Goal: Task Accomplishment & Management: Complete application form

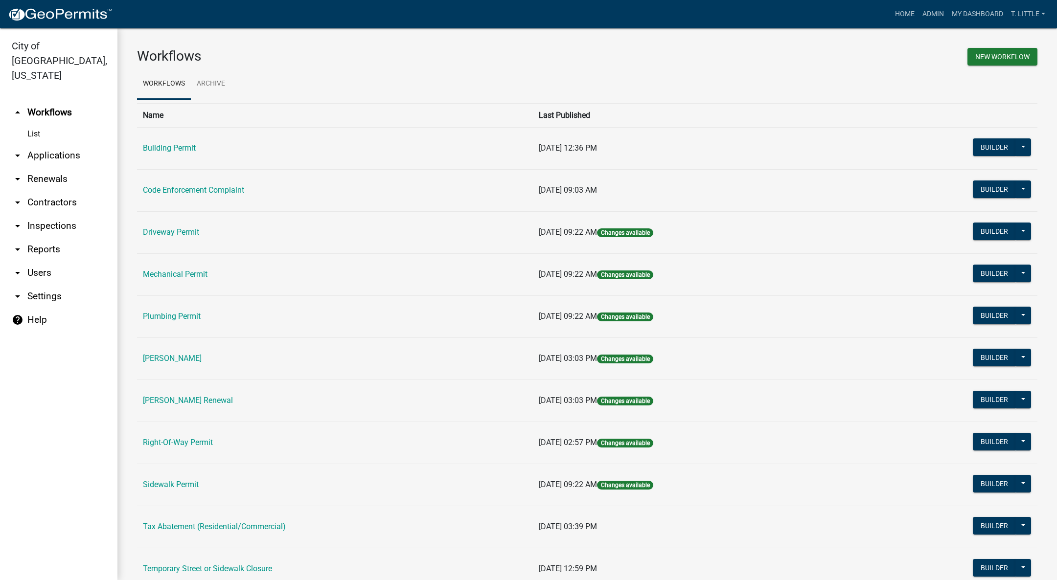
click at [174, 146] on link "Building Permit" at bounding box center [169, 147] width 53 height 9
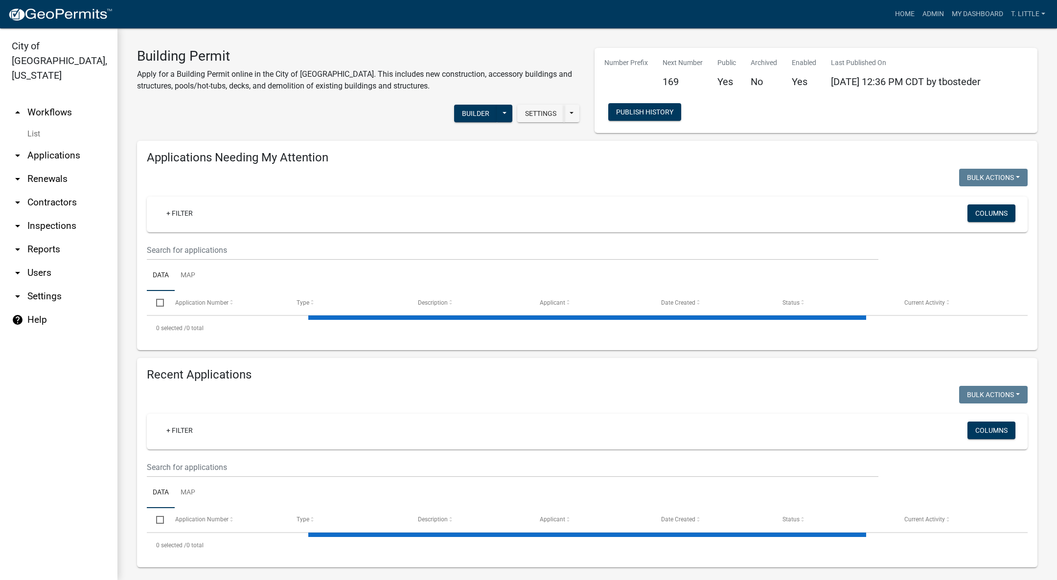
select select "3: 100"
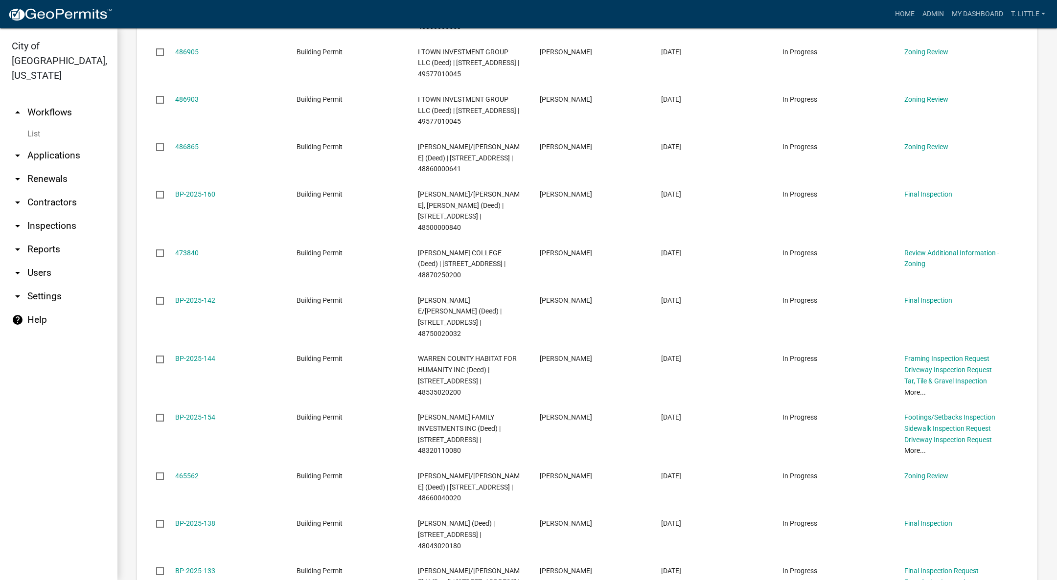
scroll to position [440, 0]
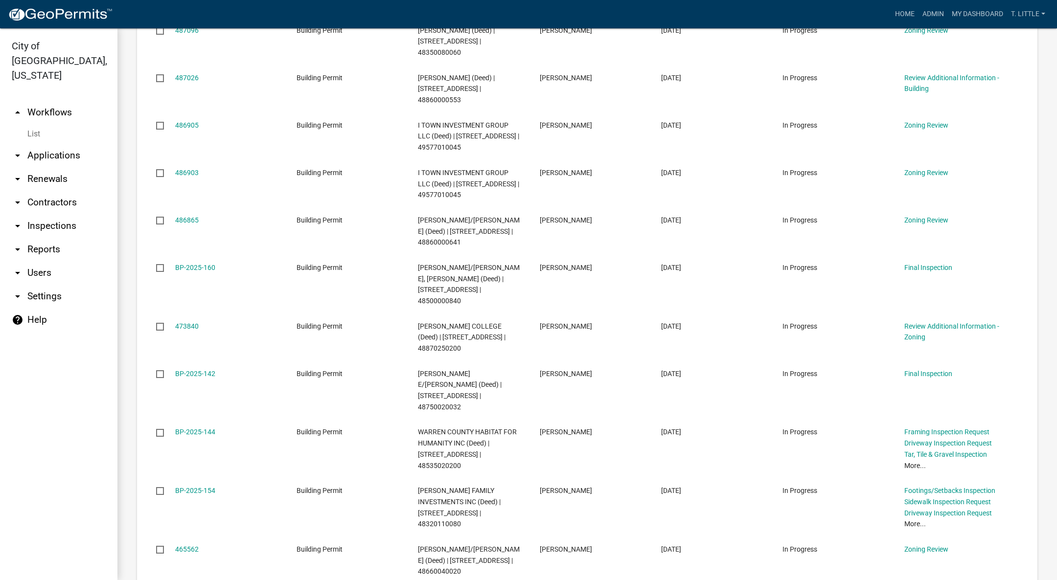
click at [181, 224] on link "486865" at bounding box center [186, 220] width 23 height 8
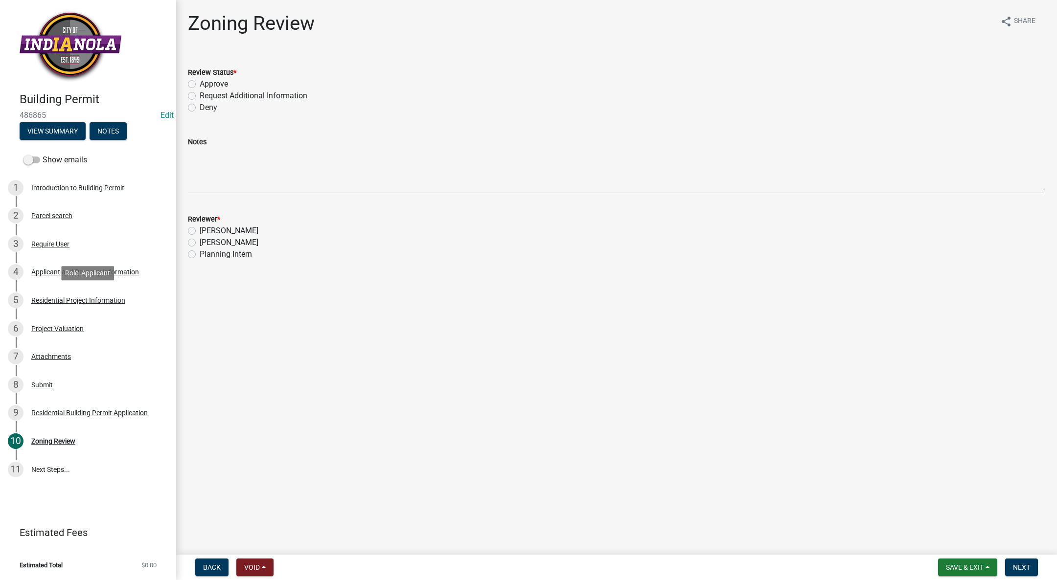
click at [88, 291] on link "5 Residential Project Information" at bounding box center [88, 300] width 176 height 28
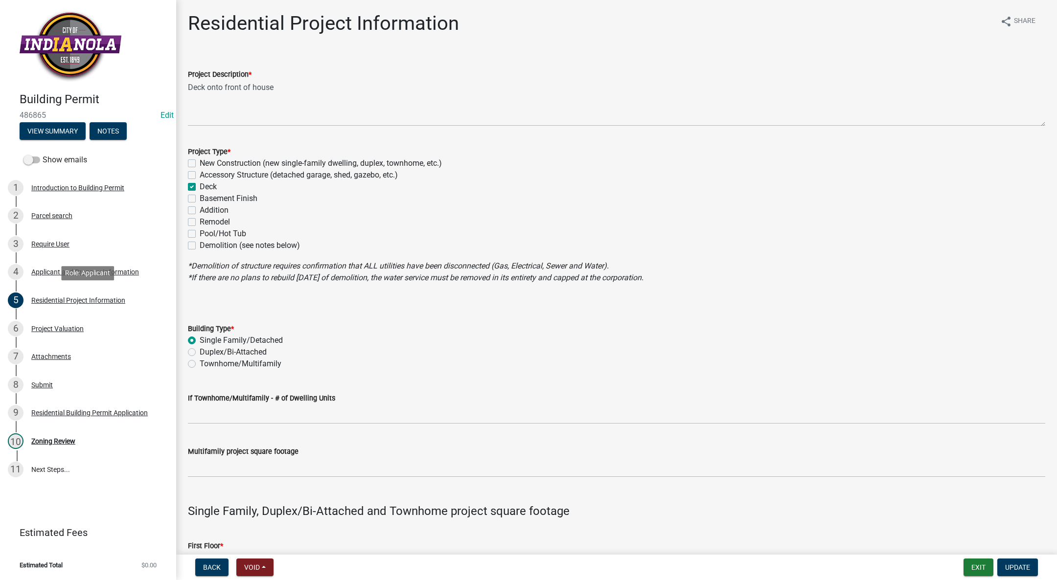
click at [77, 292] on link "5 Residential Project Information" at bounding box center [88, 300] width 176 height 28
click at [59, 353] on div "Attachments" at bounding box center [51, 356] width 40 height 7
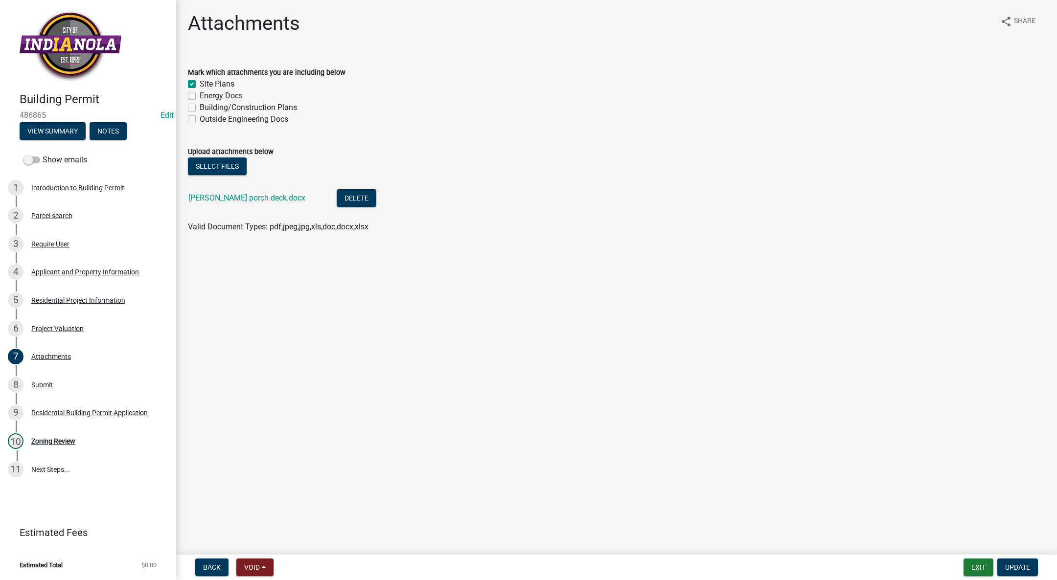
click at [262, 196] on link "[PERSON_NAME] porch deck.docx" at bounding box center [246, 197] width 117 height 9
click at [56, 188] on div "Introduction to Building Permit" at bounding box center [77, 188] width 93 height 7
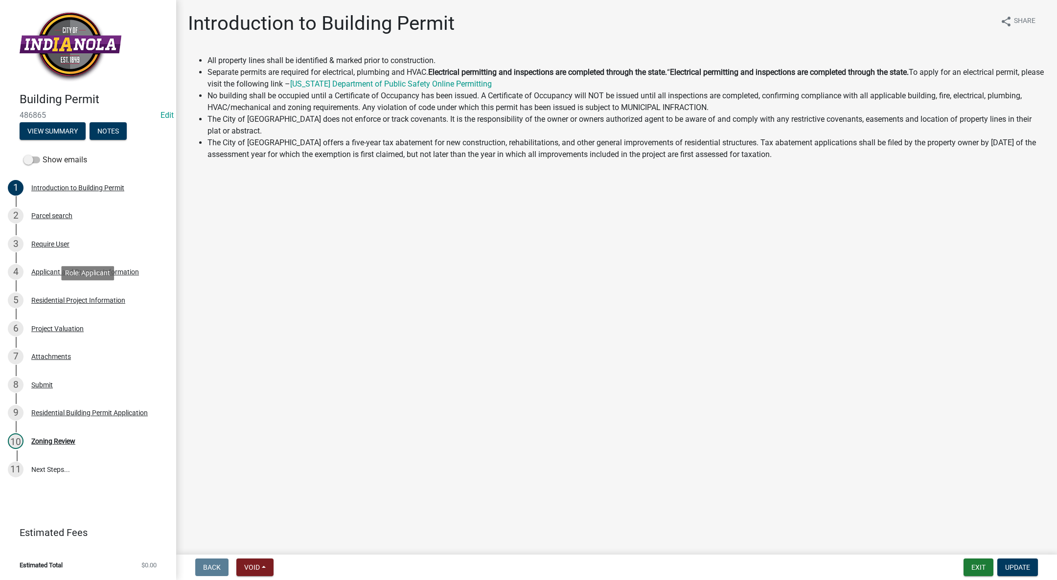
click at [66, 305] on div "5 Residential Project Information" at bounding box center [84, 301] width 153 height 16
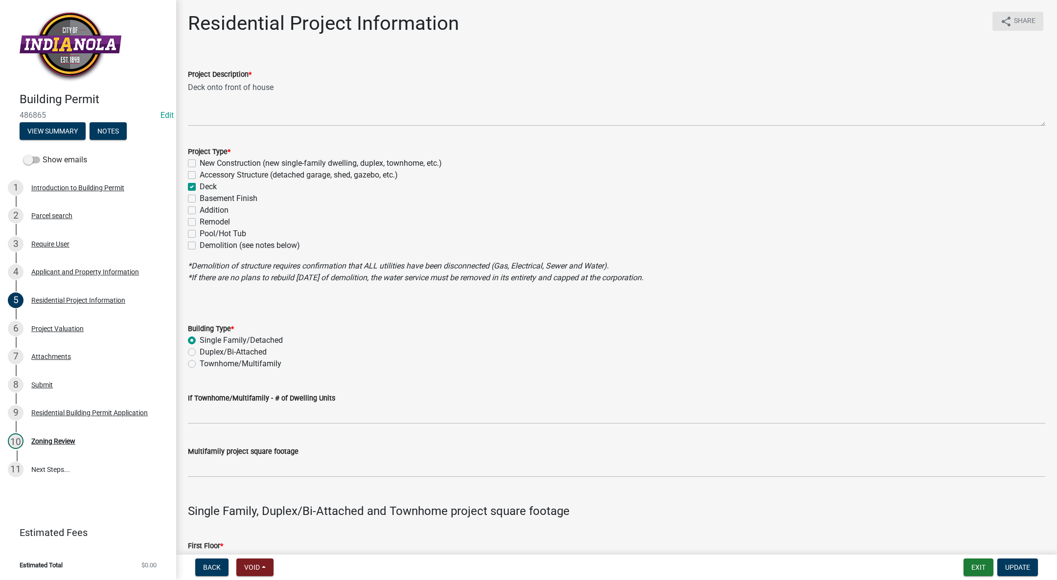
click at [1023, 15] on button "share Share" at bounding box center [1018, 21] width 51 height 19
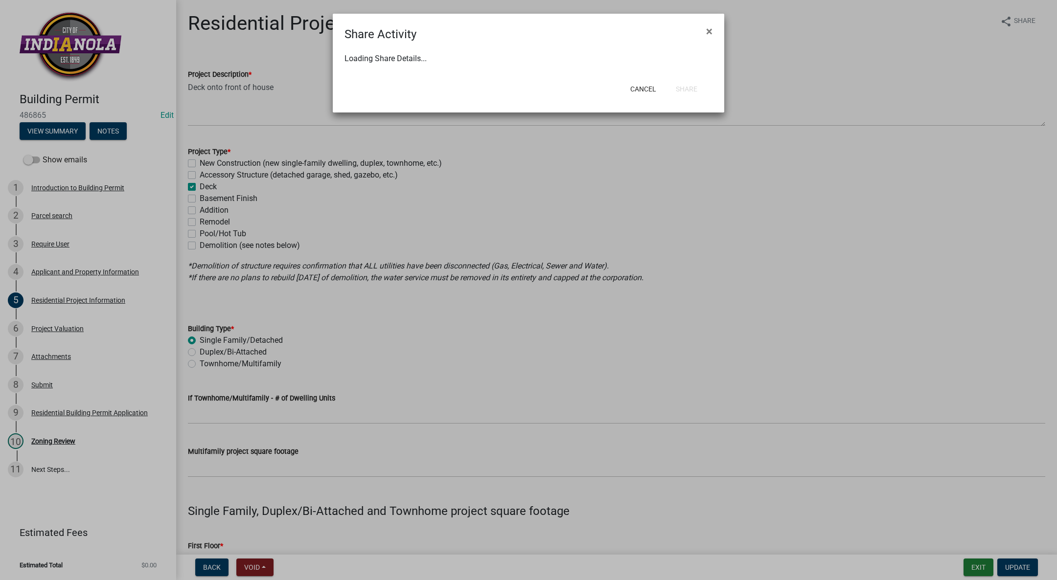
select select "1"
select select "0"
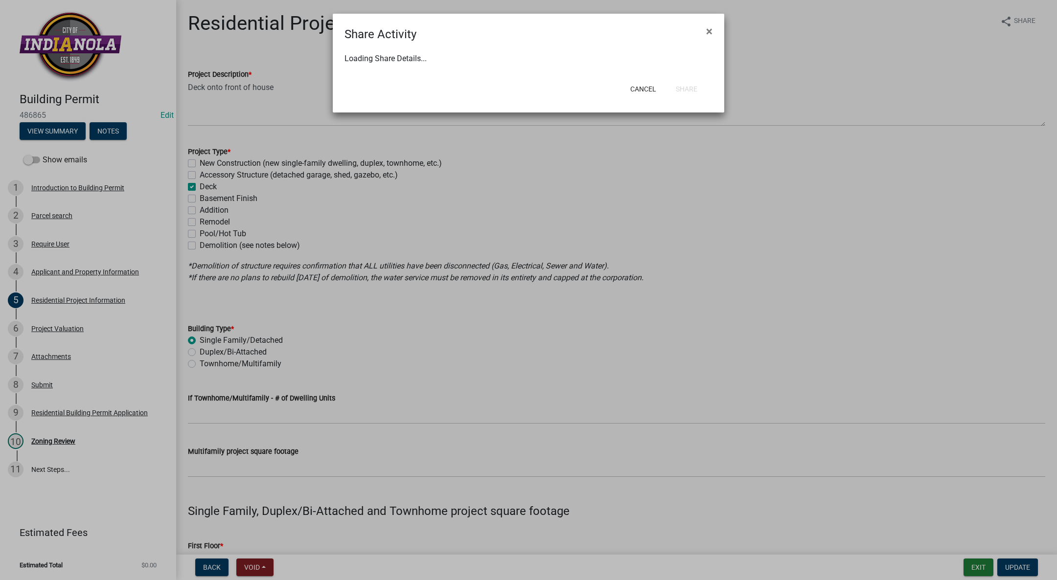
select select "0"
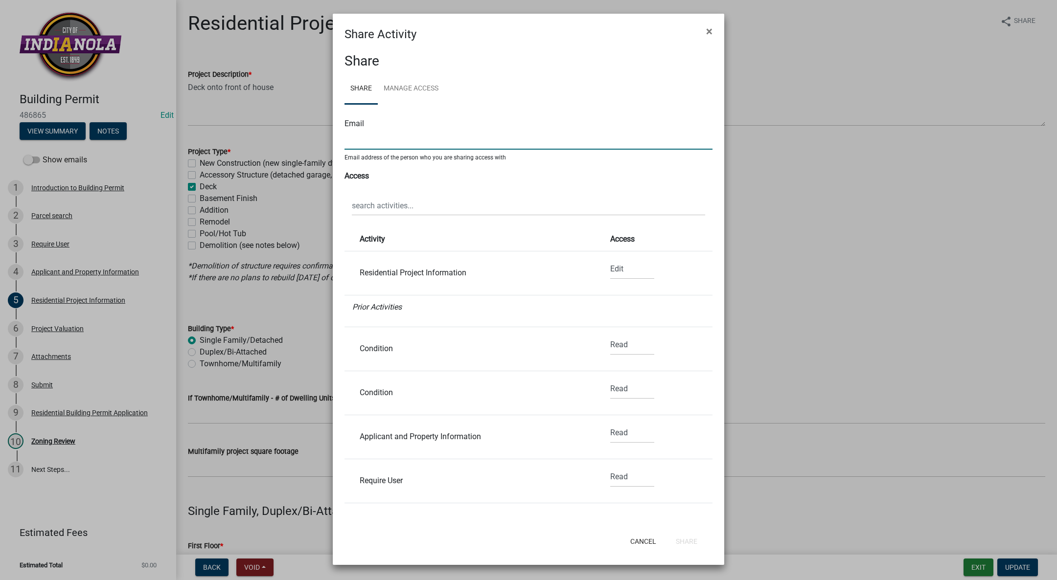
click at [380, 140] on input "text" at bounding box center [529, 140] width 368 height 20
type input "[EMAIL_ADDRESS][DOMAIN_NAME]"
click at [690, 541] on button "Share" at bounding box center [686, 542] width 37 height 18
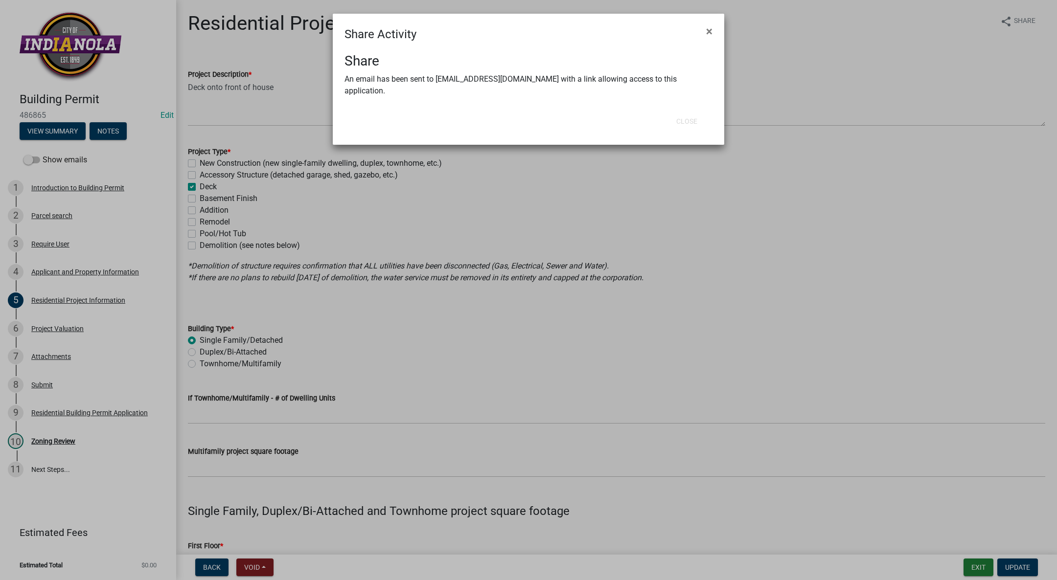
click at [878, 73] on ngb-modal-window "Share Activity × Share An email has been sent to [EMAIL_ADDRESS][DOMAIN_NAME] w…" at bounding box center [528, 290] width 1057 height 580
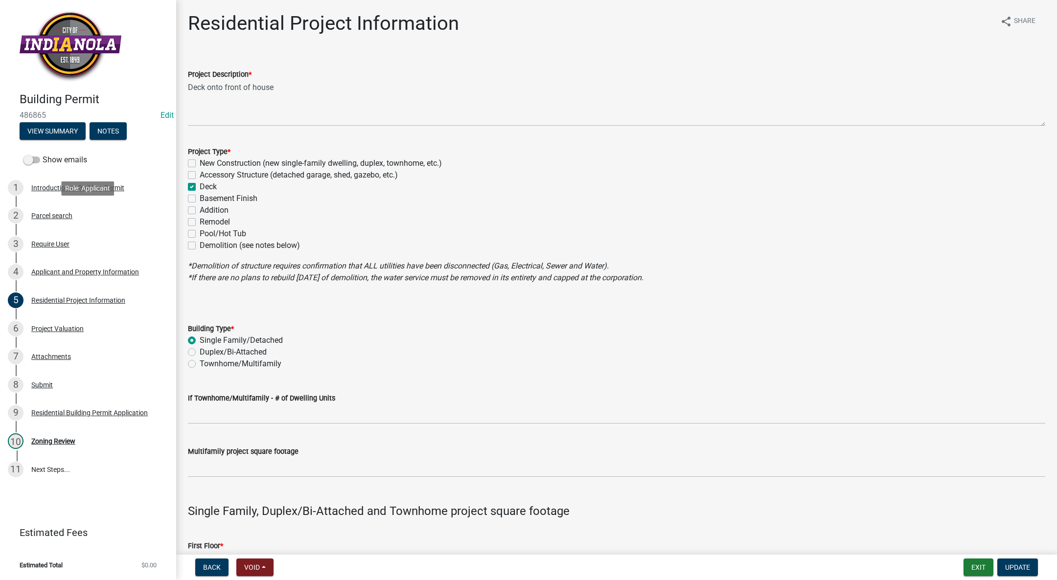
click at [39, 213] on div "Parcel search" at bounding box center [51, 215] width 41 height 7
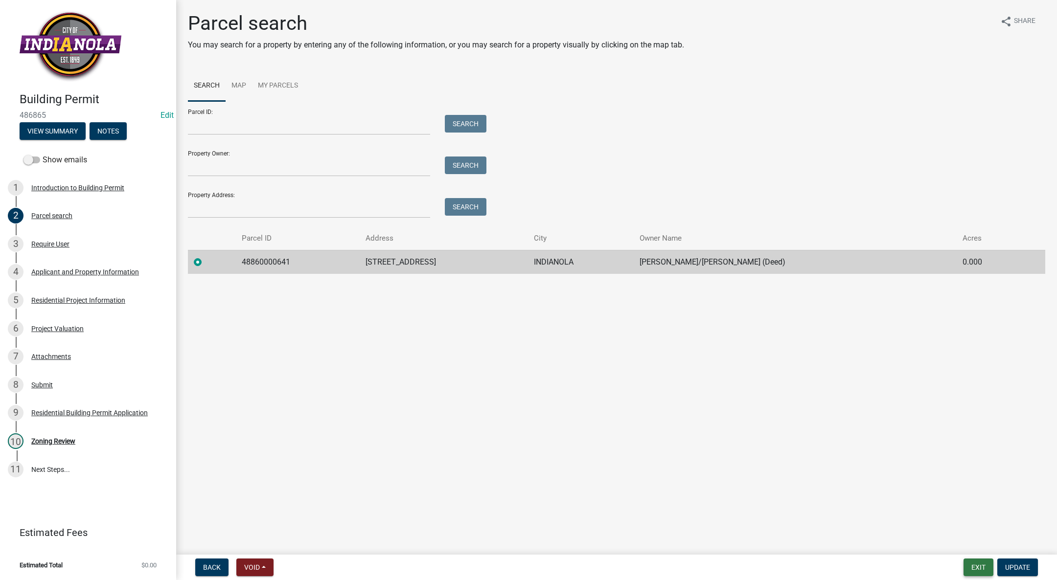
click at [975, 565] on button "Exit" at bounding box center [979, 568] width 30 height 18
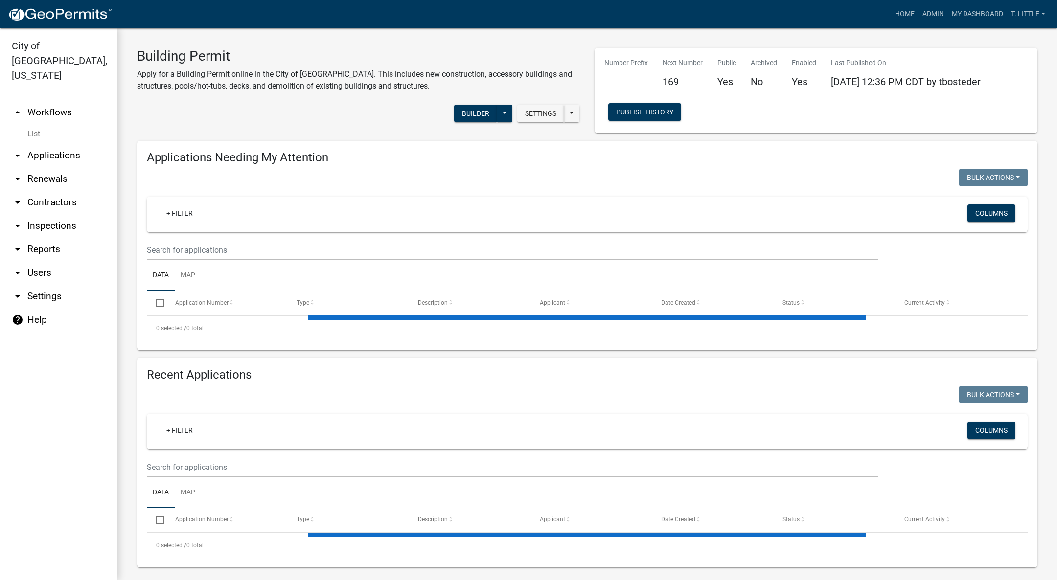
select select "3: 100"
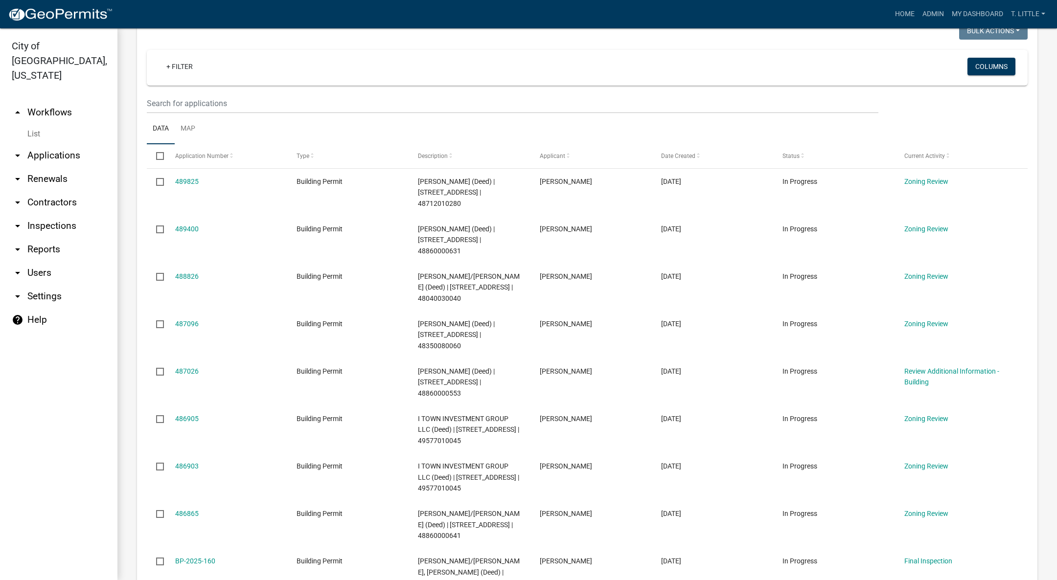
scroll to position [220, 0]
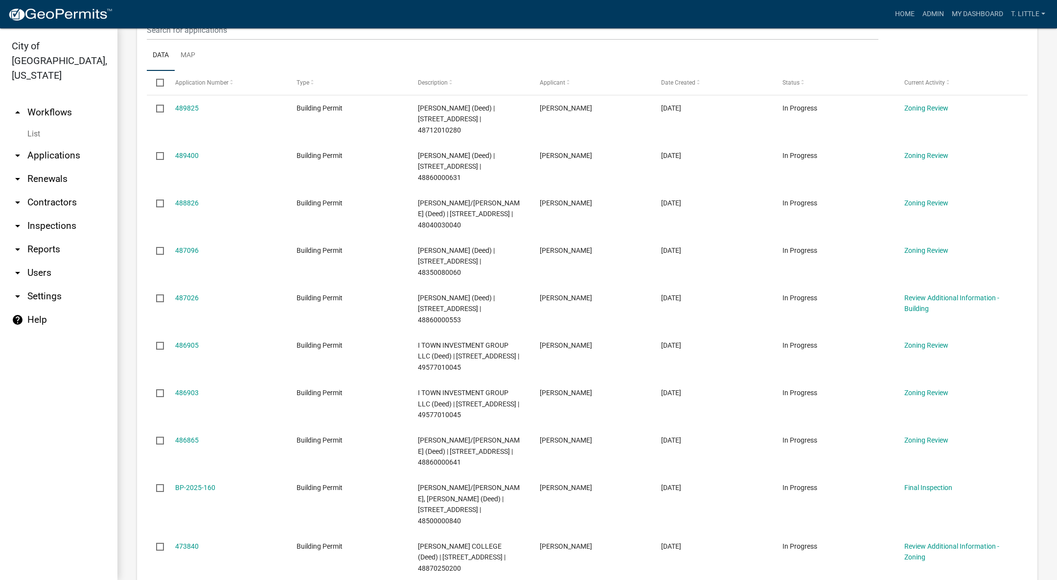
click at [175, 255] on link "487096" at bounding box center [186, 251] width 23 height 8
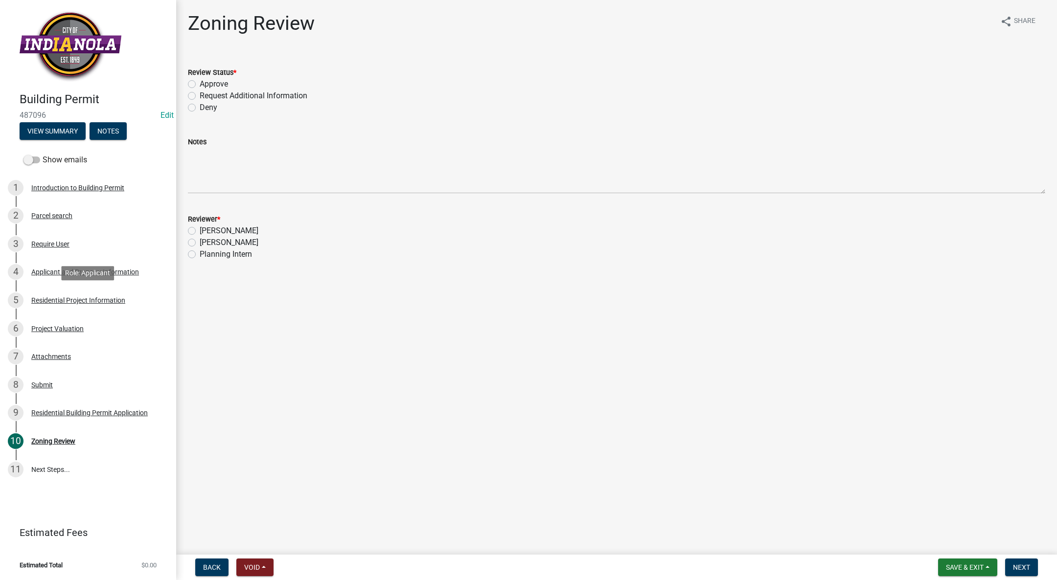
click at [82, 292] on link "5 Residential Project Information" at bounding box center [88, 300] width 176 height 28
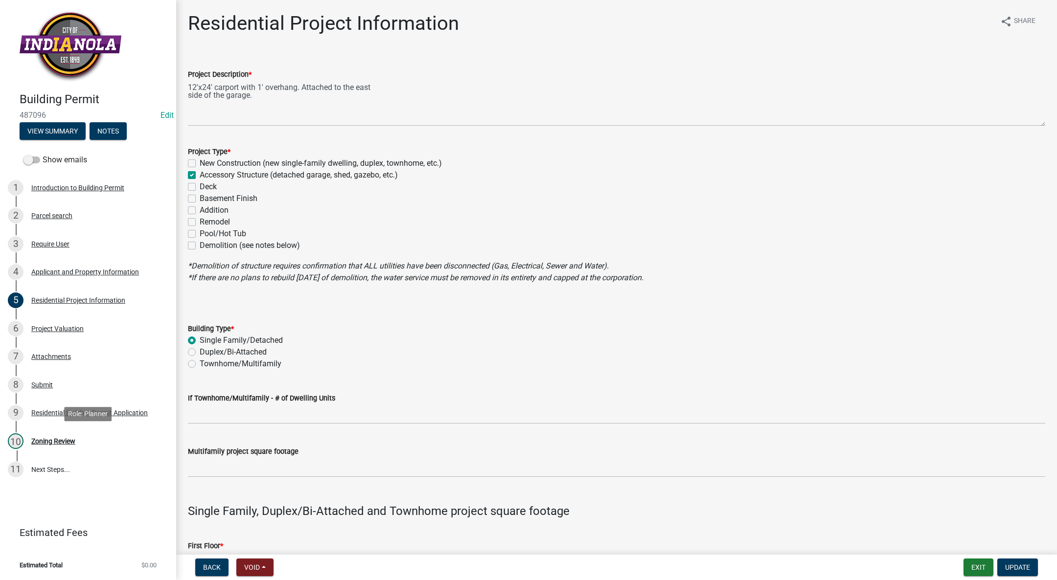
click at [46, 435] on div "10 Zoning Review" at bounding box center [84, 442] width 153 height 16
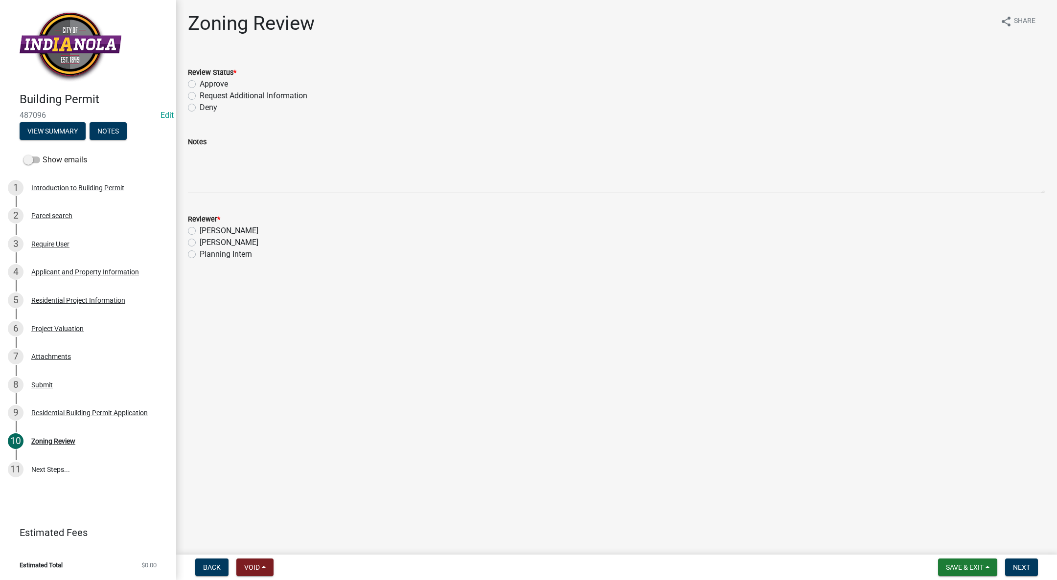
click at [200, 84] on label "Approve" at bounding box center [214, 84] width 28 height 12
click at [200, 84] on input "Approve" at bounding box center [203, 81] width 6 height 6
radio input "true"
click at [200, 242] on label "[PERSON_NAME]" at bounding box center [229, 243] width 59 height 12
click at [200, 242] on input "[PERSON_NAME]" at bounding box center [203, 240] width 6 height 6
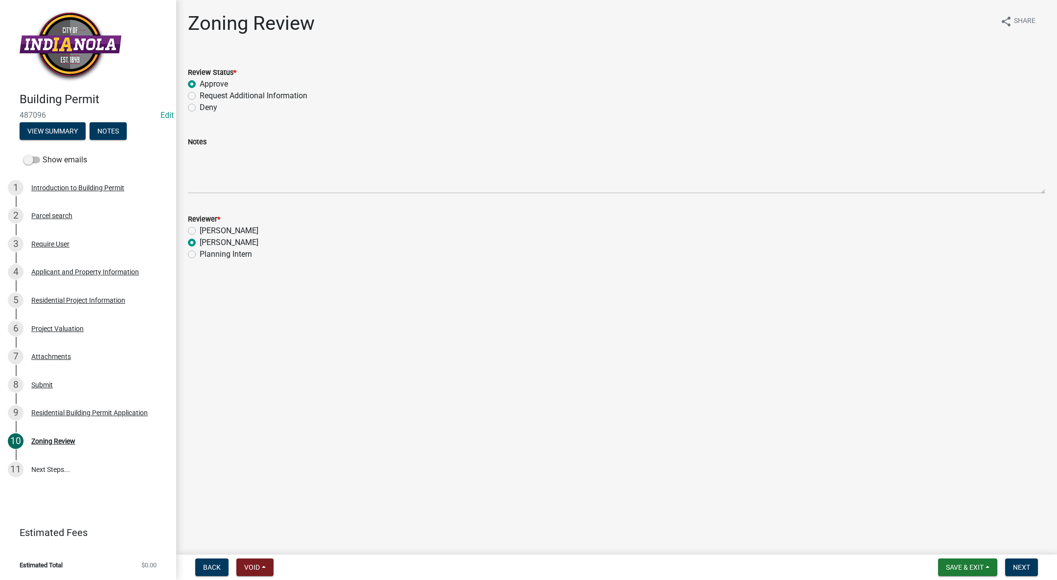
radio input "true"
click at [1026, 564] on span "Next" at bounding box center [1021, 568] width 17 height 8
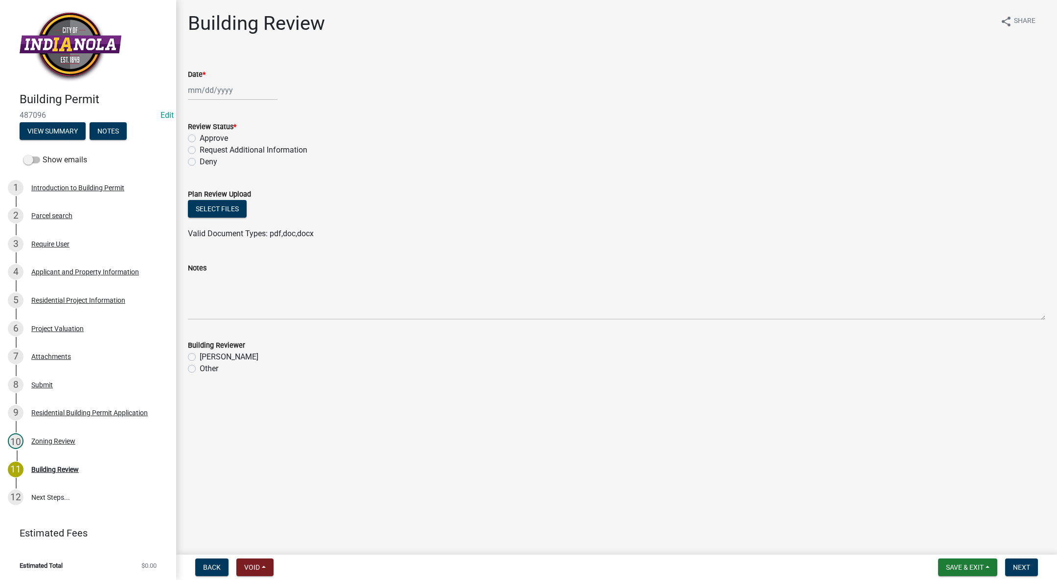
click at [207, 87] on div at bounding box center [233, 90] width 90 height 20
select select "10"
select select "2025"
click at [247, 153] on div "9" at bounding box center [245, 158] width 16 height 16
type input "[DATE]"
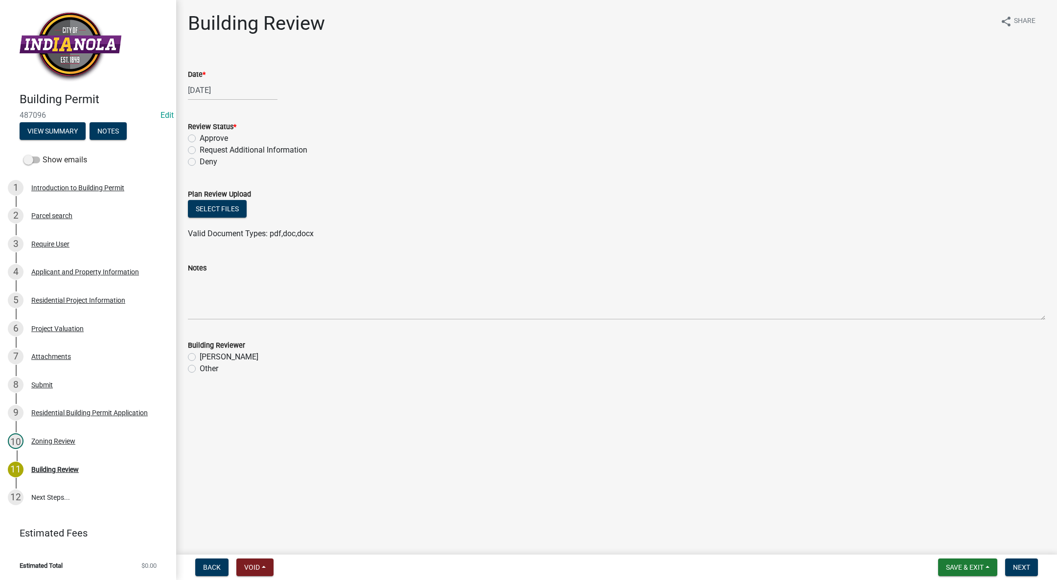
click at [200, 135] on label "Approve" at bounding box center [214, 139] width 28 height 12
click at [200, 135] on input "Approve" at bounding box center [203, 136] width 6 height 6
radio input "true"
click at [200, 356] on label "[PERSON_NAME]" at bounding box center [229, 357] width 59 height 12
click at [200, 356] on input "[PERSON_NAME]" at bounding box center [203, 354] width 6 height 6
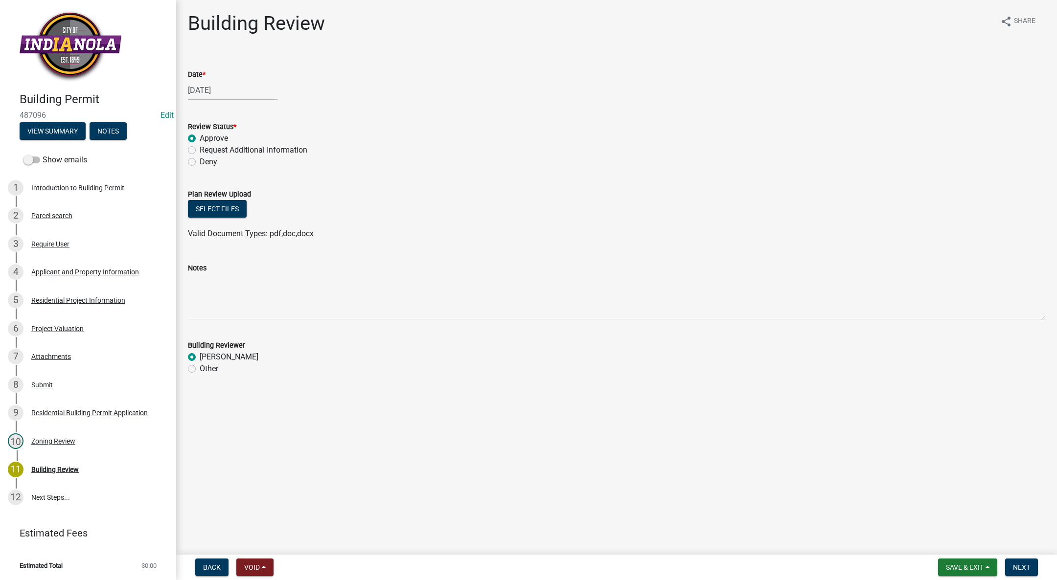
radio input "true"
click at [1013, 562] on button "Next" at bounding box center [1021, 568] width 33 height 18
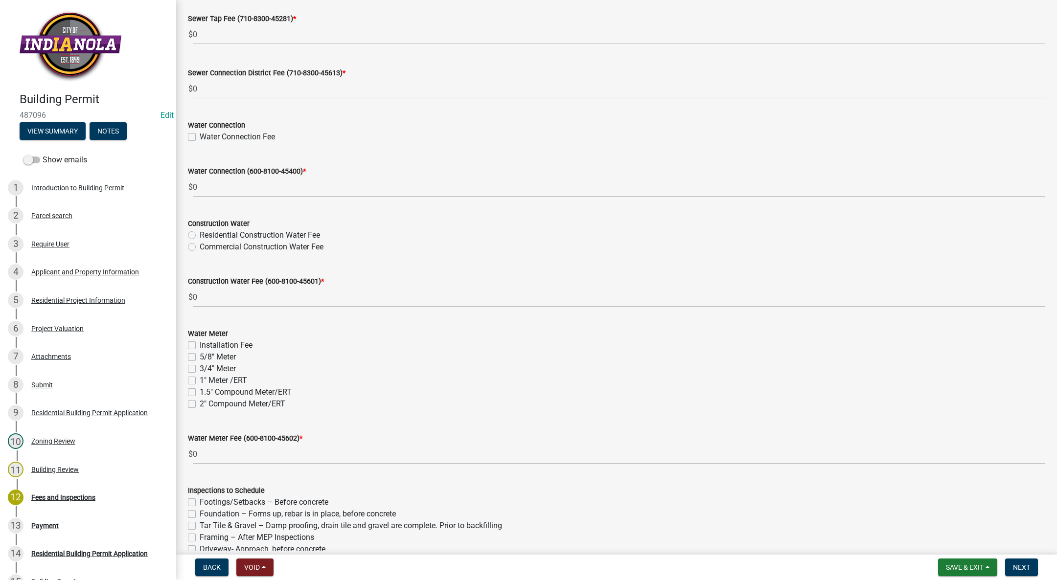
scroll to position [820, 0]
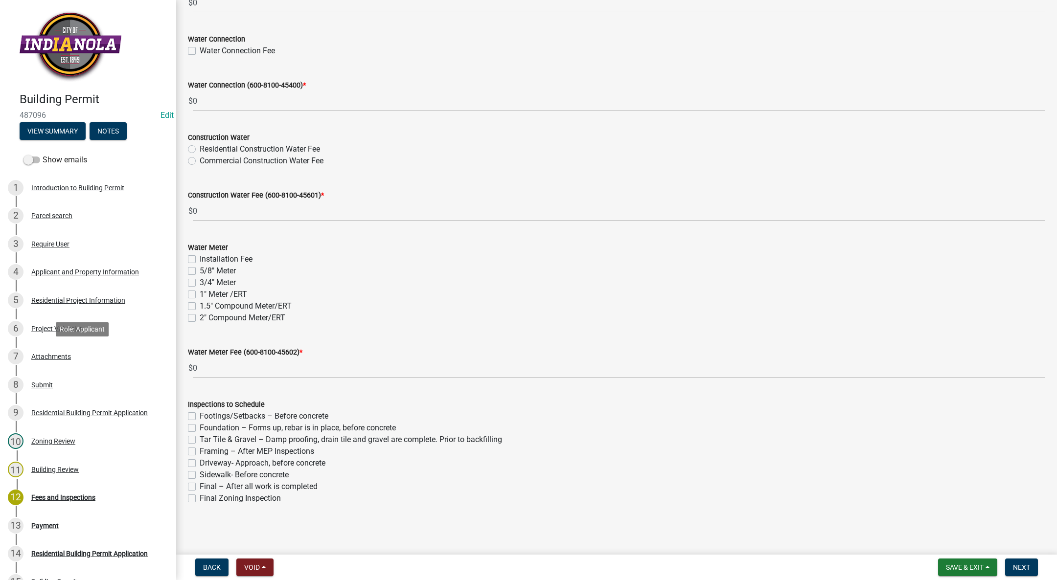
click at [66, 354] on div "Attachments" at bounding box center [51, 356] width 40 height 7
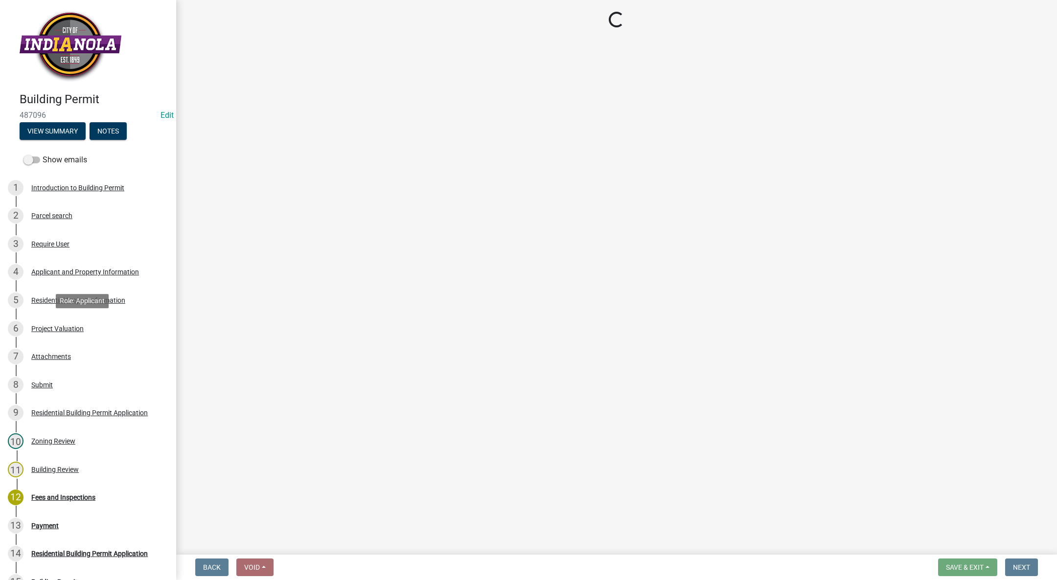
click at [58, 325] on div "Project Valuation" at bounding box center [57, 328] width 52 height 7
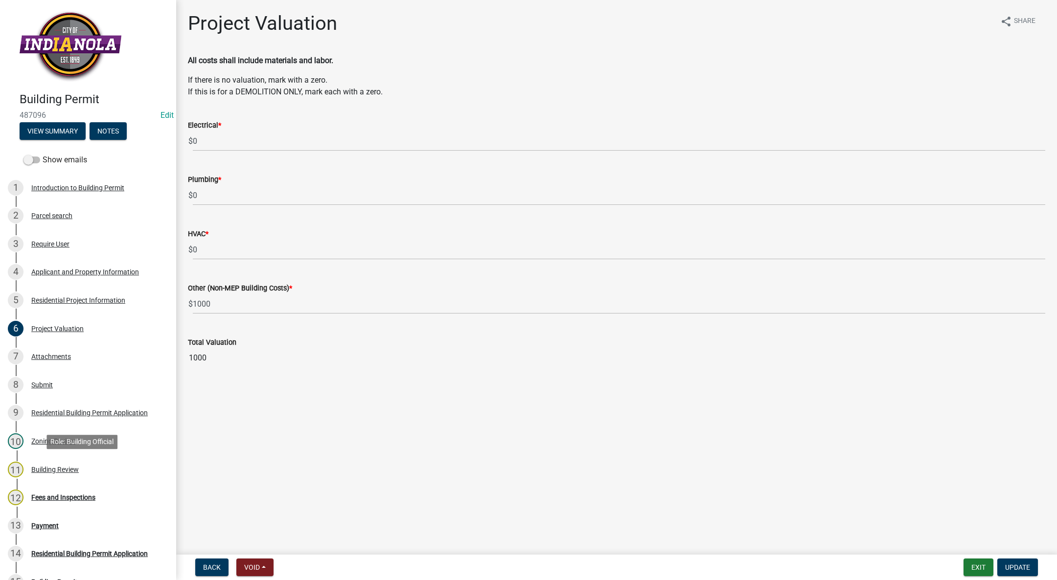
click at [49, 468] on div "Building Review" at bounding box center [54, 469] width 47 height 7
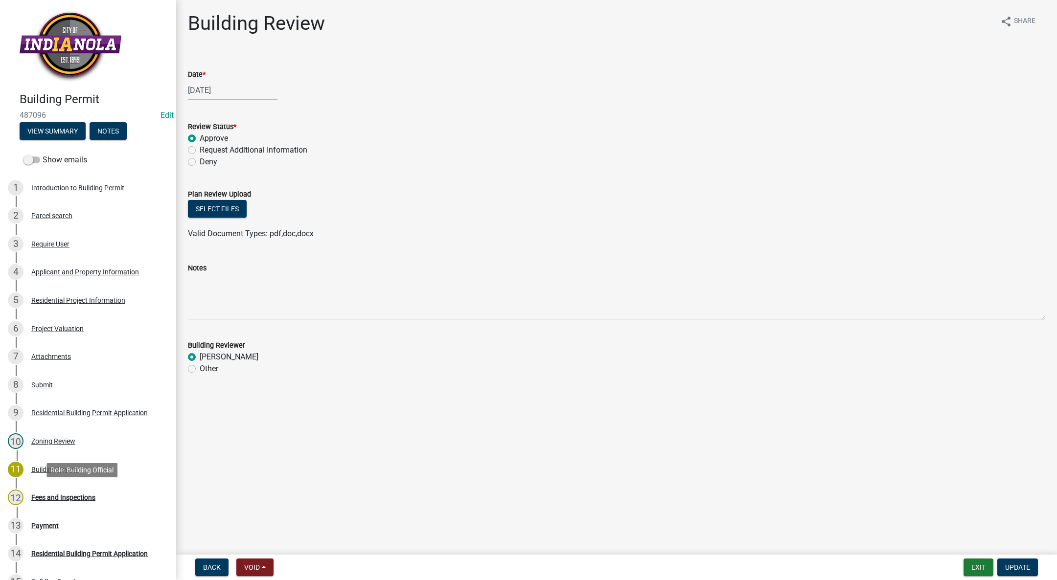
click at [85, 492] on div "12 Fees and Inspections" at bounding box center [84, 498] width 153 height 16
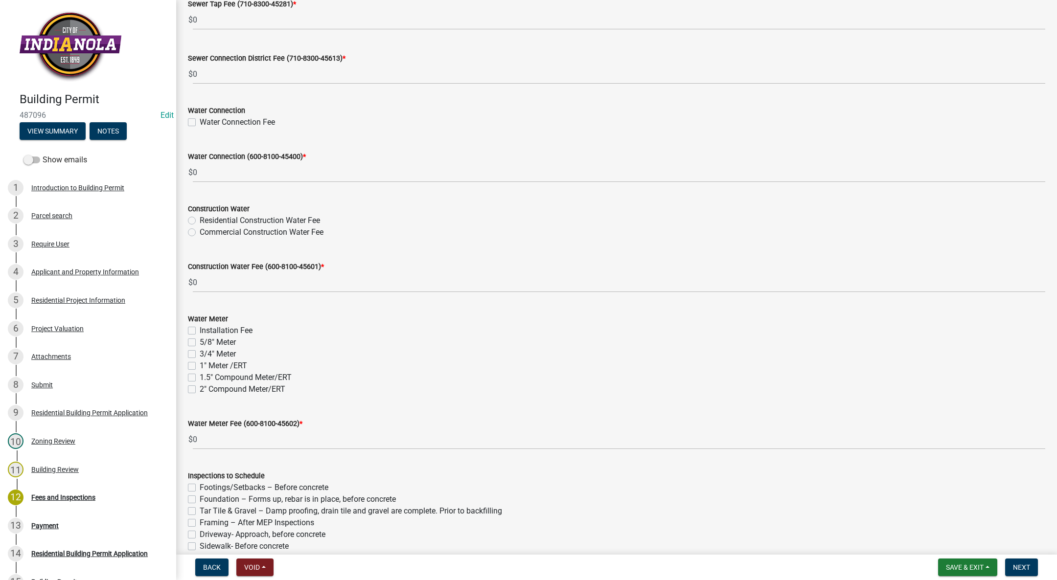
scroll to position [808, 0]
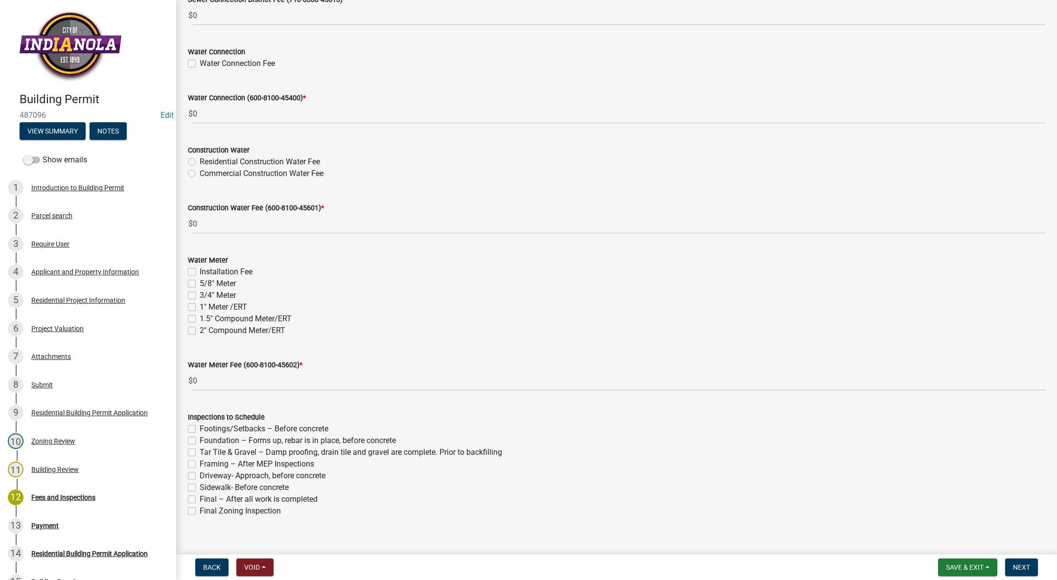
click at [200, 498] on label "Final – After all work is completed" at bounding box center [259, 500] width 118 height 12
click at [200, 498] on input "Final – After all work is completed" at bounding box center [203, 497] width 6 height 6
checkbox input "true"
checkbox input "false"
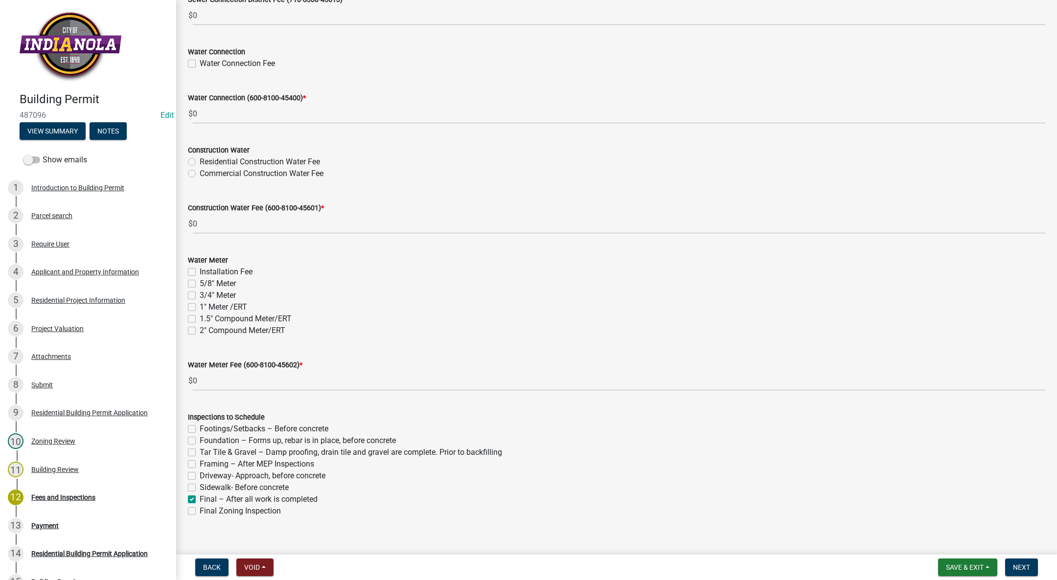
checkbox input "false"
checkbox input "true"
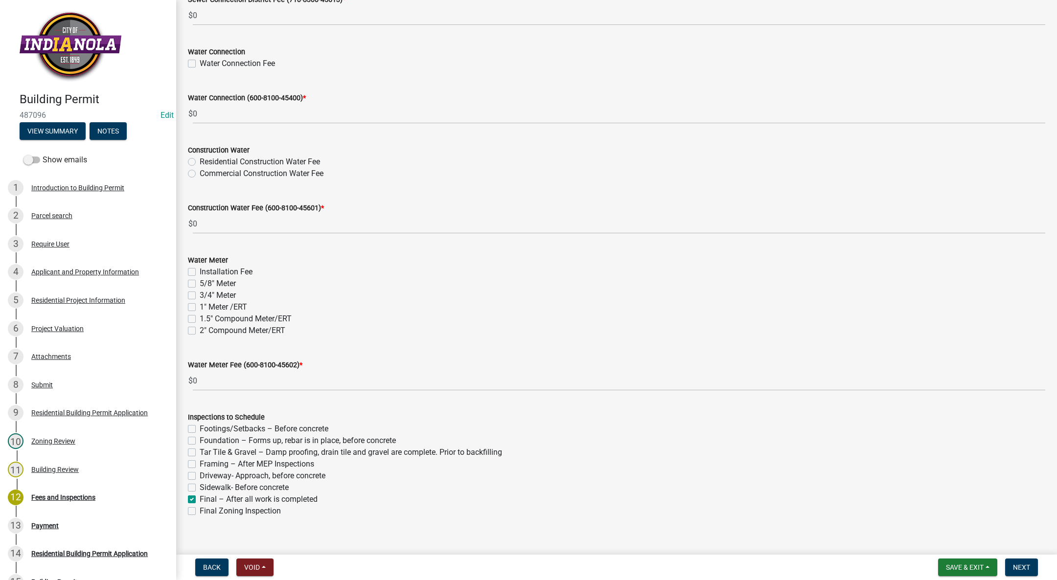
checkbox input "false"
click at [1016, 564] on span "Next" at bounding box center [1021, 568] width 17 height 8
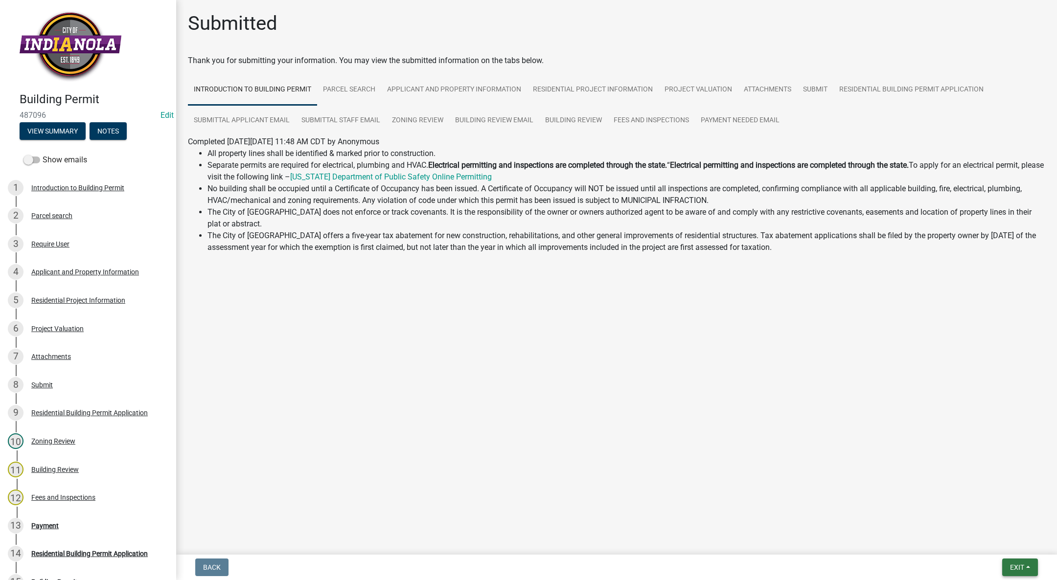
click at [1025, 562] on button "Exit" at bounding box center [1020, 568] width 36 height 18
click at [1005, 538] on button "Save & Exit" at bounding box center [999, 542] width 78 height 23
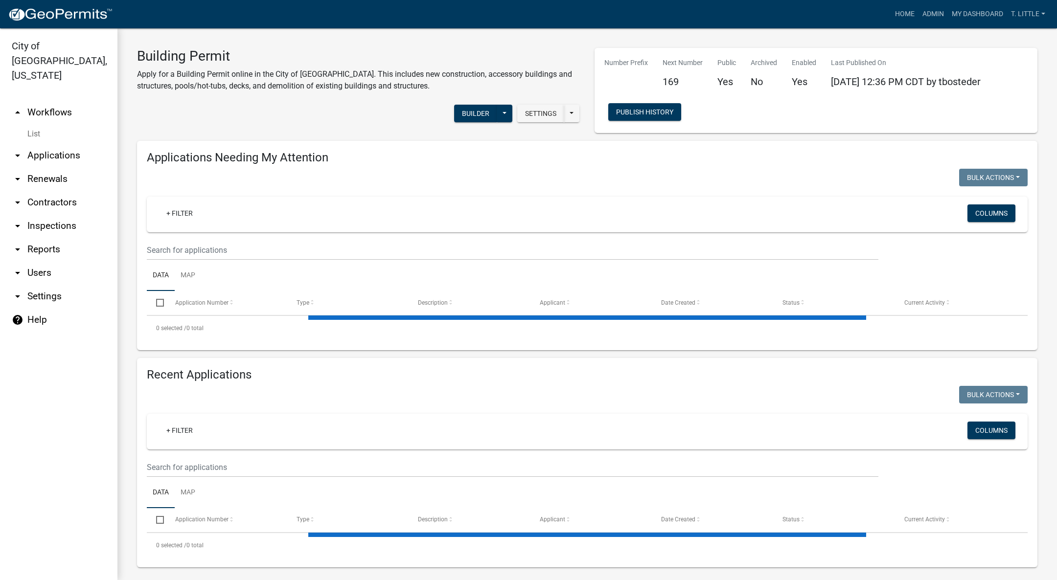
select select "3: 100"
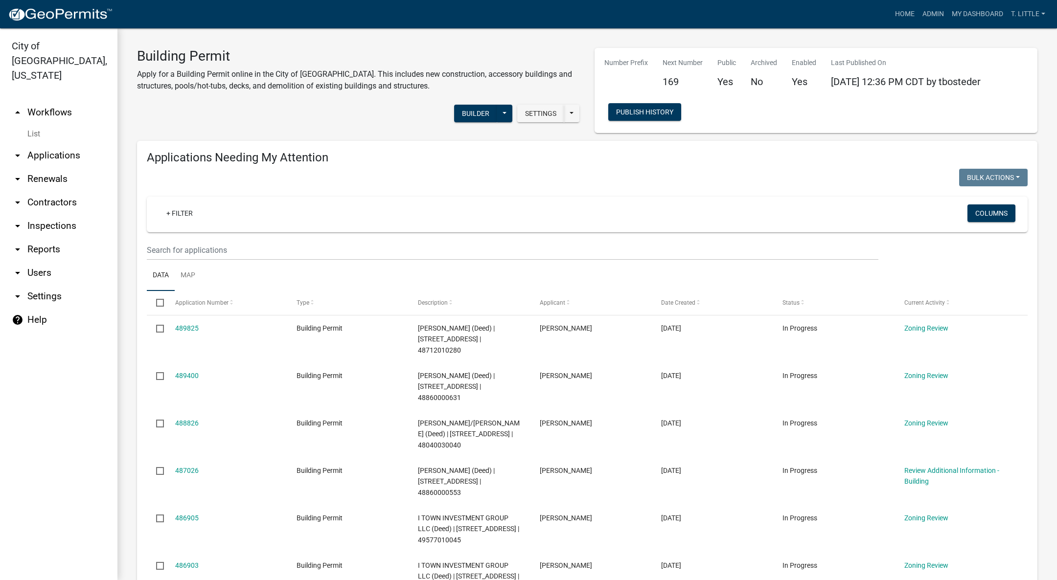
click at [184, 424] on link "488826" at bounding box center [186, 423] width 23 height 8
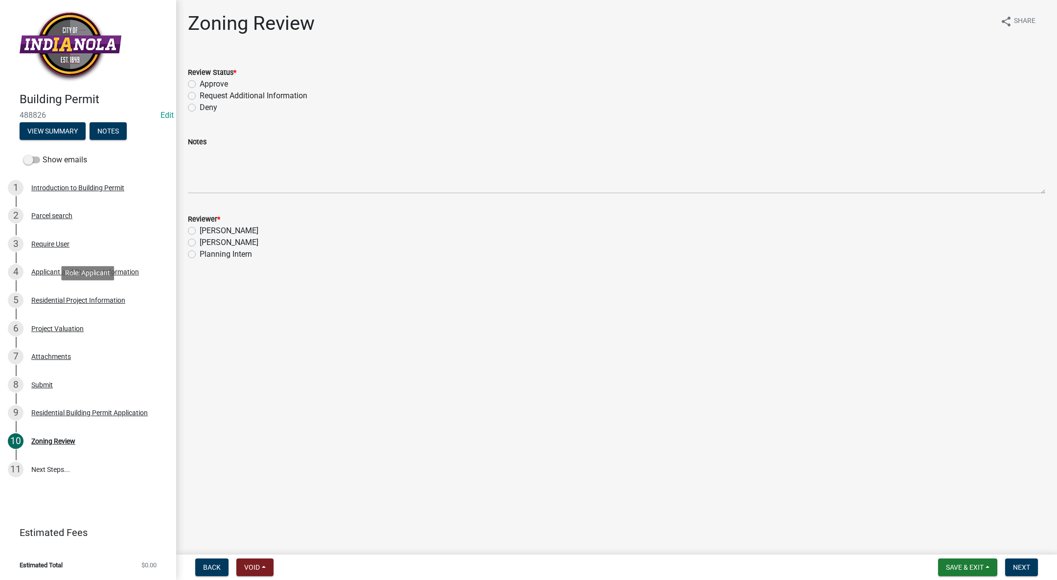
click at [85, 291] on link "5 Residential Project Information" at bounding box center [88, 300] width 176 height 28
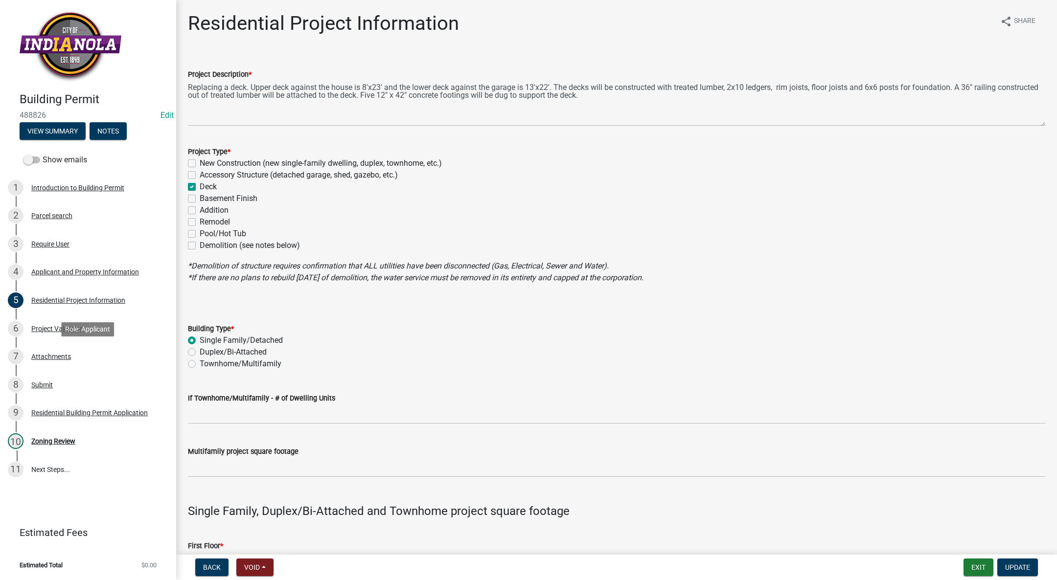
click at [40, 367] on link "7 Attachments" at bounding box center [88, 357] width 176 height 28
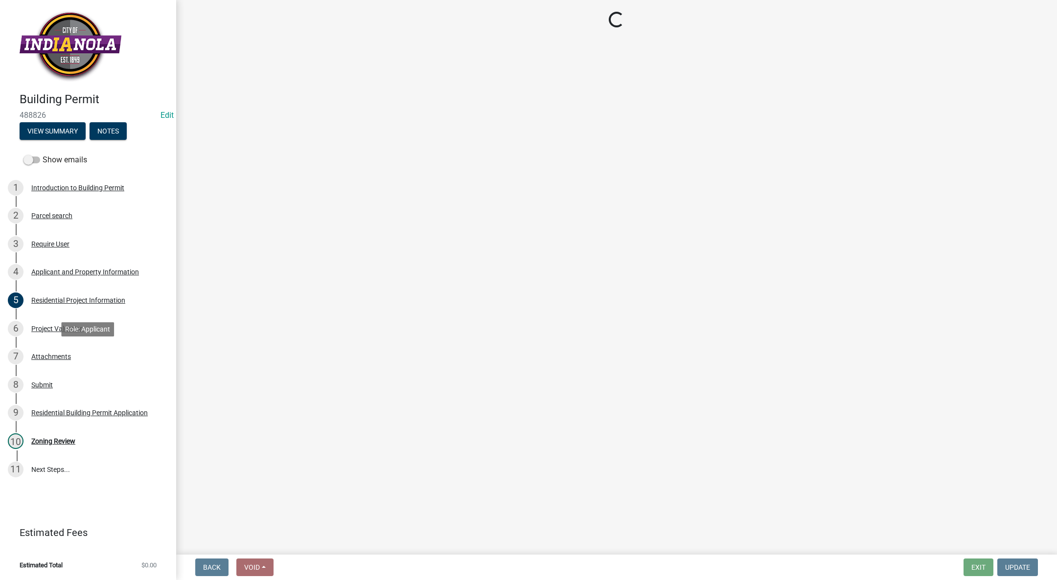
click at [47, 355] on div "Attachments" at bounding box center [51, 356] width 40 height 7
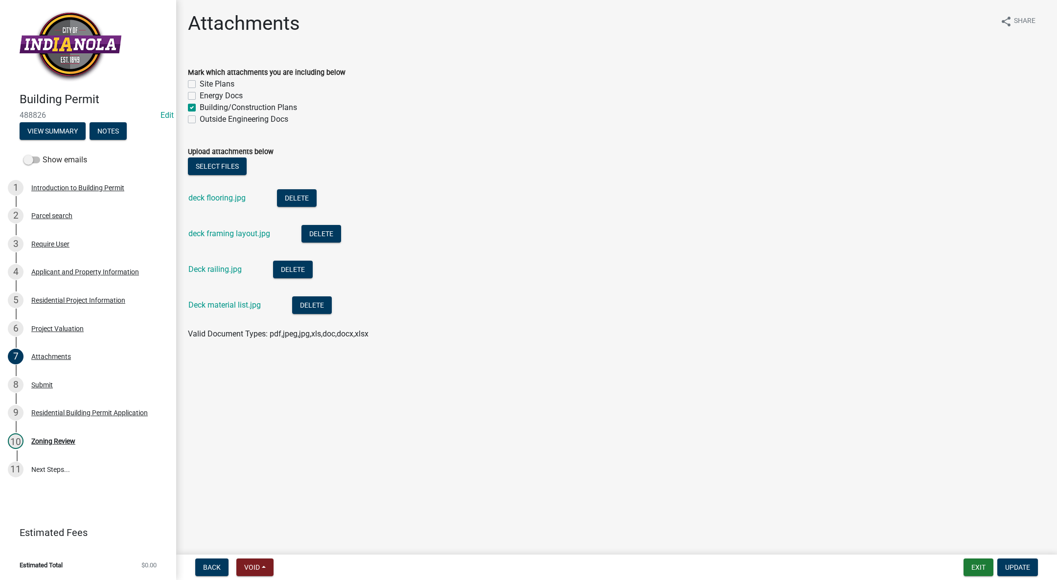
click at [231, 194] on link "deck flooring.jpg" at bounding box center [216, 197] width 57 height 9
click at [62, 210] on div "2 Parcel search" at bounding box center [84, 216] width 153 height 16
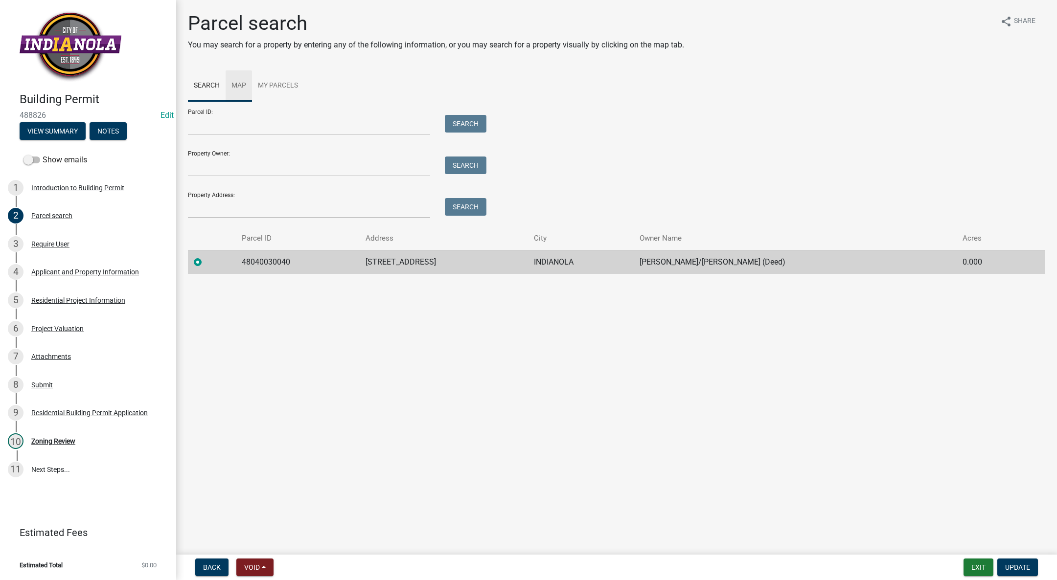
click at [238, 76] on link "Map" at bounding box center [239, 85] width 26 height 31
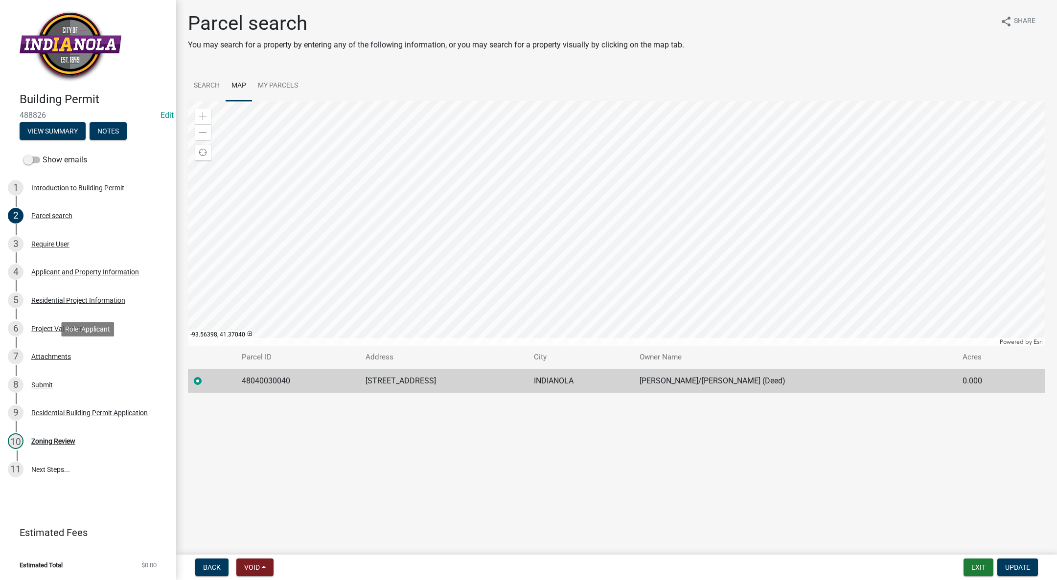
click at [78, 352] on div "7 Attachments" at bounding box center [84, 357] width 153 height 16
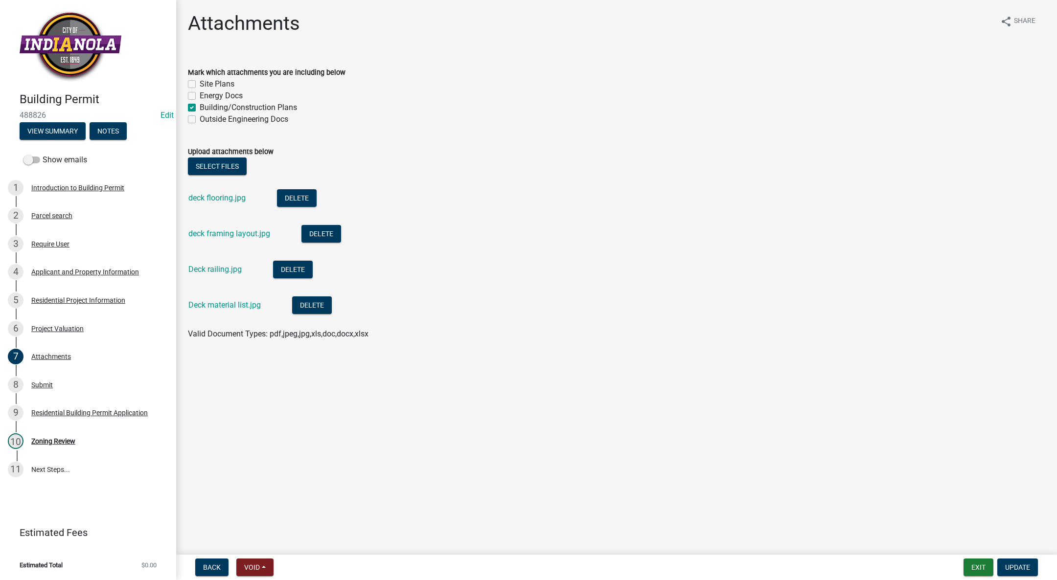
click at [225, 201] on link "deck flooring.jpg" at bounding box center [216, 197] width 57 height 9
click at [203, 229] on link "deck framing layout.jpg" at bounding box center [229, 233] width 82 height 9
click at [230, 270] on link "Deck railing.jpg" at bounding box center [214, 269] width 53 height 9
click at [240, 302] on link "Deck material list.jpg" at bounding box center [224, 305] width 72 height 9
click at [50, 207] on link "2 Parcel search" at bounding box center [88, 216] width 176 height 28
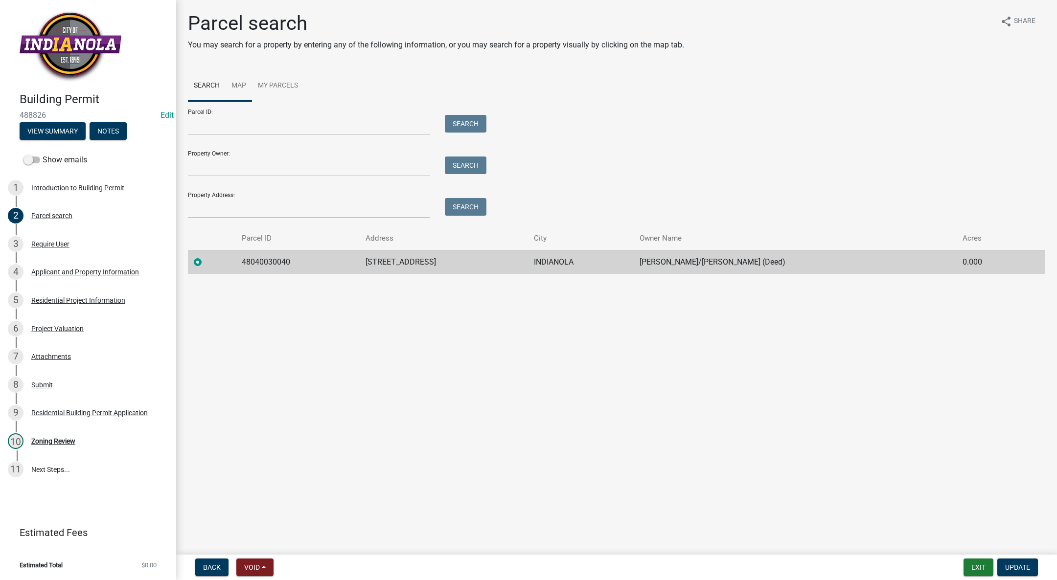
click at [244, 82] on link "Map" at bounding box center [239, 85] width 26 height 31
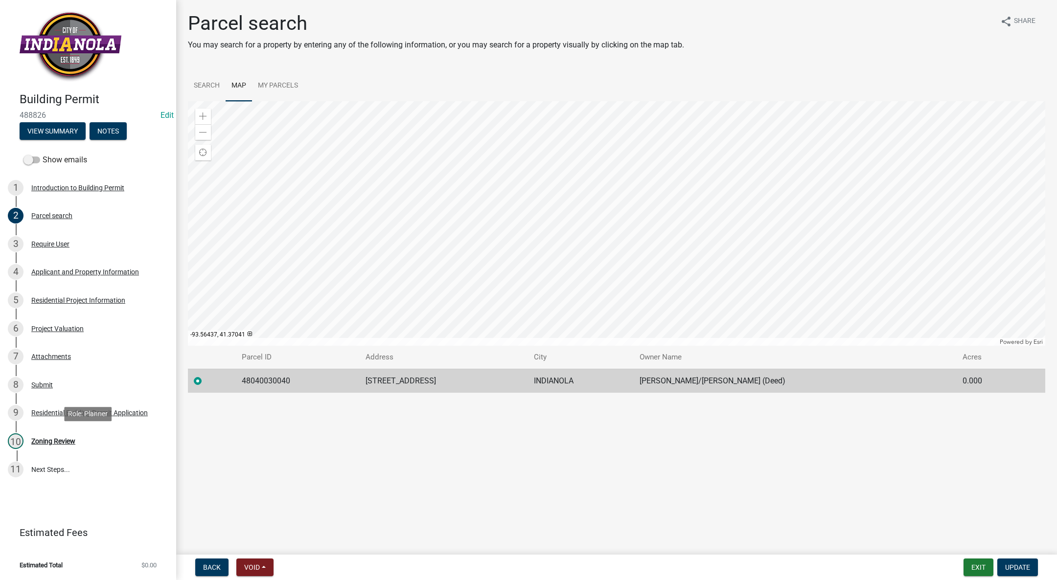
click at [41, 445] on div "Zoning Review" at bounding box center [53, 441] width 44 height 7
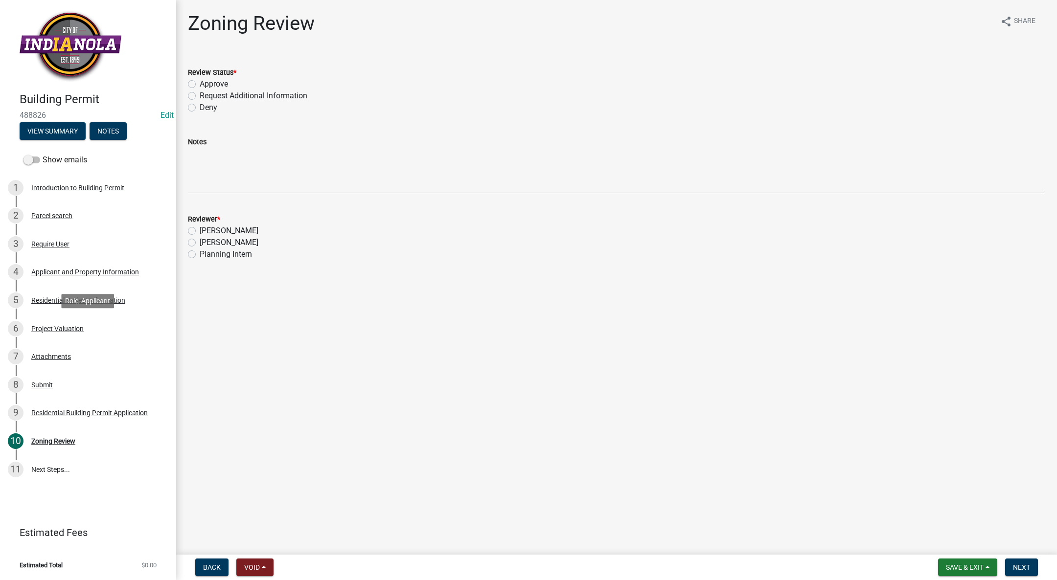
click at [84, 328] on div "6 Project Valuation" at bounding box center [84, 329] width 153 height 16
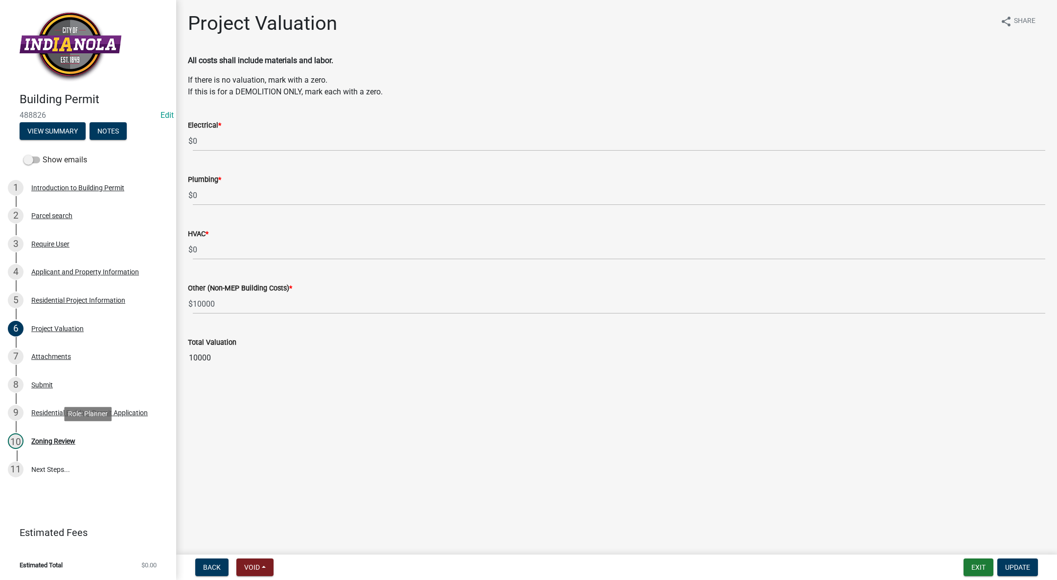
click at [66, 442] on div "Zoning Review" at bounding box center [53, 441] width 44 height 7
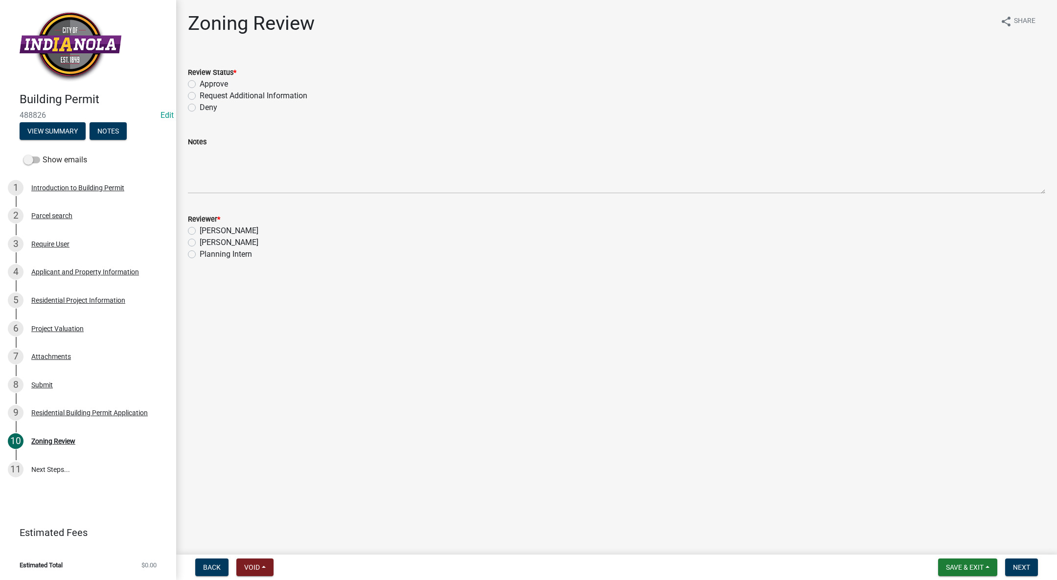
click at [200, 80] on label "Approve" at bounding box center [214, 84] width 28 height 12
click at [200, 80] on input "Approve" at bounding box center [203, 81] width 6 height 6
radio input "true"
click at [200, 242] on label "[PERSON_NAME]" at bounding box center [229, 243] width 59 height 12
click at [200, 242] on input "[PERSON_NAME]" at bounding box center [203, 240] width 6 height 6
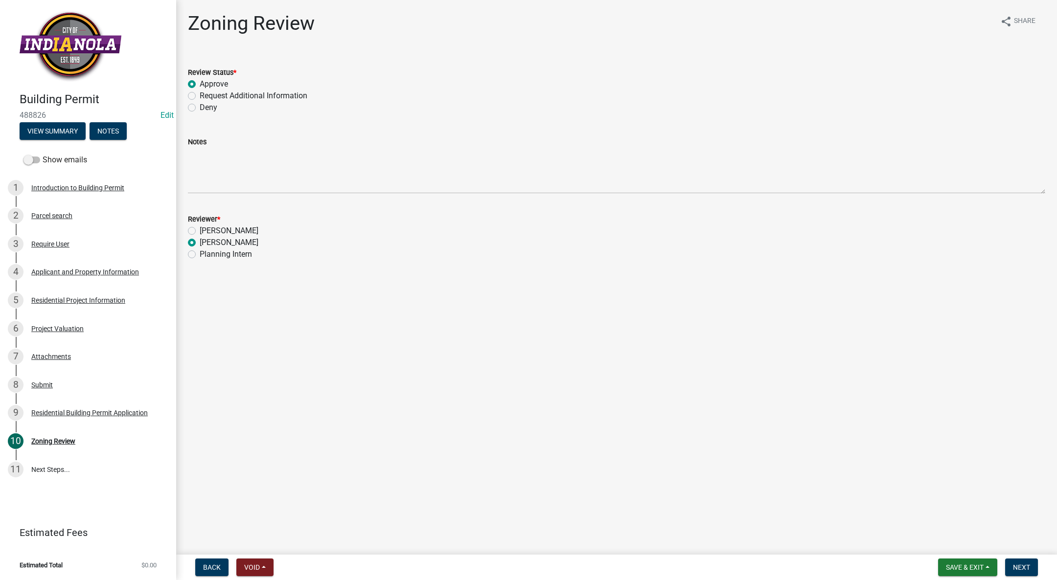
radio input "true"
click at [1013, 568] on span "Next" at bounding box center [1021, 568] width 17 height 8
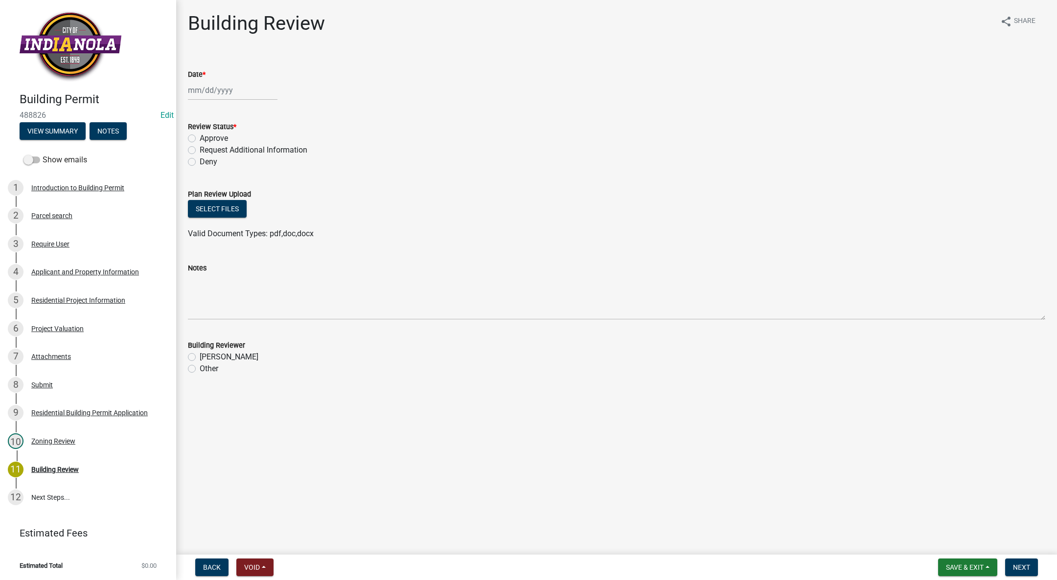
select select "10"
select select "2025"
click at [225, 89] on div "[PERSON_NAME] Feb Mar Apr [PERSON_NAME][DATE] Oct Nov [DATE] 1526 1527 1528 152…" at bounding box center [233, 90] width 90 height 20
click at [244, 155] on div "9" at bounding box center [245, 158] width 16 height 16
type input "[DATE]"
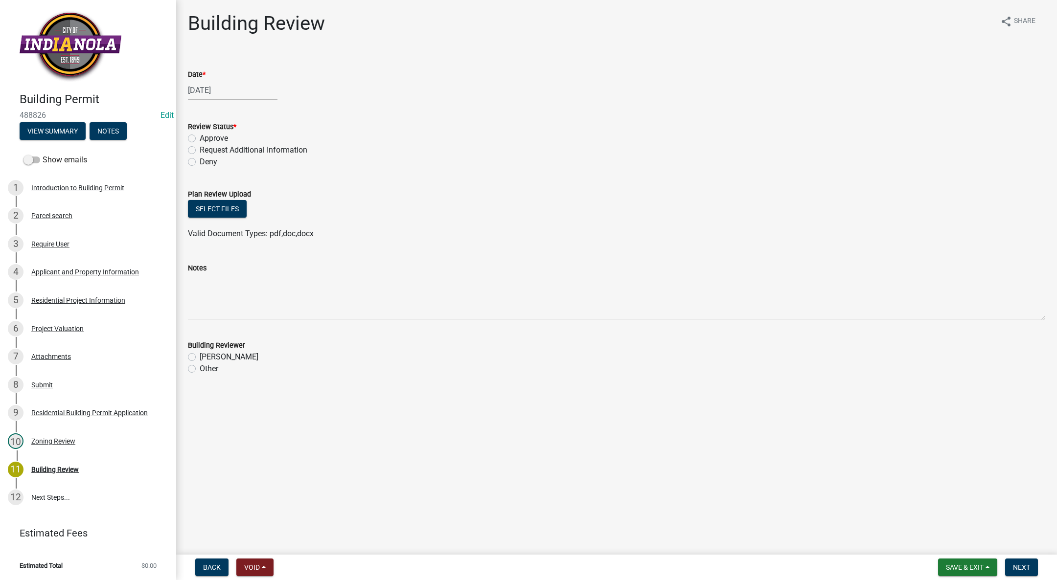
click at [200, 138] on label "Approve" at bounding box center [214, 139] width 28 height 12
click at [200, 138] on input "Approve" at bounding box center [203, 136] width 6 height 6
radio input "true"
click at [200, 356] on label "[PERSON_NAME]" at bounding box center [229, 357] width 59 height 12
click at [200, 356] on input "[PERSON_NAME]" at bounding box center [203, 354] width 6 height 6
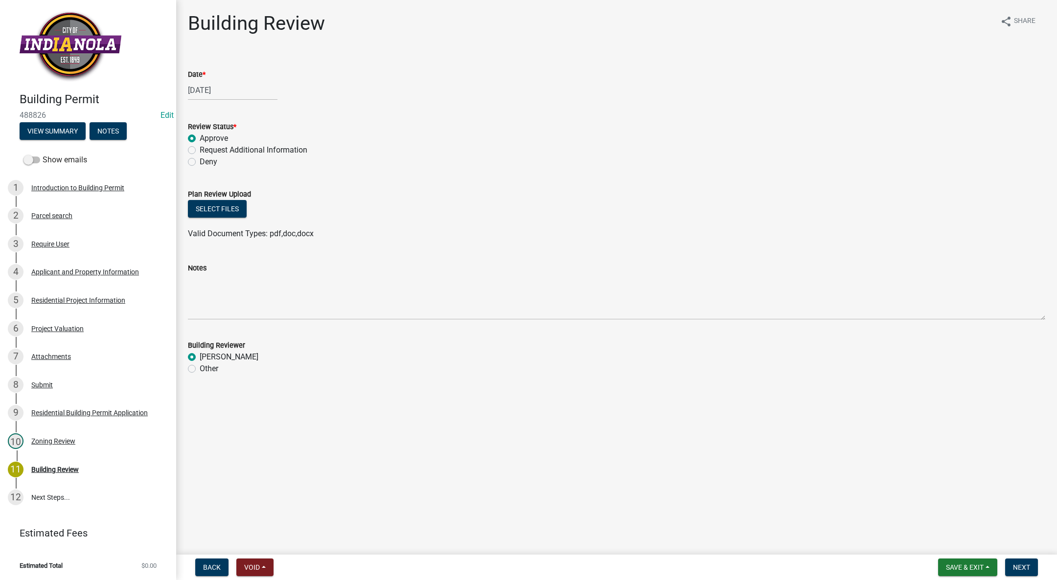
radio input "true"
click at [1037, 567] on button "Next" at bounding box center [1021, 568] width 33 height 18
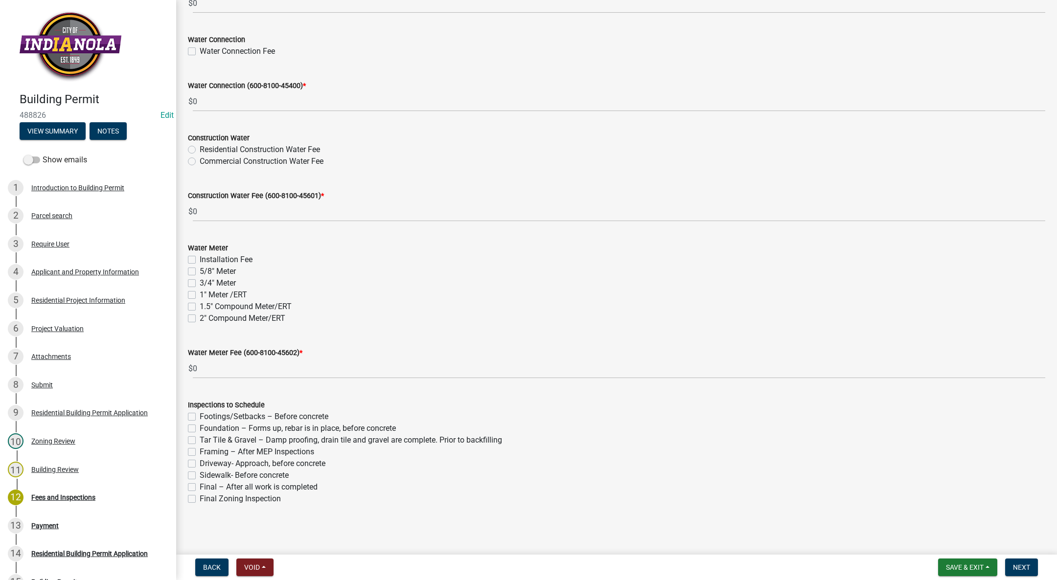
scroll to position [820, 0]
click at [200, 416] on label "Footings/Setbacks – Before concrete" at bounding box center [264, 417] width 129 height 12
click at [200, 416] on input "Footings/Setbacks – Before concrete" at bounding box center [203, 414] width 6 height 6
checkbox input "true"
checkbox input "false"
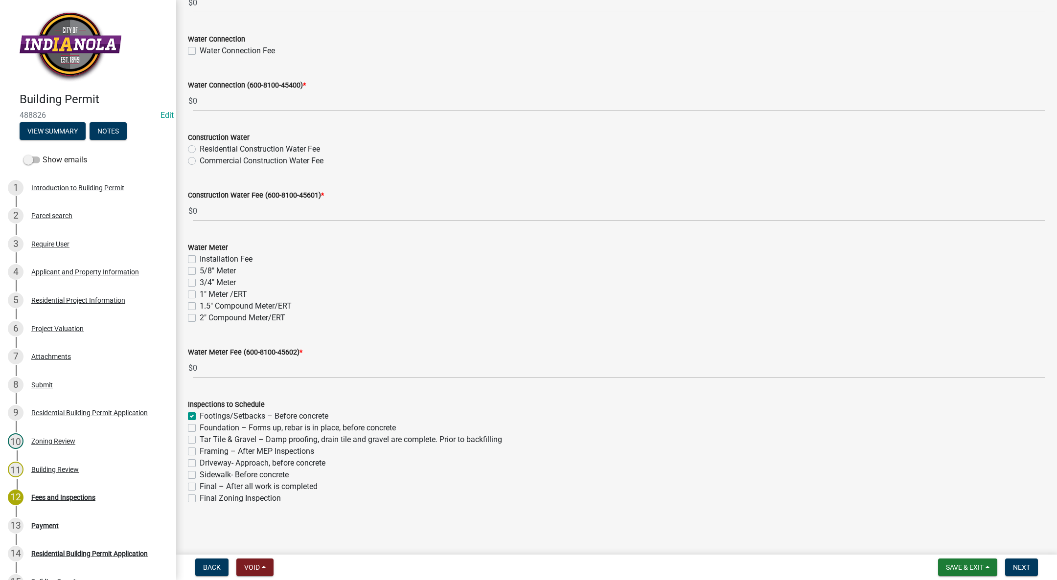
checkbox input "false"
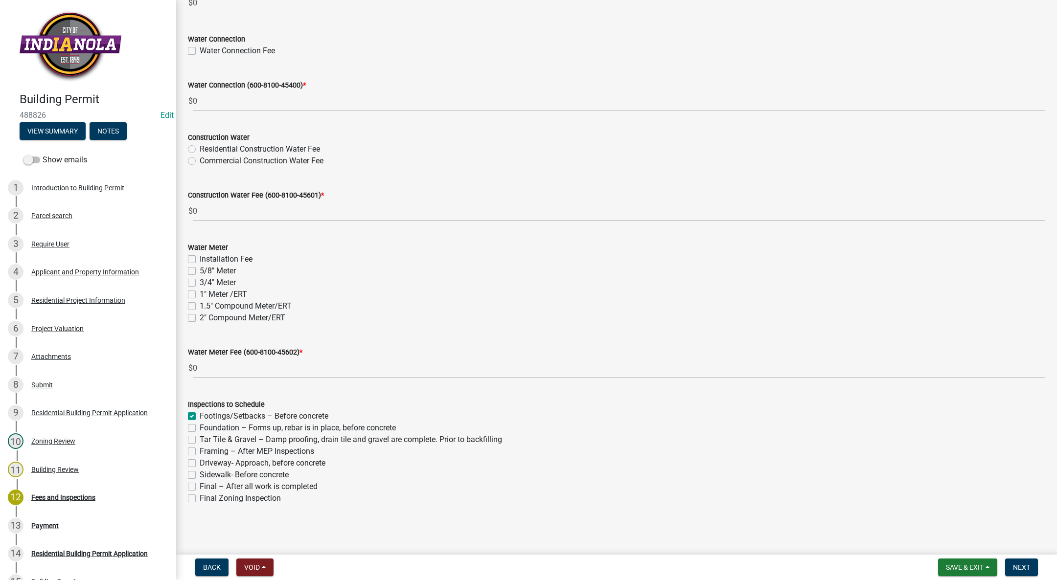
checkbox input "false"
click at [200, 487] on label "Final – After all work is completed" at bounding box center [259, 487] width 118 height 12
click at [200, 487] on input "Final – After all work is completed" at bounding box center [203, 484] width 6 height 6
checkbox input "true"
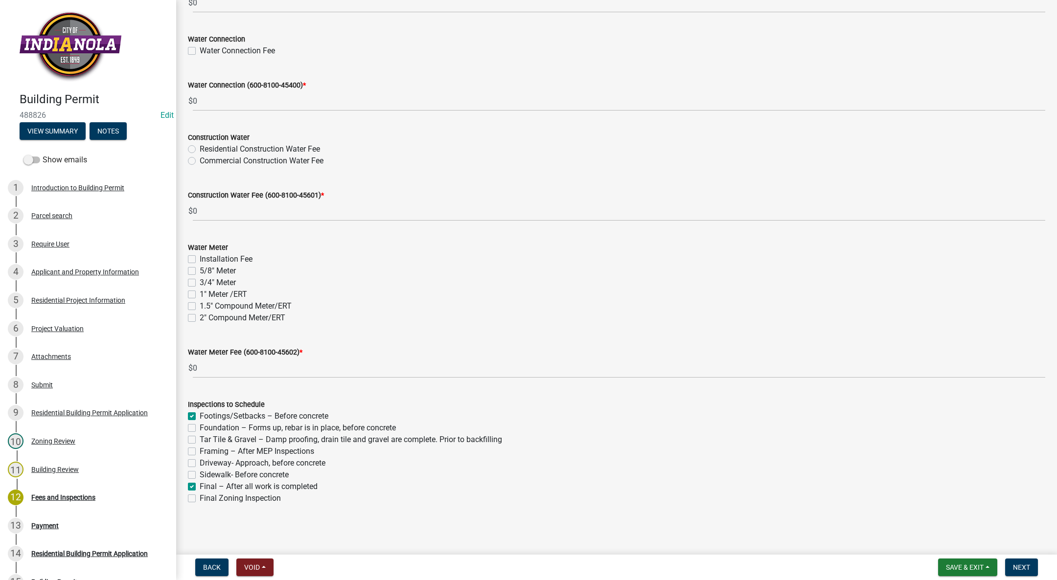
checkbox input "false"
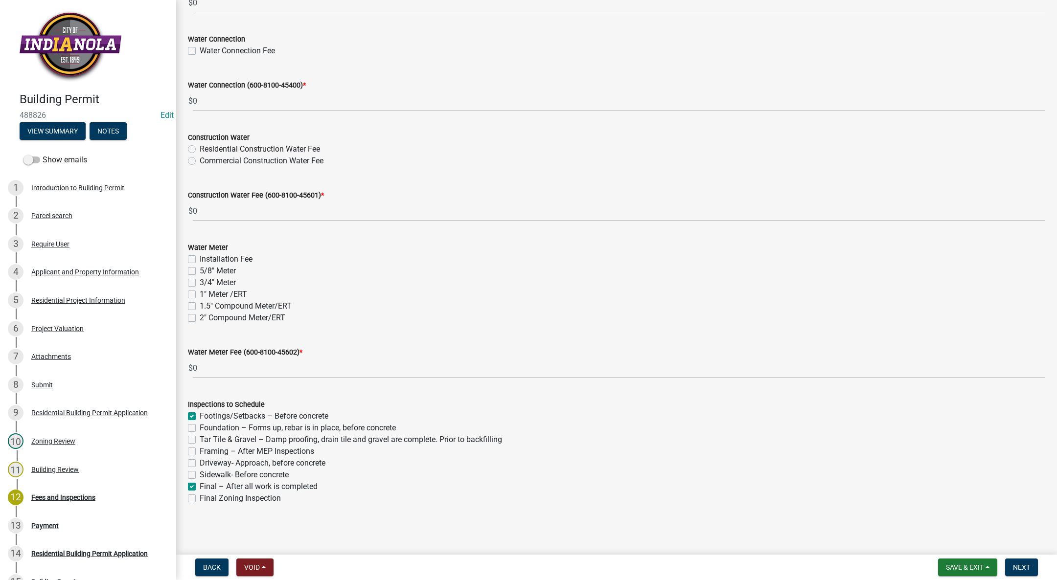
checkbox input "true"
checkbox input "false"
click at [1026, 565] on span "Next" at bounding box center [1021, 568] width 17 height 8
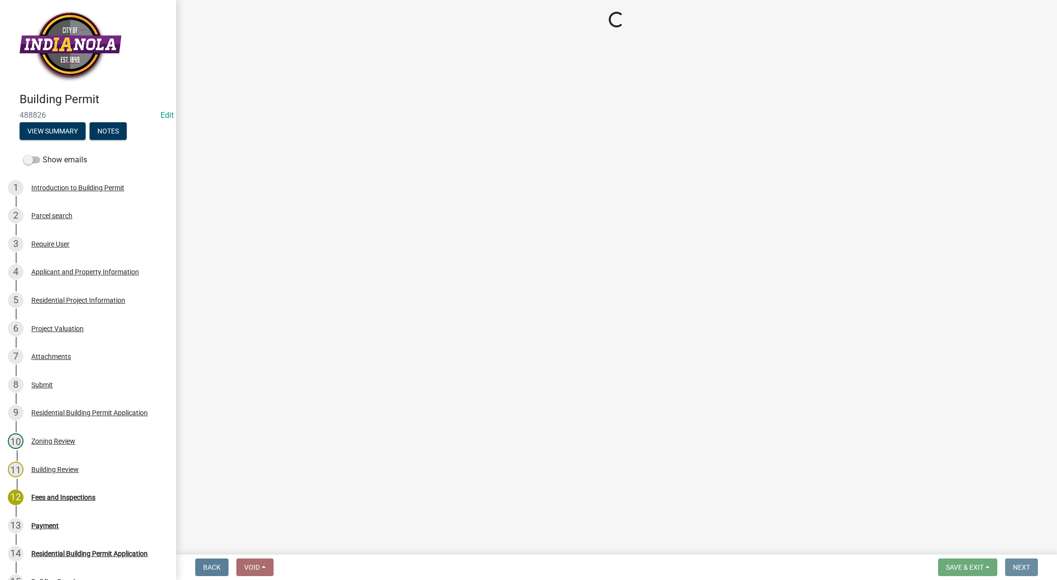
scroll to position [0, 0]
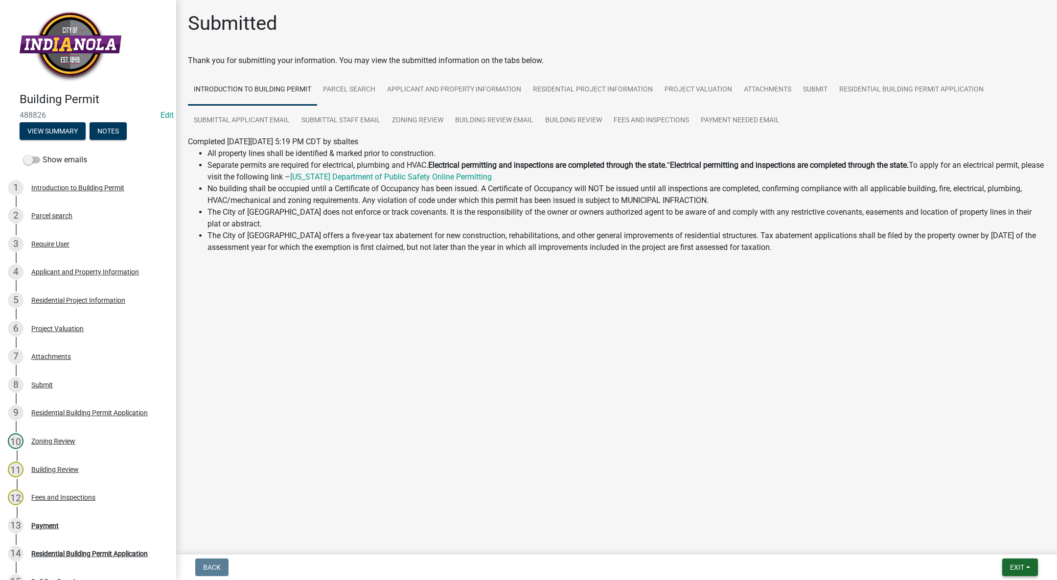
click at [1026, 567] on button "Exit" at bounding box center [1020, 568] width 36 height 18
click at [1009, 540] on button "Save & Exit" at bounding box center [999, 542] width 78 height 23
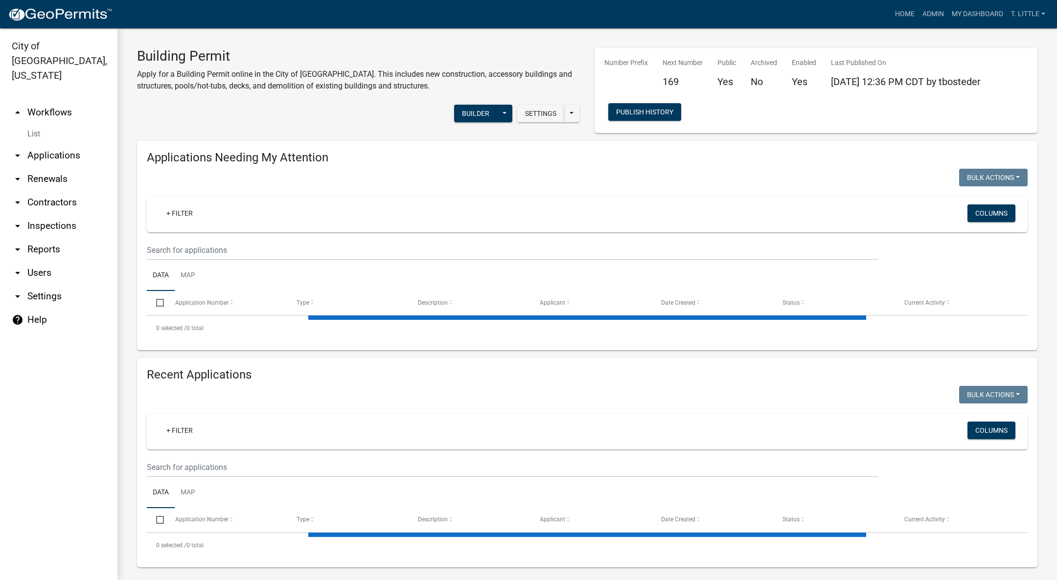
select select "3: 100"
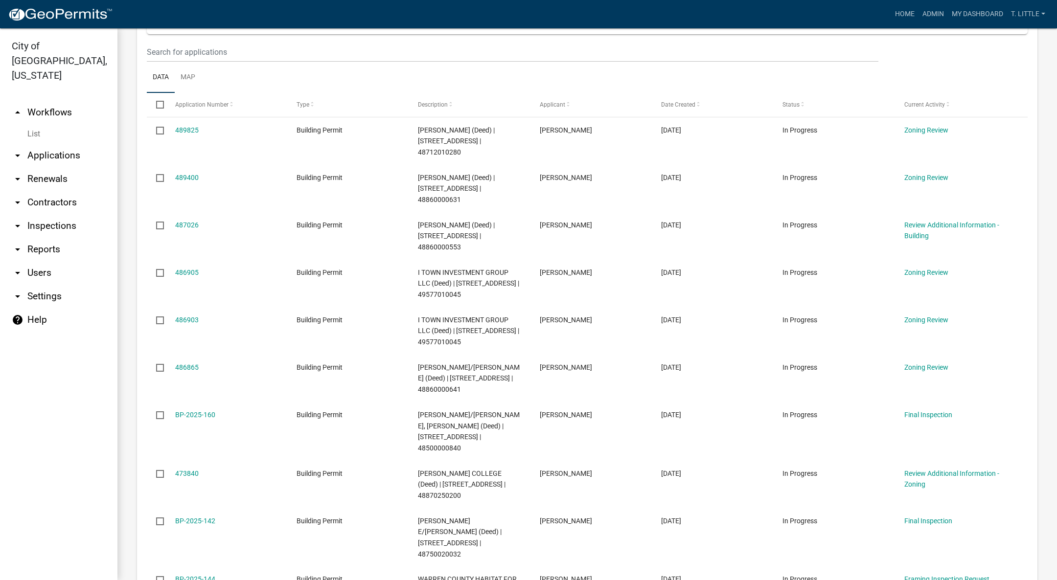
scroll to position [220, 0]
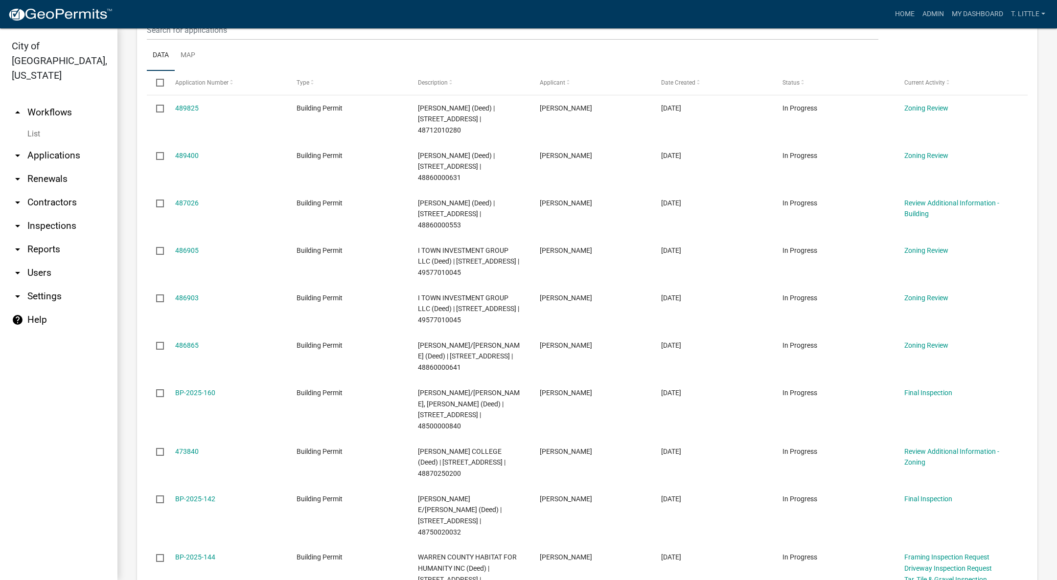
click at [188, 342] on link "486865" at bounding box center [186, 346] width 23 height 8
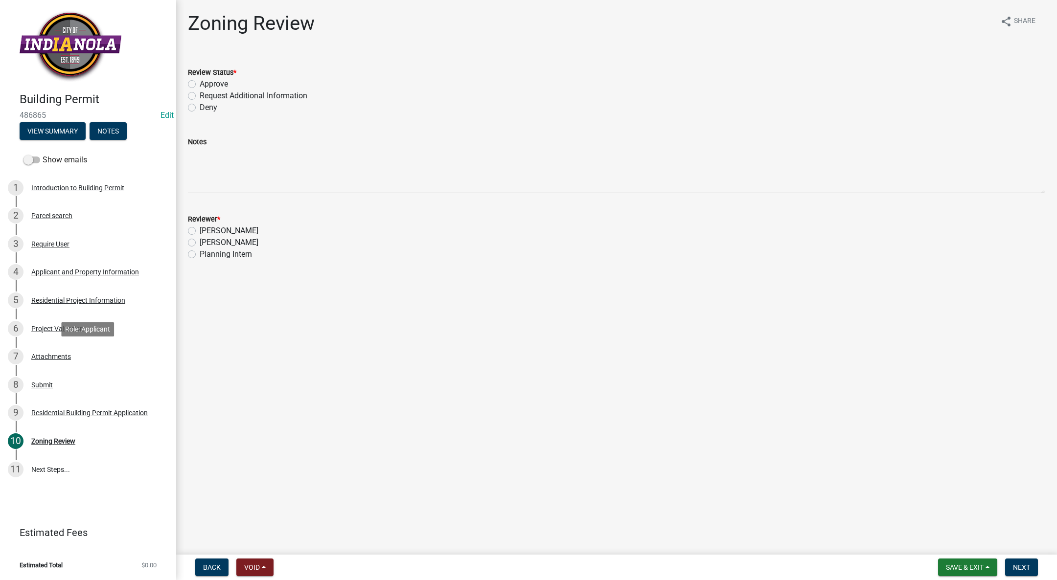
click at [79, 347] on link "7 Attachments" at bounding box center [88, 357] width 176 height 28
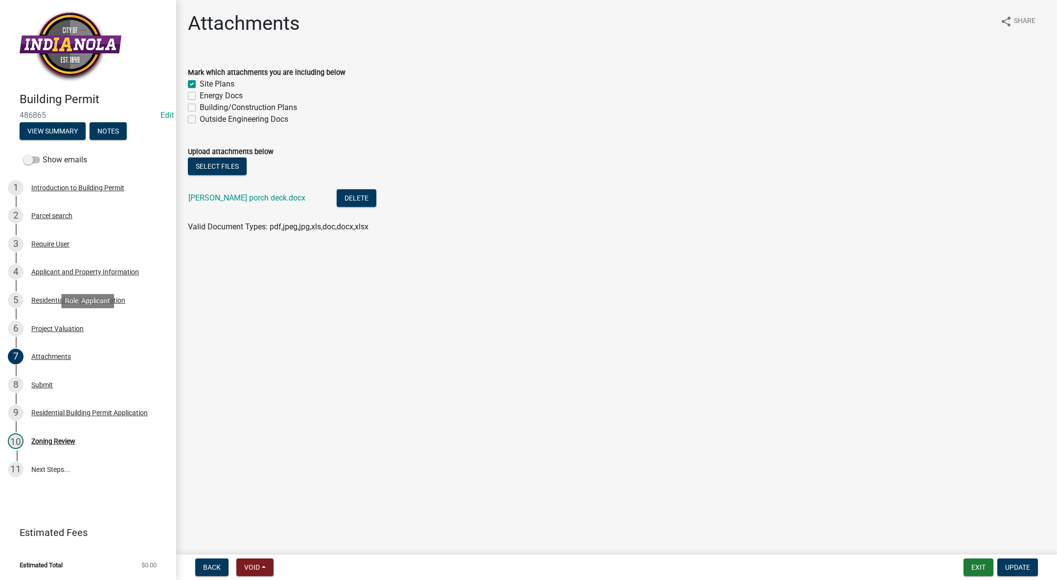
click at [63, 326] on div "Project Valuation" at bounding box center [57, 328] width 52 height 7
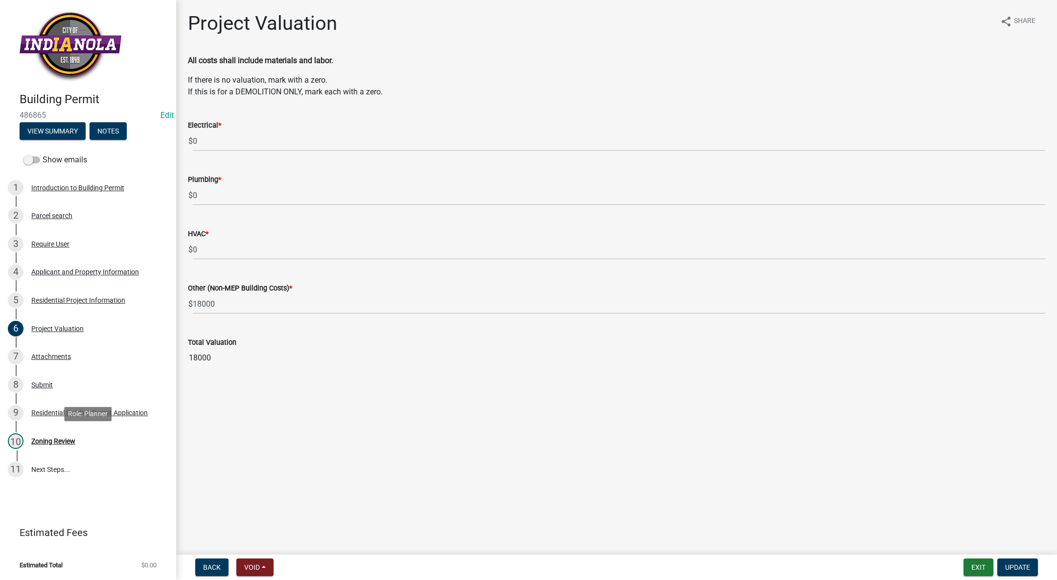
click at [57, 446] on div "10 Zoning Review" at bounding box center [84, 442] width 153 height 16
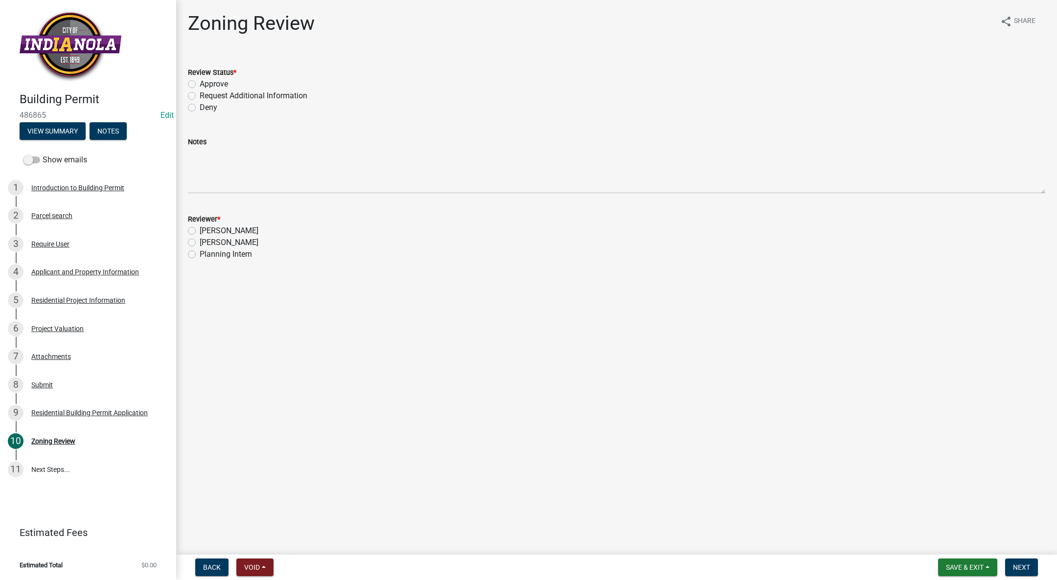
click at [200, 84] on label "Approve" at bounding box center [214, 84] width 28 height 12
click at [200, 84] on input "Approve" at bounding box center [203, 81] width 6 height 6
radio input "true"
click at [200, 243] on label "[PERSON_NAME]" at bounding box center [229, 243] width 59 height 12
click at [200, 243] on input "[PERSON_NAME]" at bounding box center [203, 240] width 6 height 6
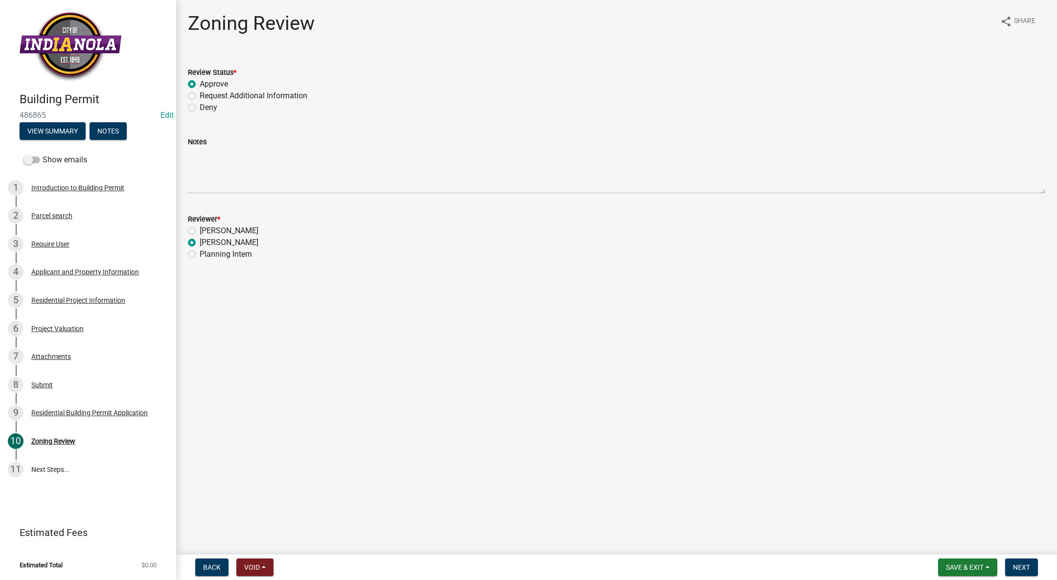
radio input "true"
click at [1019, 569] on span "Next" at bounding box center [1021, 568] width 17 height 8
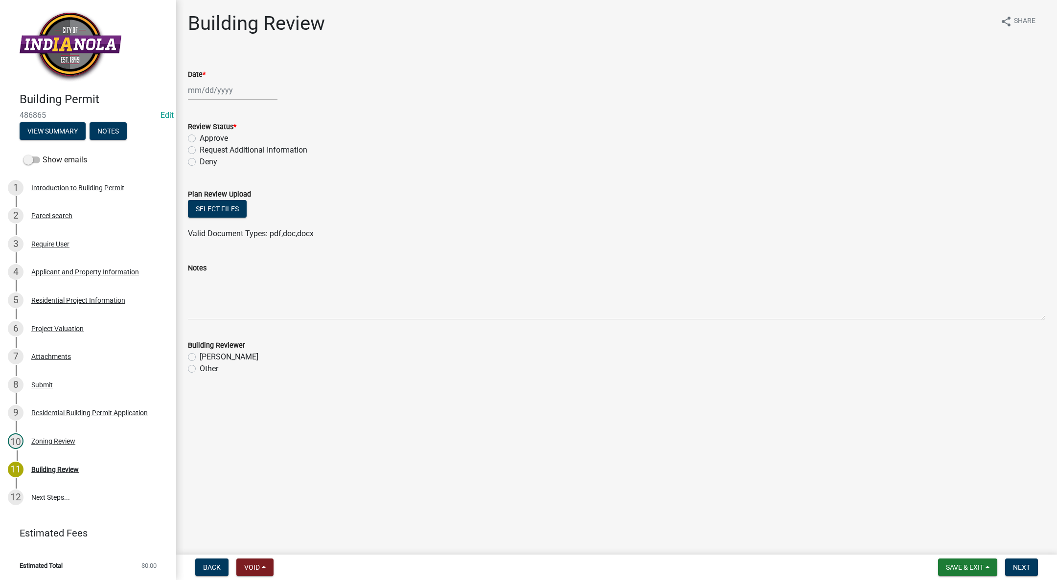
click at [209, 81] on div at bounding box center [233, 90] width 90 height 20
select select "10"
select select "2025"
click at [242, 157] on div "9" at bounding box center [245, 158] width 16 height 16
type input "[DATE]"
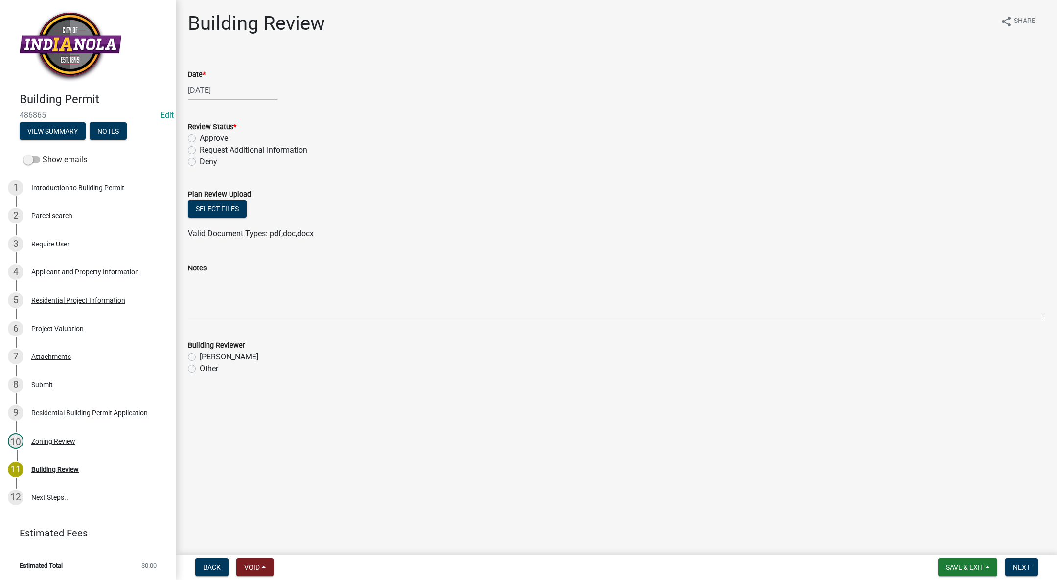
click at [200, 137] on label "Approve" at bounding box center [214, 139] width 28 height 12
click at [200, 137] on input "Approve" at bounding box center [203, 136] width 6 height 6
radio input "true"
click at [200, 356] on label "[PERSON_NAME]" at bounding box center [229, 357] width 59 height 12
click at [200, 356] on input "[PERSON_NAME]" at bounding box center [203, 354] width 6 height 6
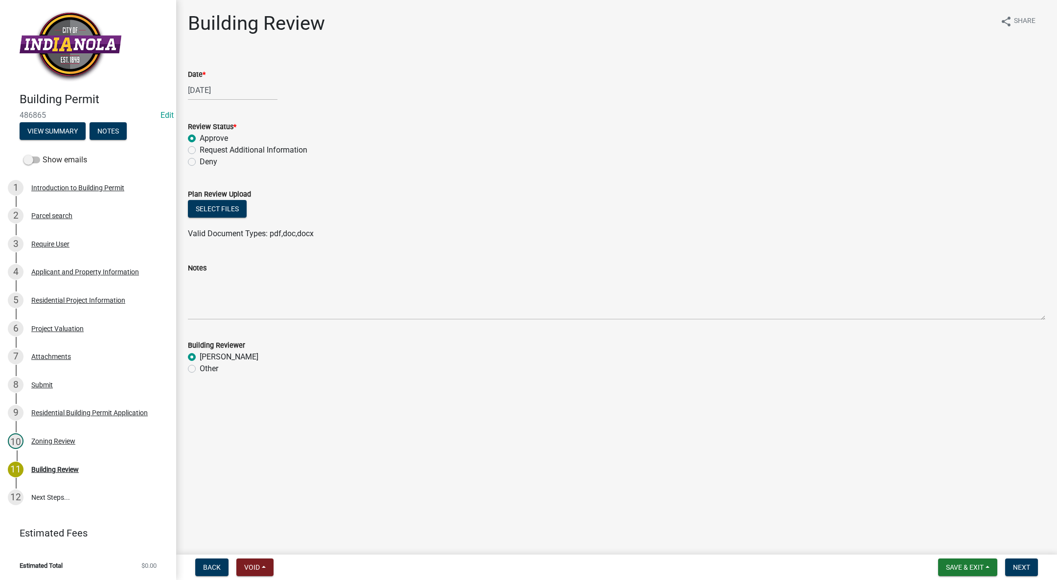
radio input "true"
click at [1037, 564] on button "Next" at bounding box center [1021, 568] width 33 height 18
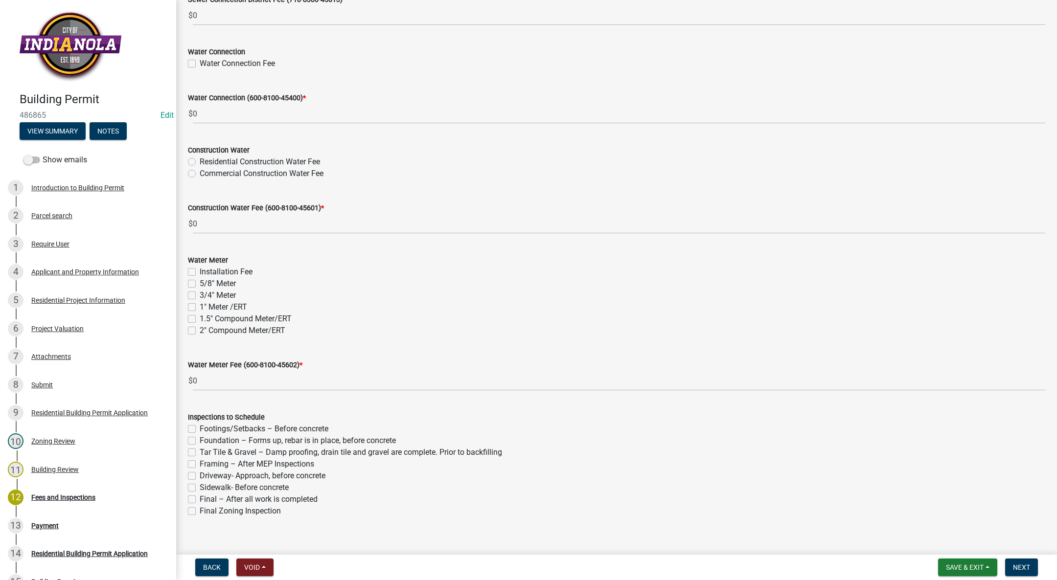
scroll to position [820, 0]
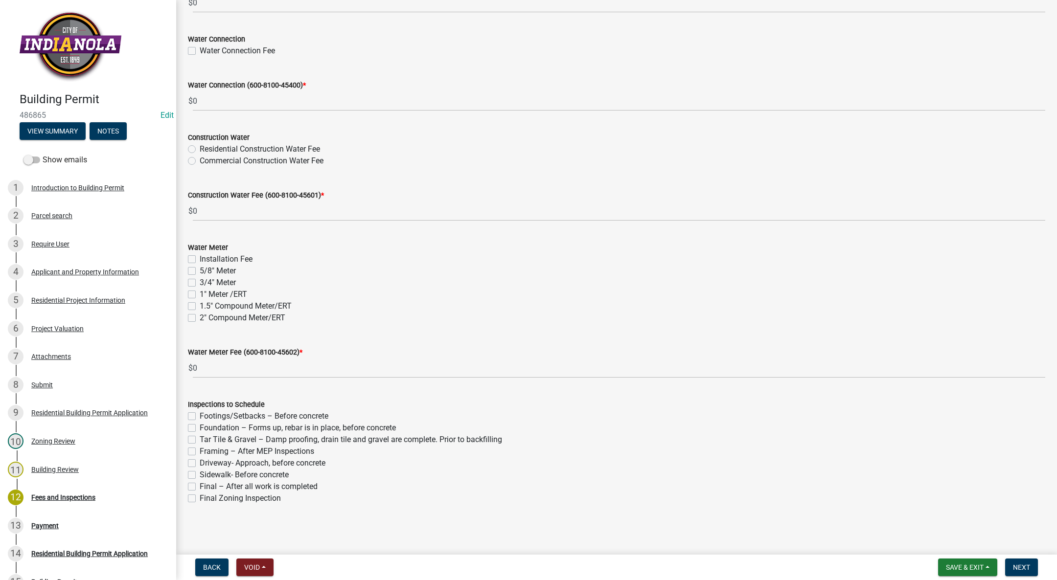
click at [200, 414] on label "Footings/Setbacks – Before concrete" at bounding box center [264, 417] width 129 height 12
click at [200, 414] on input "Footings/Setbacks – Before concrete" at bounding box center [203, 414] width 6 height 6
checkbox input "true"
checkbox input "false"
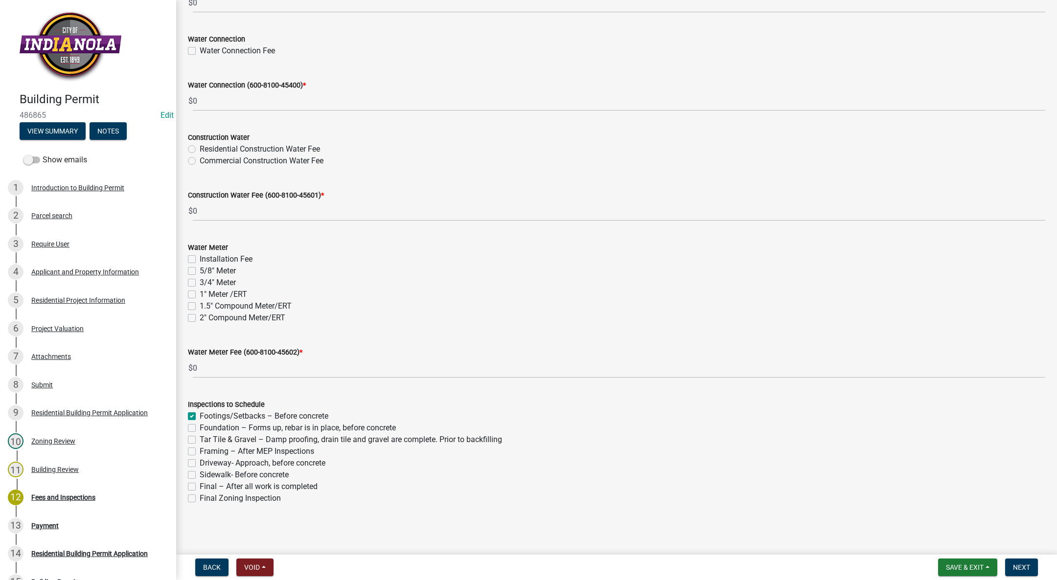
checkbox input "false"
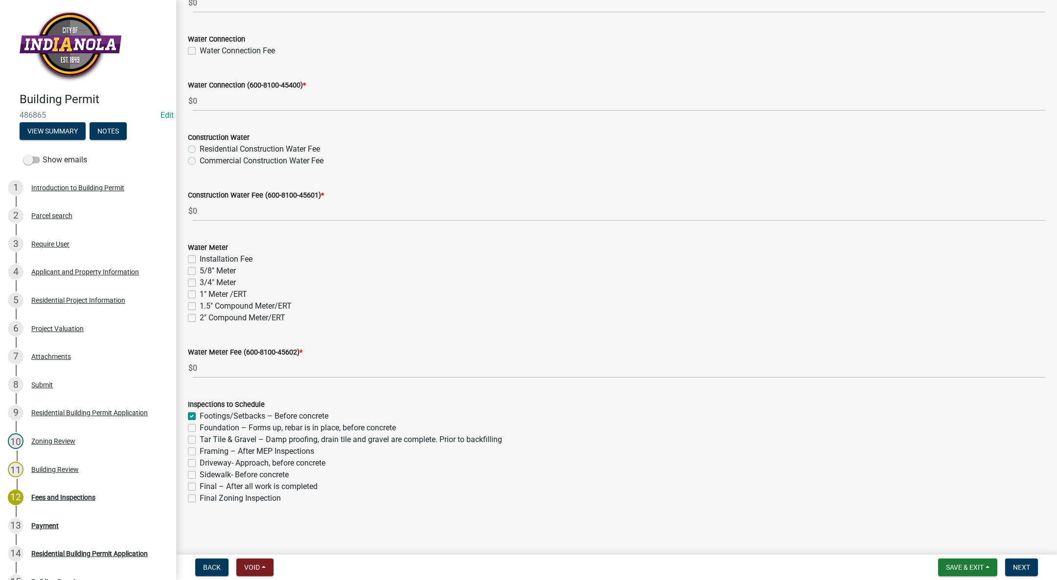
click at [200, 489] on label "Final – After all work is completed" at bounding box center [259, 487] width 118 height 12
click at [200, 487] on input "Final – After all work is completed" at bounding box center [203, 484] width 6 height 6
checkbox input "true"
checkbox input "false"
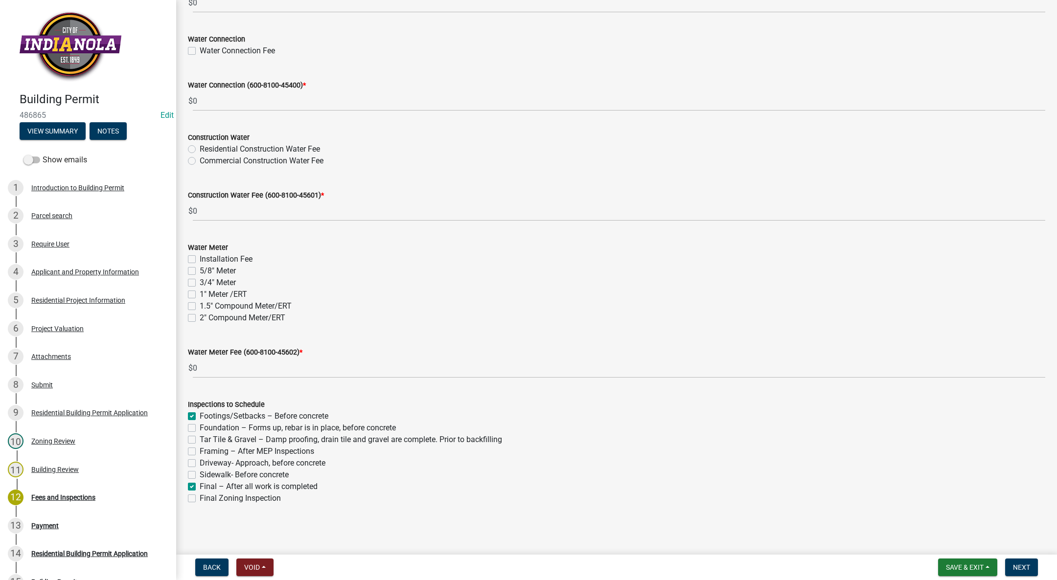
checkbox input "false"
checkbox input "true"
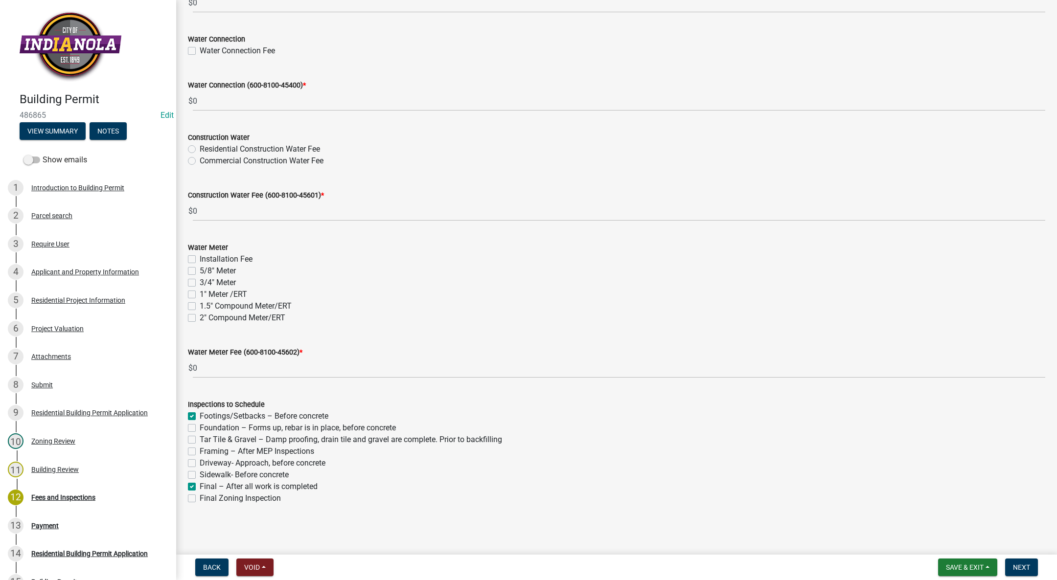
checkbox input "false"
click at [1019, 565] on span "Next" at bounding box center [1021, 568] width 17 height 8
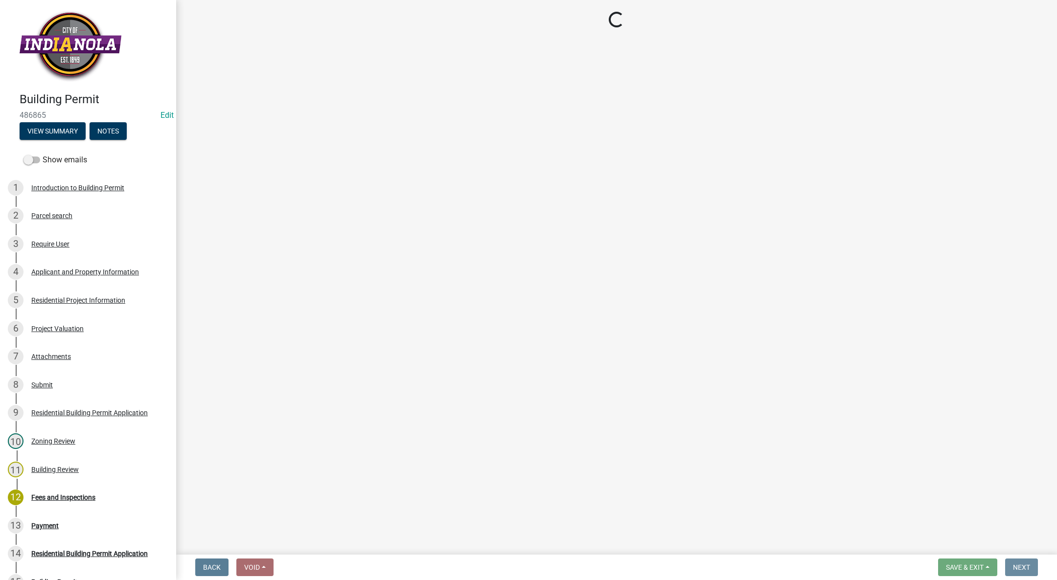
scroll to position [0, 0]
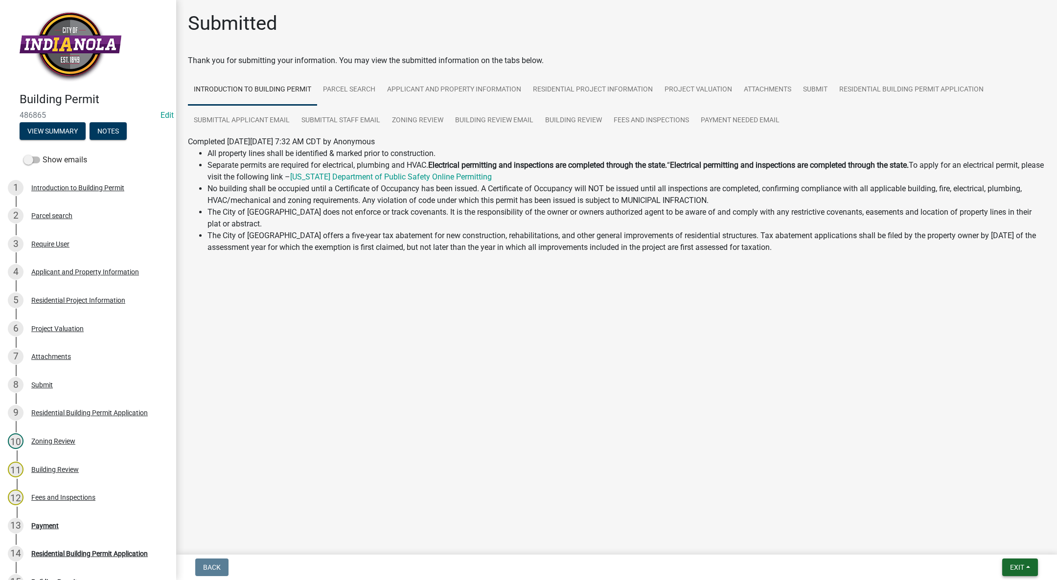
click at [1014, 567] on span "Exit" at bounding box center [1017, 568] width 14 height 8
click at [1006, 536] on button "Save & Exit" at bounding box center [999, 542] width 78 height 23
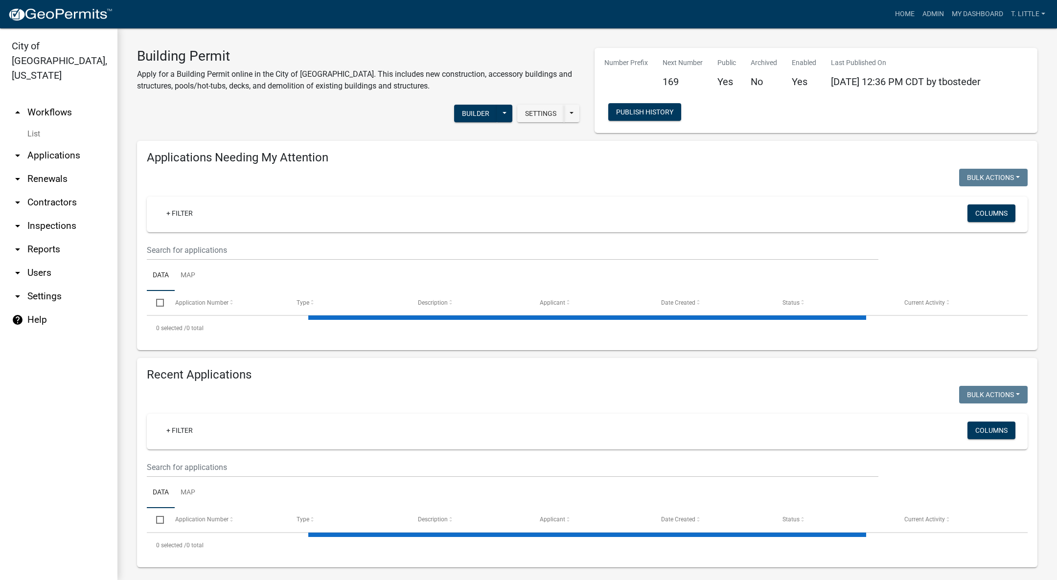
select select "3: 100"
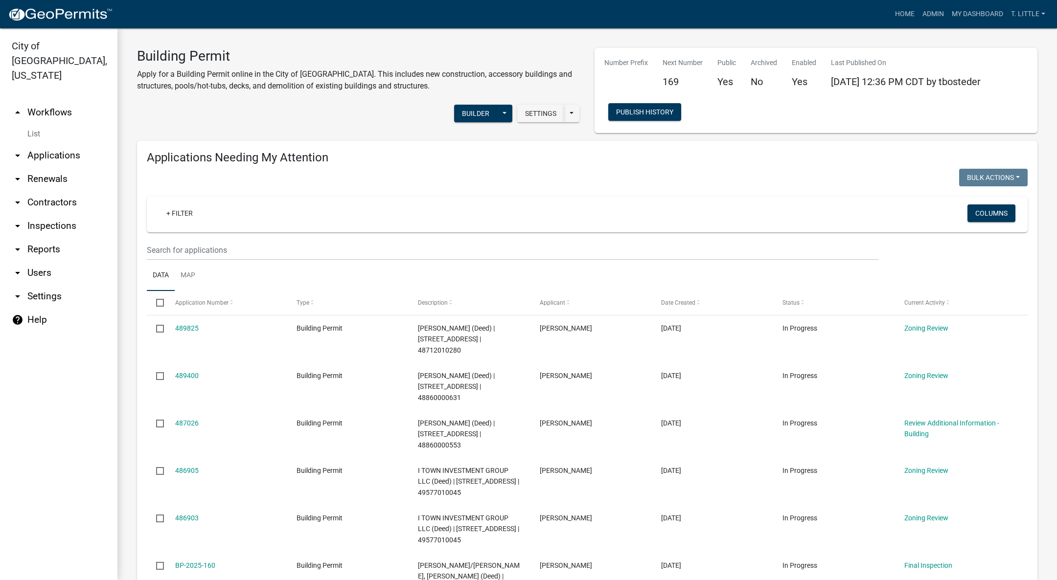
click at [178, 366] on datatable-body-cell "489400" at bounding box center [225, 386] width 121 height 47
click at [179, 372] on link "489400" at bounding box center [186, 376] width 23 height 8
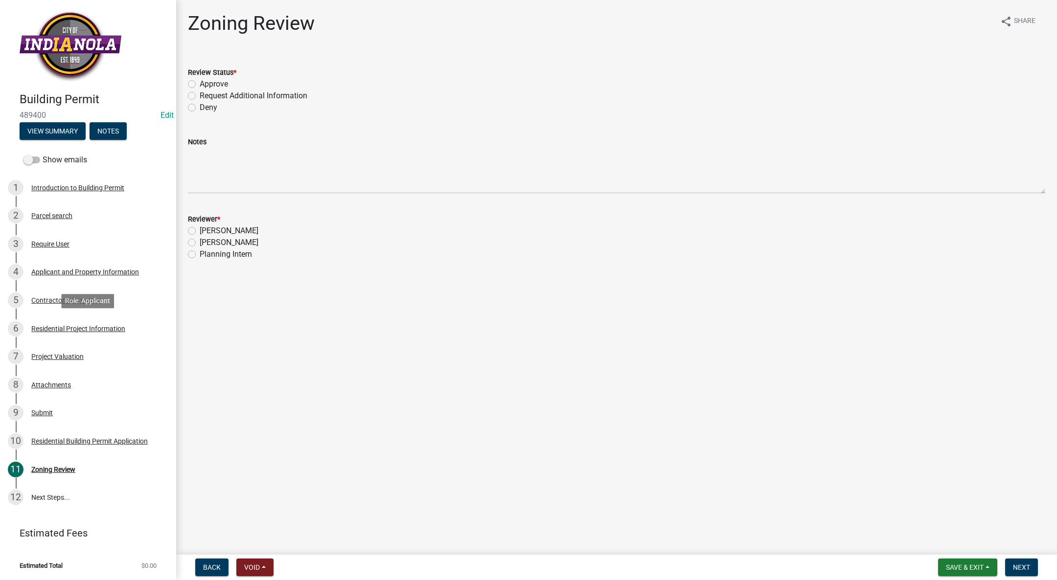
click at [53, 323] on div "6 Residential Project Information" at bounding box center [84, 329] width 153 height 16
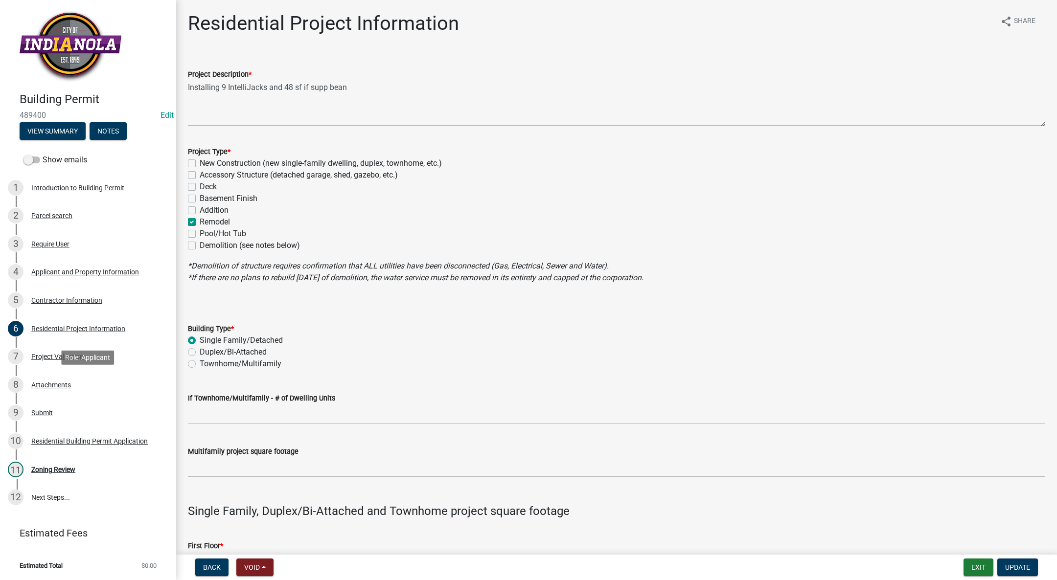
click at [62, 378] on div "8 Attachments" at bounding box center [84, 385] width 153 height 16
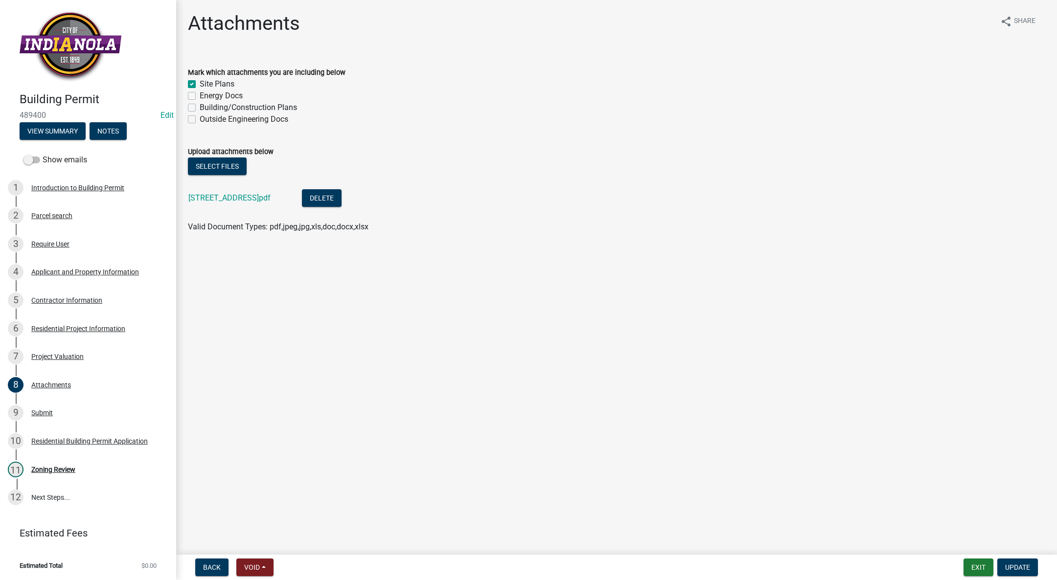
click at [246, 198] on link "[STREET_ADDRESS]pdf" at bounding box center [229, 197] width 82 height 9
click at [59, 467] on div "Zoning Review" at bounding box center [53, 469] width 44 height 7
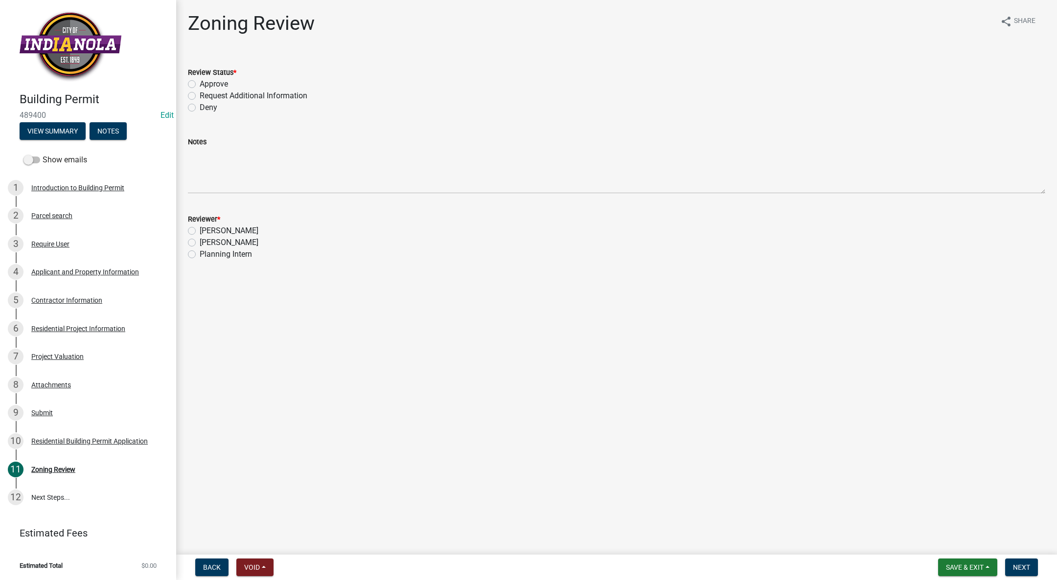
click at [194, 88] on div "Approve" at bounding box center [616, 84] width 857 height 12
click at [200, 84] on label "Approve" at bounding box center [214, 84] width 28 height 12
click at [200, 84] on input "Approve" at bounding box center [203, 81] width 6 height 6
radio input "true"
click at [200, 240] on label "[PERSON_NAME]" at bounding box center [229, 243] width 59 height 12
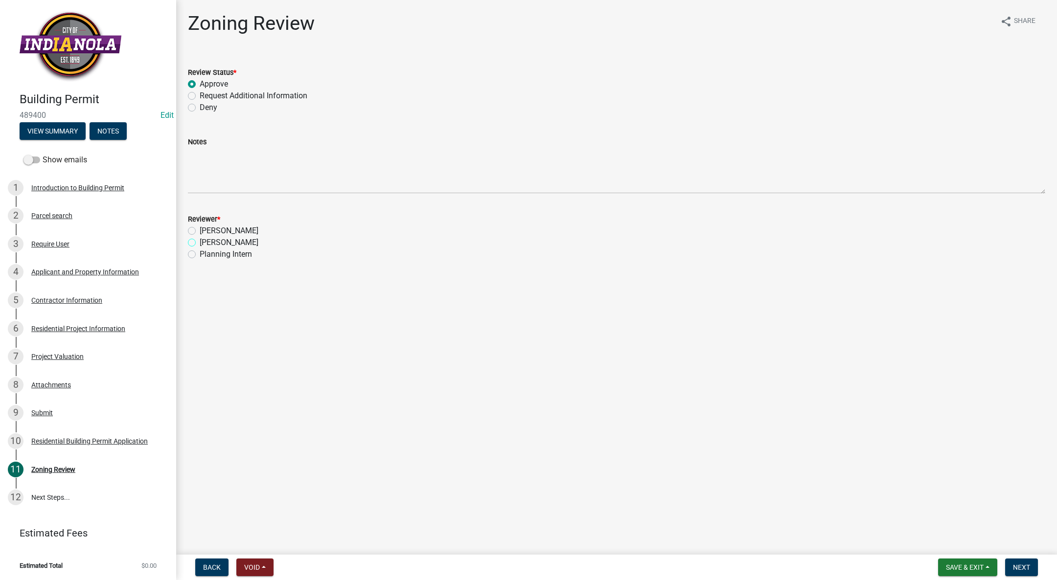
click at [200, 240] on input "[PERSON_NAME]" at bounding box center [203, 240] width 6 height 6
radio input "true"
click at [1029, 559] on button "Next" at bounding box center [1021, 568] width 33 height 18
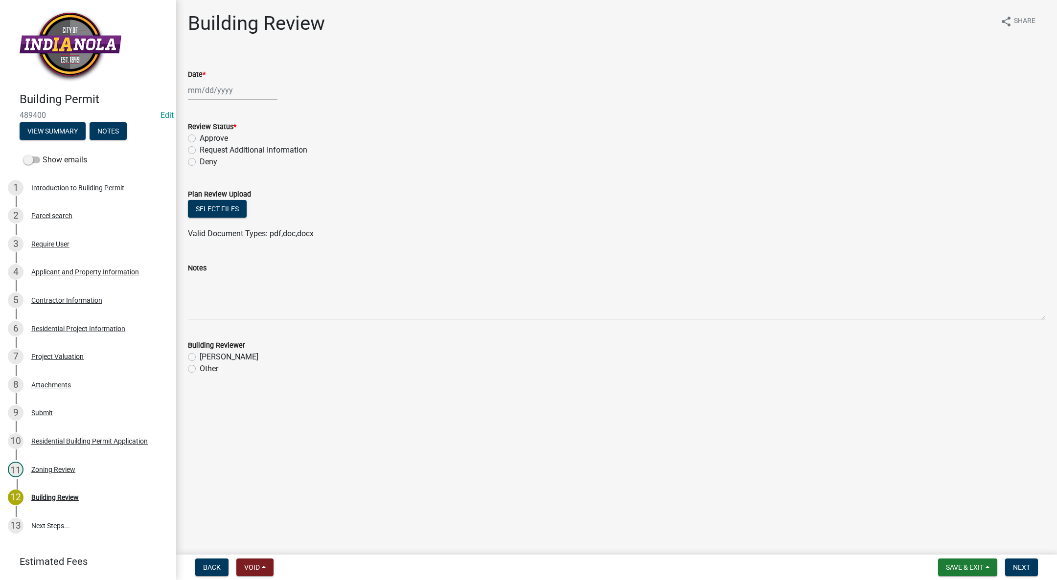
select select "10"
select select "2025"
click at [211, 96] on div "[PERSON_NAME] Feb Mar Apr [PERSON_NAME][DATE] Oct Nov [DATE] 1526 1527 1528 152…" at bounding box center [233, 90] width 90 height 20
click at [242, 155] on div "9" at bounding box center [245, 158] width 16 height 16
type input "[DATE]"
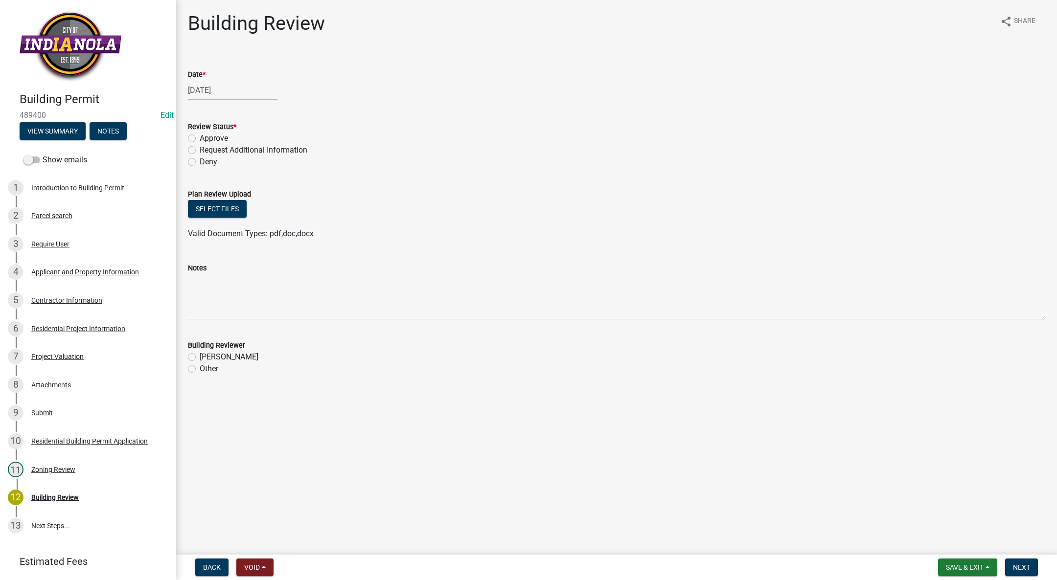
click at [200, 138] on label "Approve" at bounding box center [214, 139] width 28 height 12
click at [200, 138] on input "Approve" at bounding box center [203, 136] width 6 height 6
radio input "true"
click at [200, 356] on label "[PERSON_NAME]" at bounding box center [229, 357] width 59 height 12
click at [200, 356] on input "[PERSON_NAME]" at bounding box center [203, 354] width 6 height 6
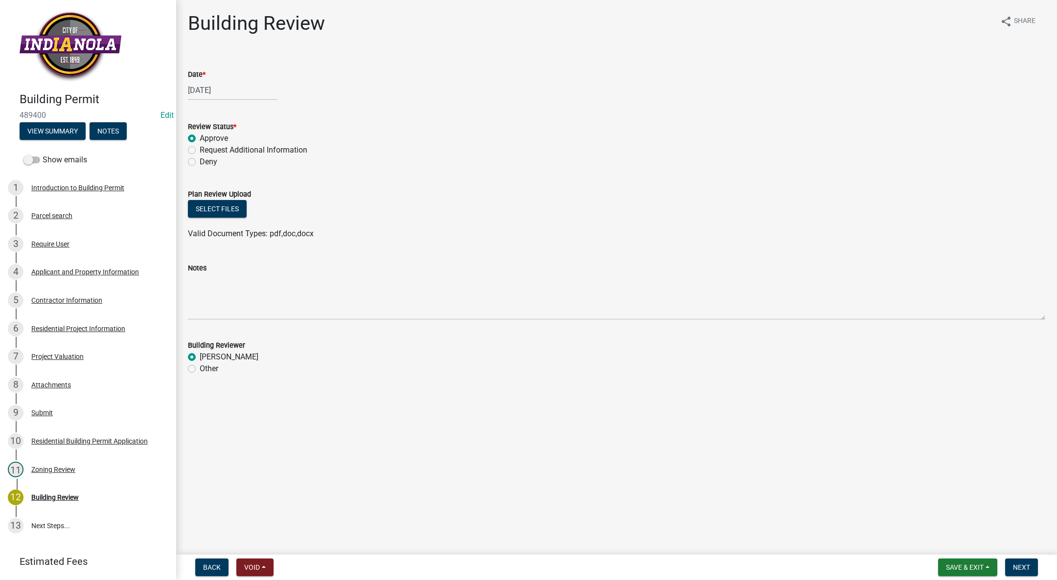
radio input "true"
click at [1023, 568] on span "Next" at bounding box center [1021, 568] width 17 height 8
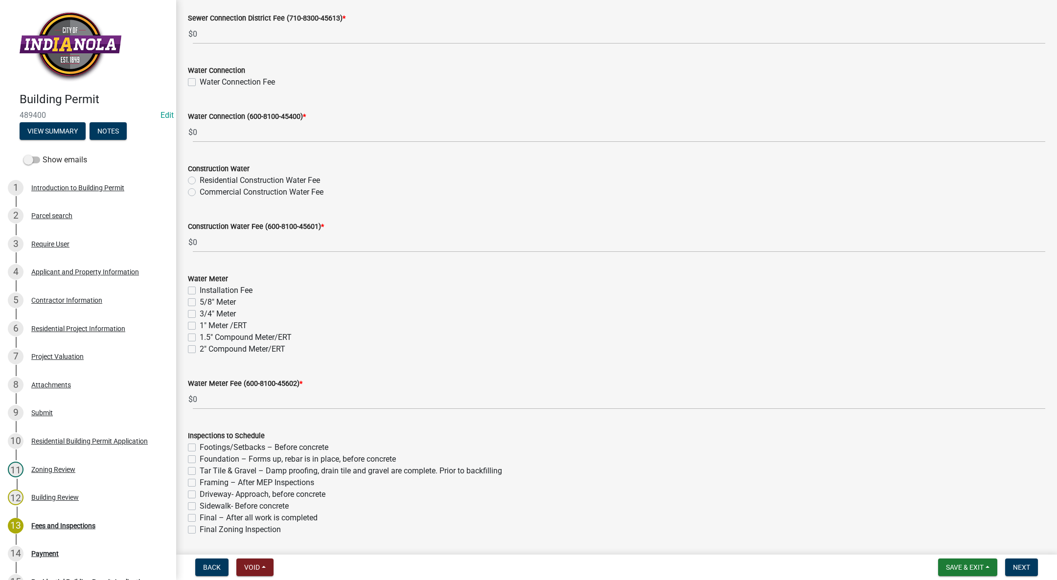
scroll to position [820, 0]
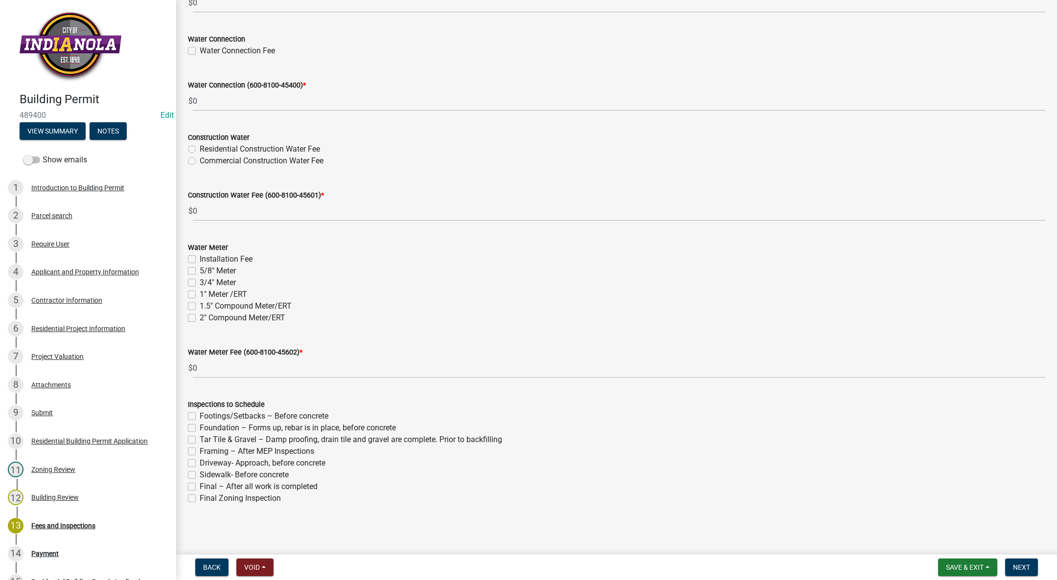
click at [200, 484] on label "Final – After all work is completed" at bounding box center [259, 487] width 118 height 12
click at [200, 484] on input "Final – After all work is completed" at bounding box center [203, 484] width 6 height 6
checkbox input "true"
checkbox input "false"
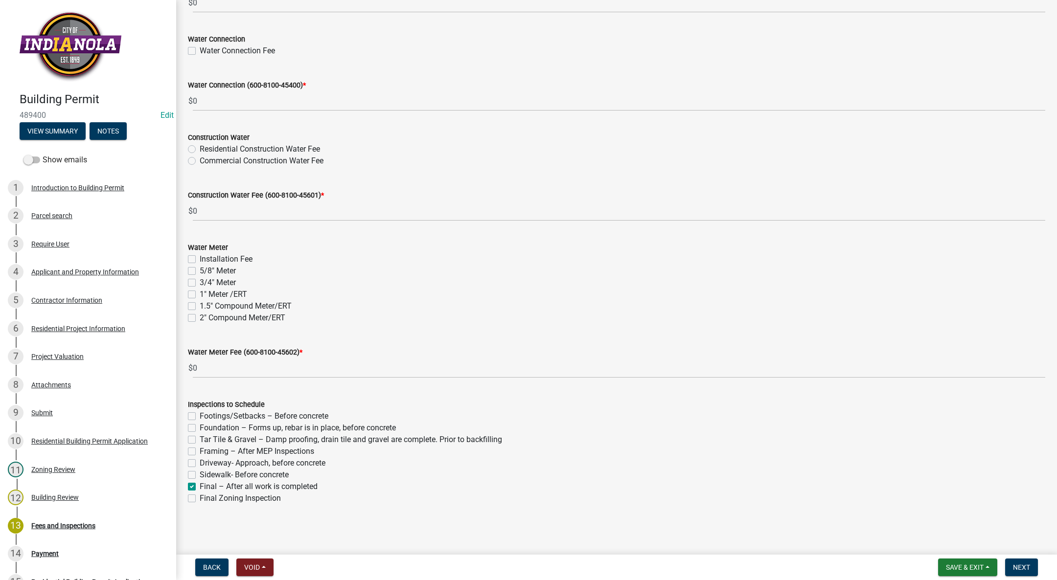
checkbox input "false"
checkbox input "true"
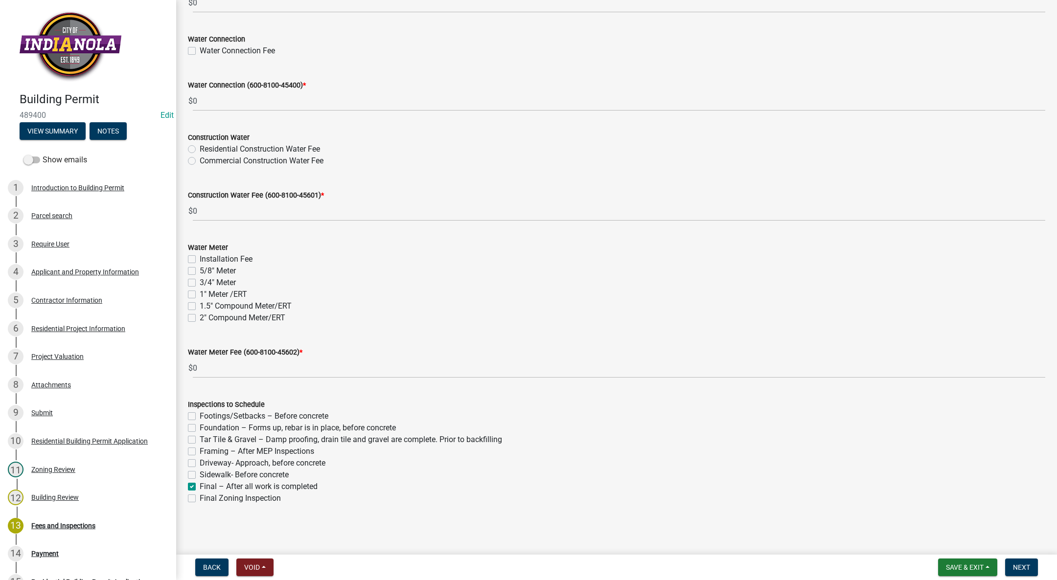
checkbox input "false"
click at [1008, 571] on button "Next" at bounding box center [1021, 568] width 33 height 18
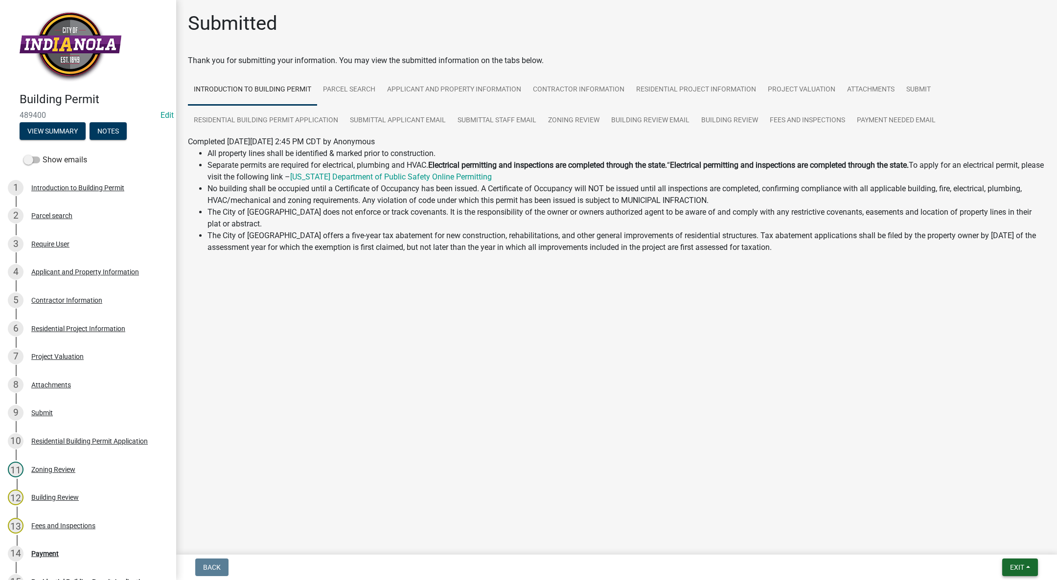
click at [1017, 562] on button "Exit" at bounding box center [1020, 568] width 36 height 18
click at [1011, 540] on button "Save & Exit" at bounding box center [999, 542] width 78 height 23
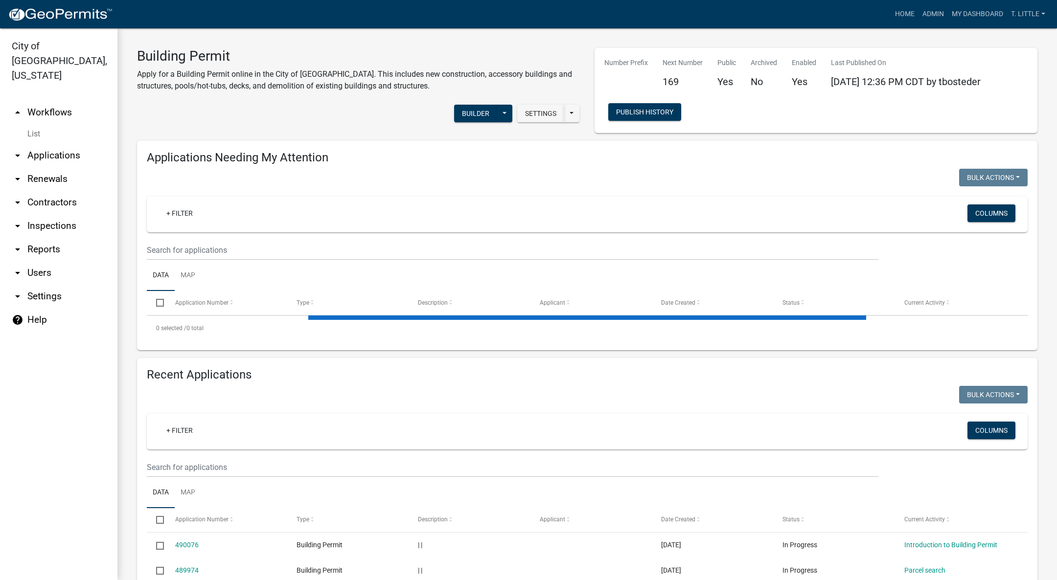
select select "3: 100"
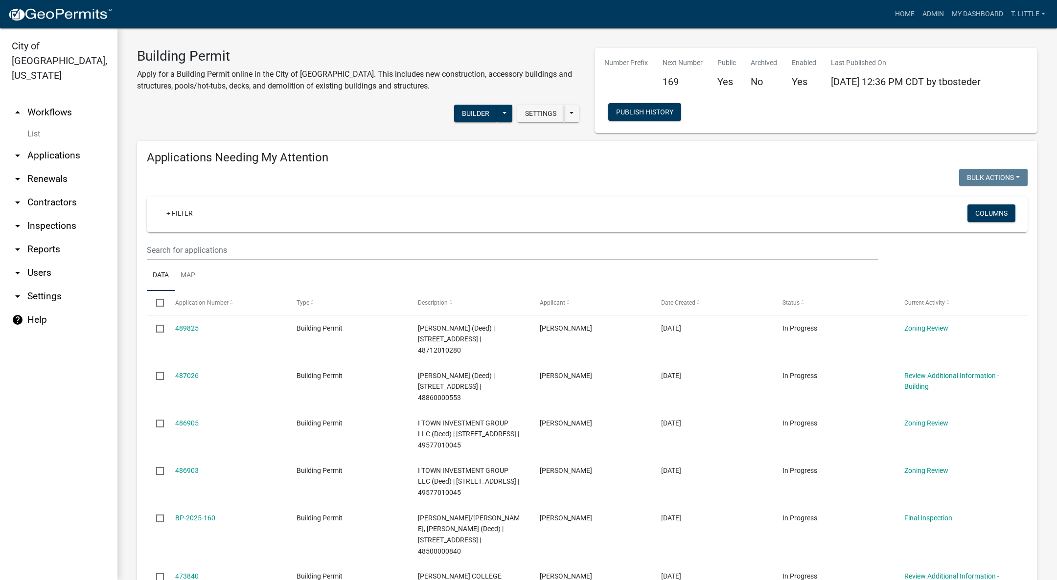
click at [182, 328] on link "489825" at bounding box center [186, 328] width 23 height 8
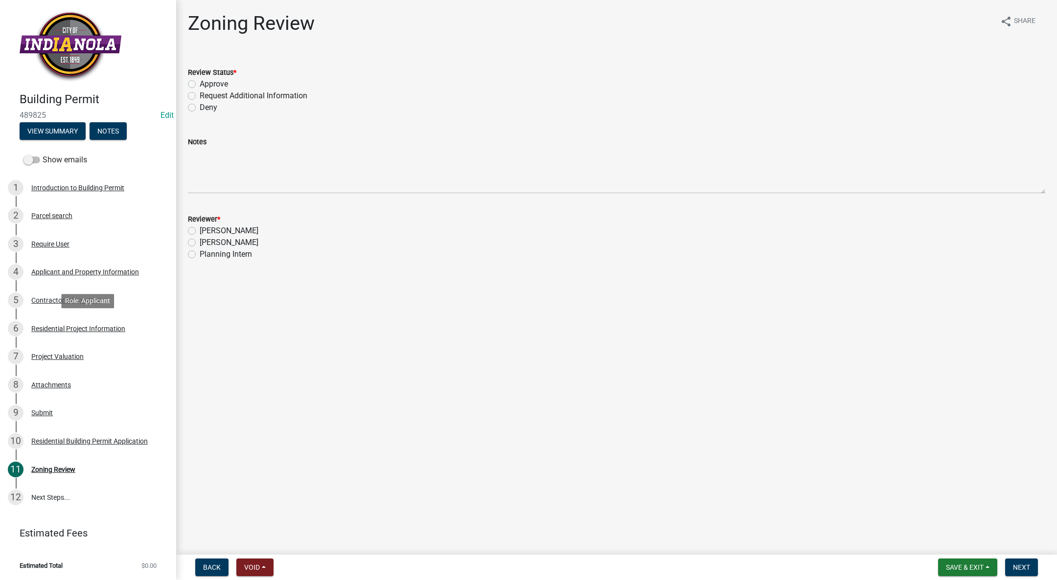
click at [63, 325] on div "Residential Project Information" at bounding box center [78, 328] width 94 height 7
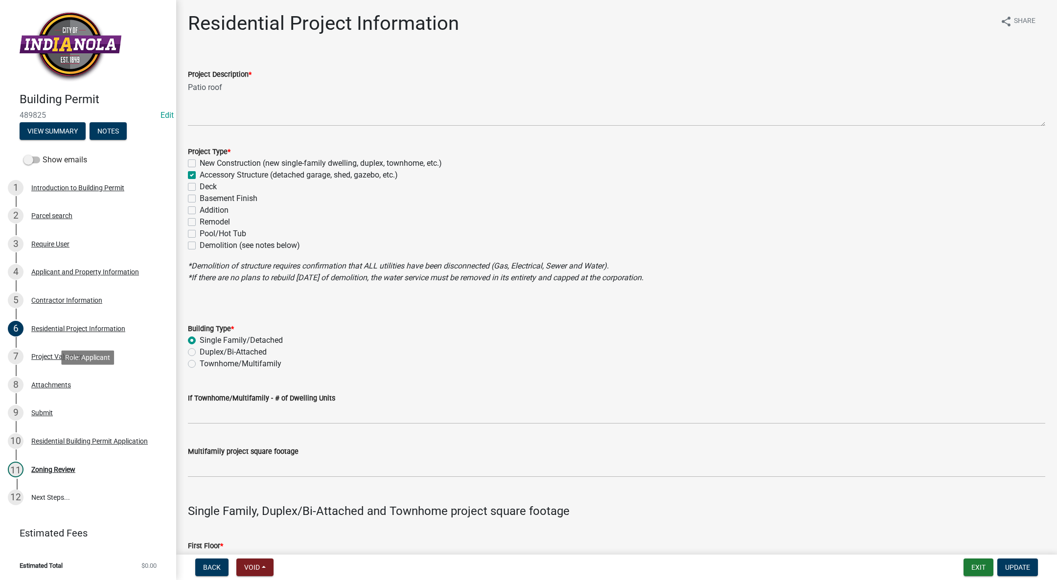
click at [66, 382] on div "Attachments" at bounding box center [51, 385] width 40 height 7
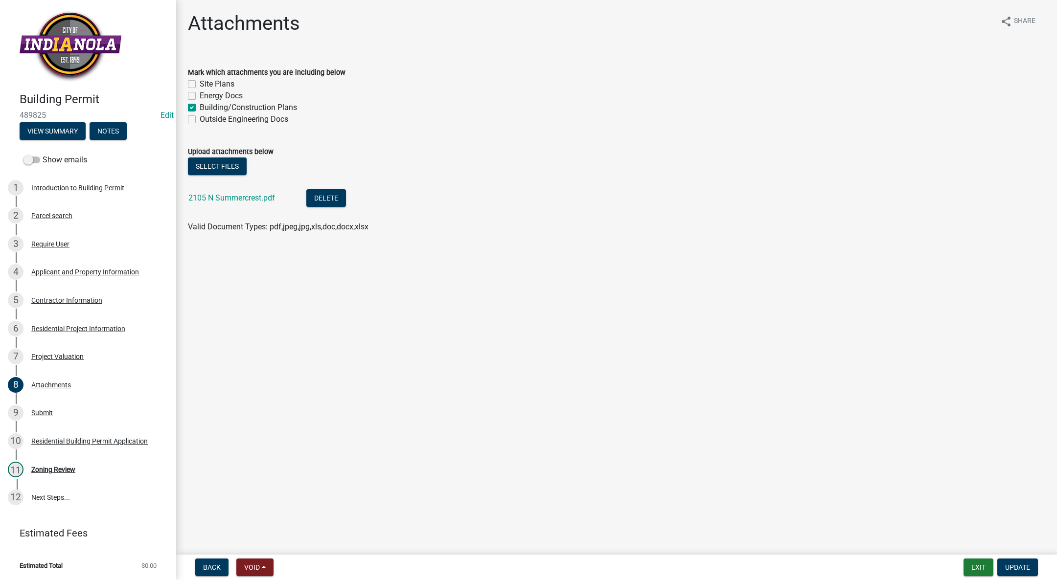
click at [242, 198] on link "2105 N Summercrest.pdf" at bounding box center [231, 197] width 87 height 9
click at [53, 216] on div "Parcel search" at bounding box center [51, 215] width 41 height 7
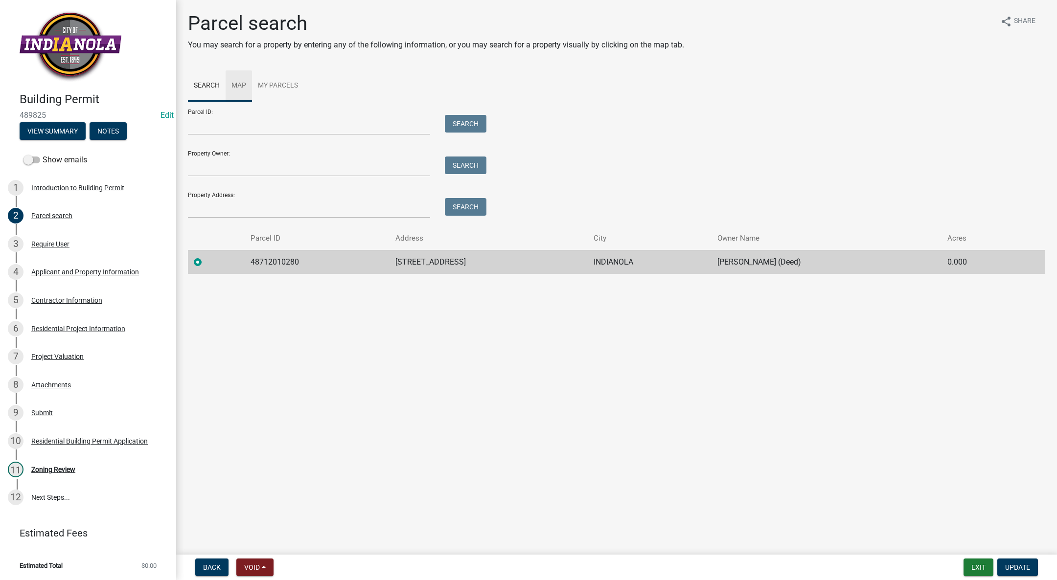
click at [239, 87] on link "Map" at bounding box center [239, 85] width 26 height 31
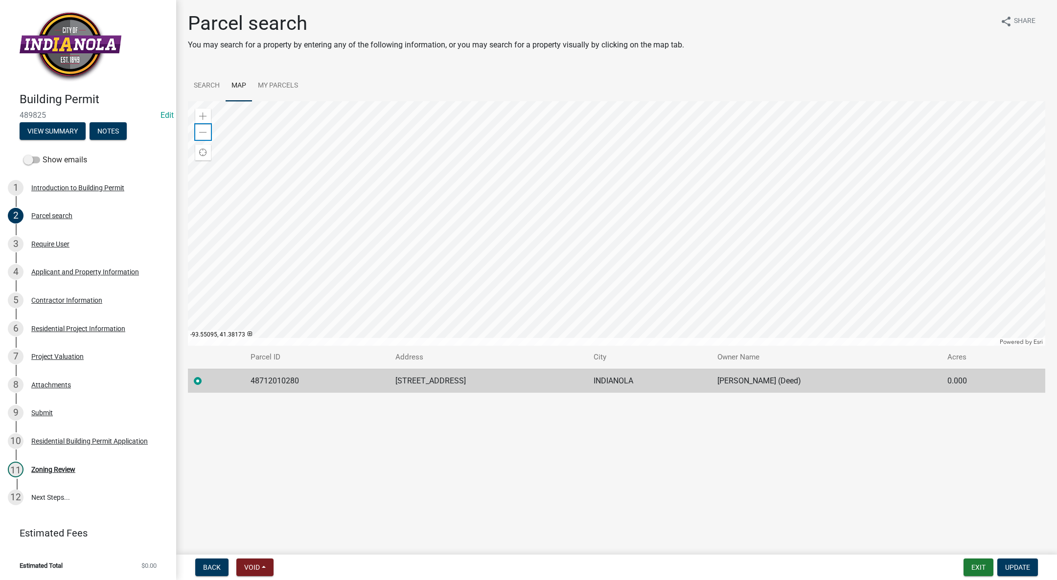
click at [203, 132] on span at bounding box center [203, 133] width 8 height 8
click at [72, 380] on div "8 Attachments" at bounding box center [84, 385] width 153 height 16
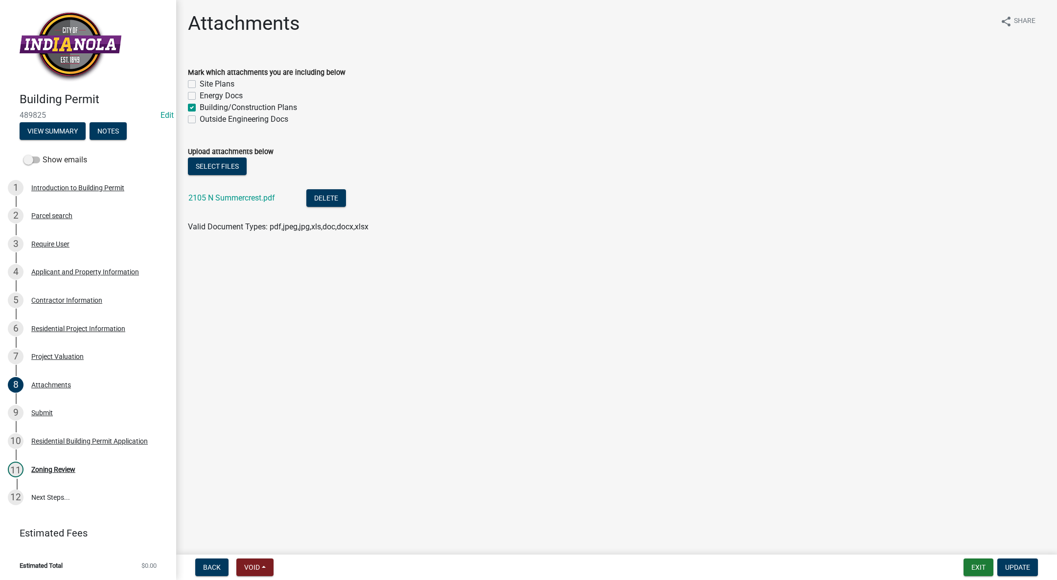
click at [216, 198] on link "2105 N Summercrest.pdf" at bounding box center [231, 197] width 87 height 9
click at [40, 467] on div "Zoning Review" at bounding box center [53, 469] width 44 height 7
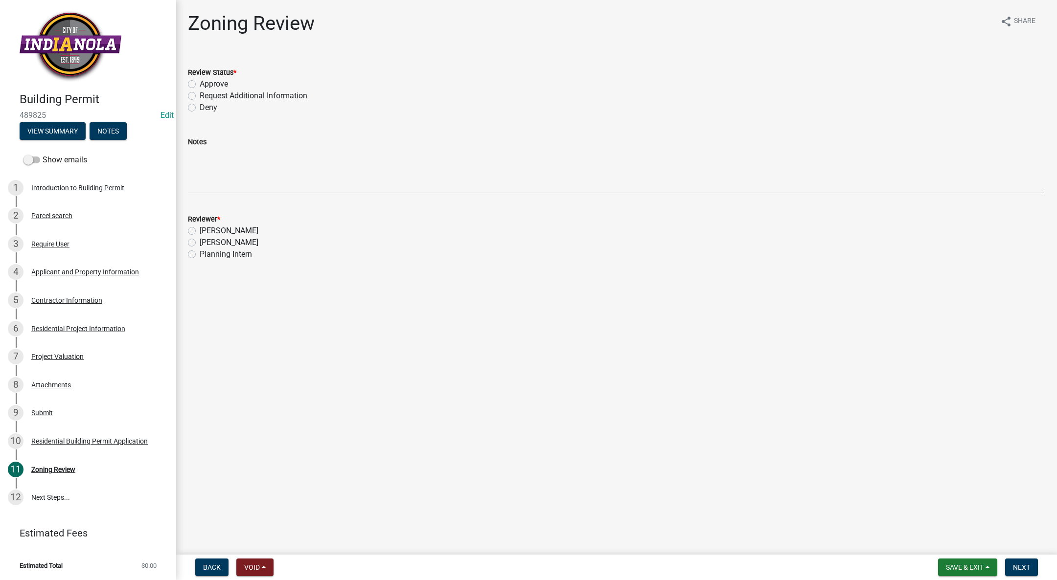
click at [200, 83] on label "Approve" at bounding box center [214, 84] width 28 height 12
click at [200, 83] on input "Approve" at bounding box center [203, 81] width 6 height 6
radio input "true"
click at [200, 245] on label "[PERSON_NAME]" at bounding box center [229, 243] width 59 height 12
click at [200, 243] on input "[PERSON_NAME]" at bounding box center [203, 240] width 6 height 6
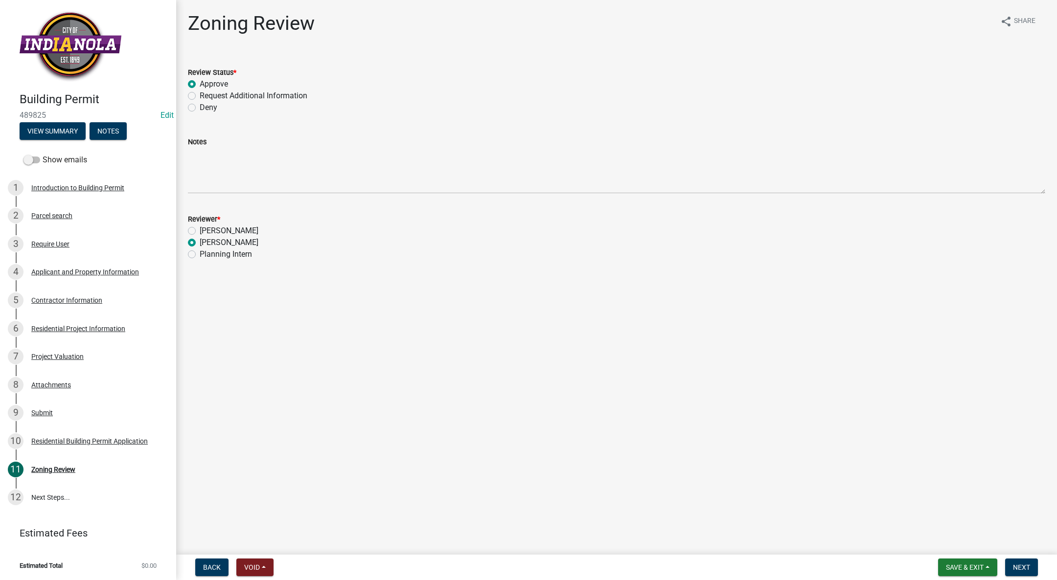
radio input "true"
click at [1026, 561] on button "Next" at bounding box center [1021, 568] width 33 height 18
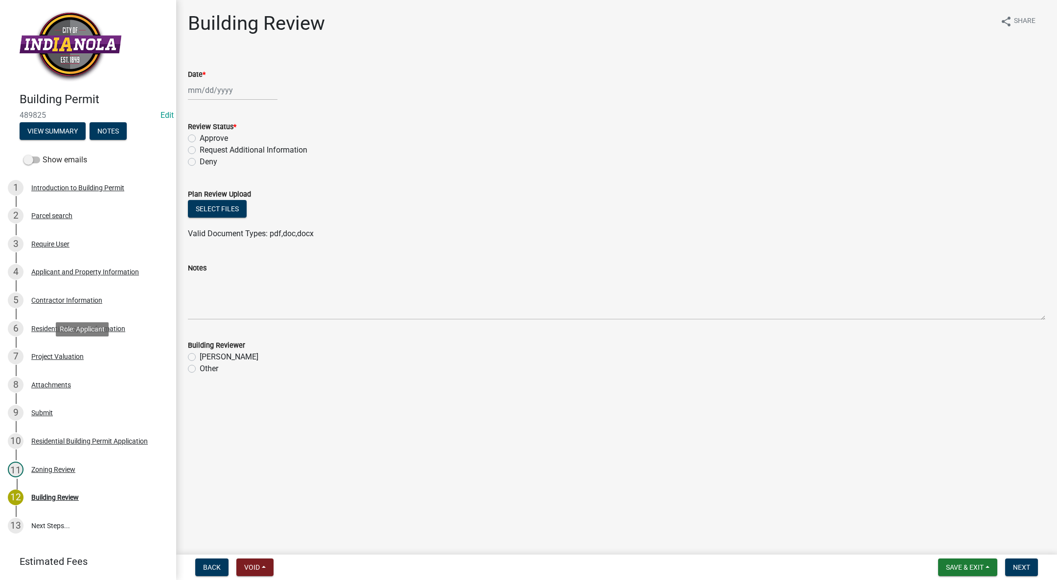
click at [72, 354] on div "Project Valuation" at bounding box center [57, 356] width 52 height 7
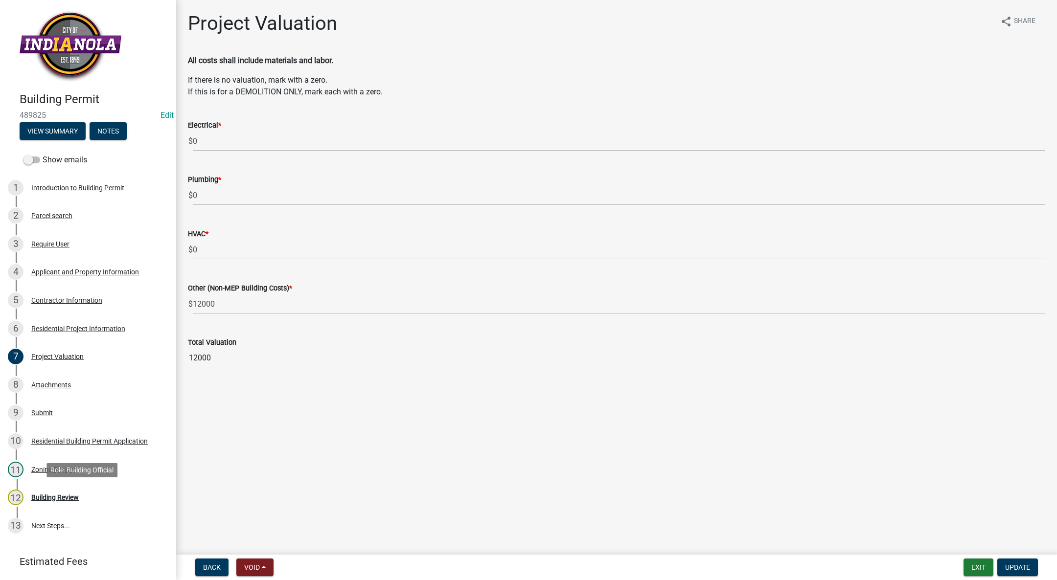
click at [48, 509] on link "12 Building Review" at bounding box center [88, 498] width 176 height 28
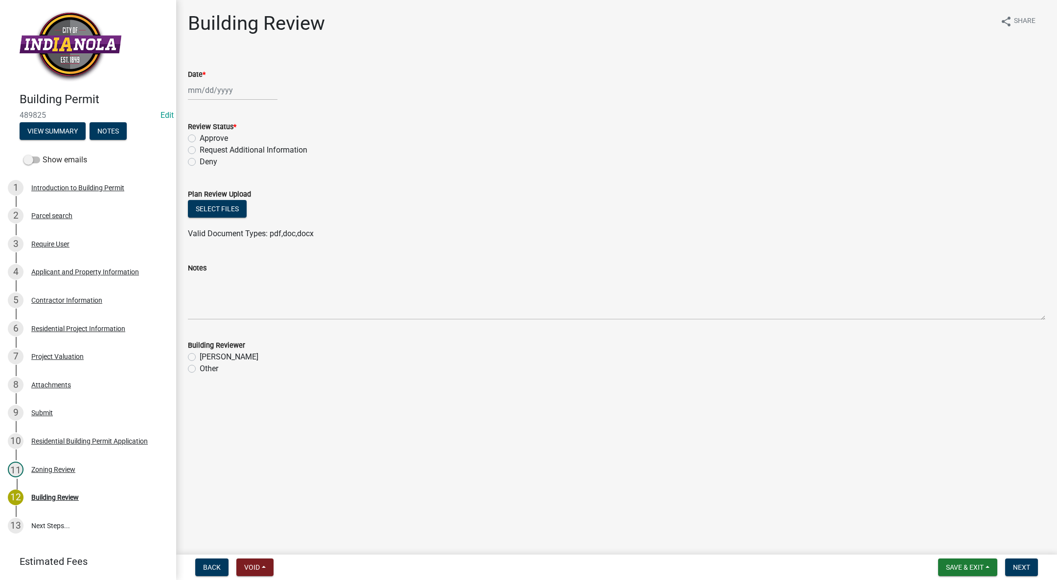
click at [206, 76] on span "*" at bounding box center [204, 74] width 3 height 8
click at [206, 80] on input "Date *" at bounding box center [233, 90] width 90 height 20
select select "10"
select select "2025"
click at [247, 151] on div "9" at bounding box center [245, 158] width 16 height 16
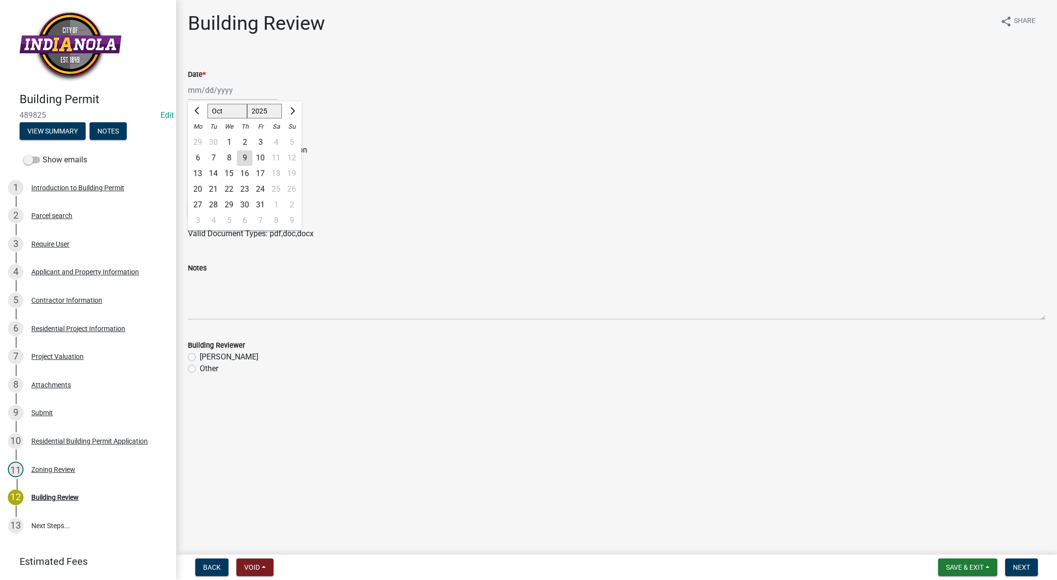
type input "[DATE]"
click at [200, 138] on label "Approve" at bounding box center [214, 139] width 28 height 12
click at [200, 138] on input "Approve" at bounding box center [203, 136] width 6 height 6
radio input "true"
click at [200, 355] on label "[PERSON_NAME]" at bounding box center [229, 357] width 59 height 12
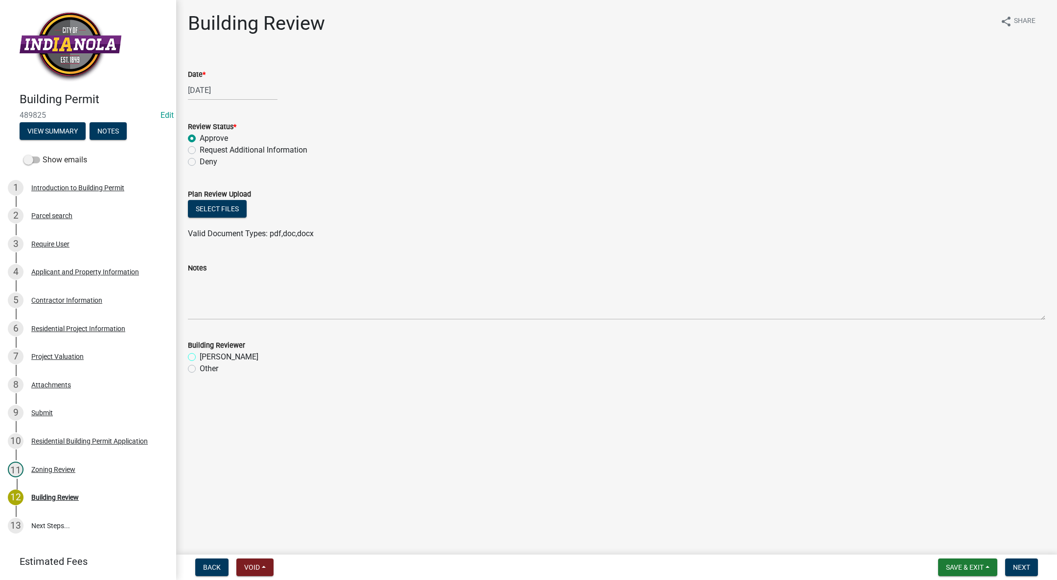
click at [200, 355] on input "[PERSON_NAME]" at bounding box center [203, 354] width 6 height 6
radio input "true"
click at [1016, 561] on button "Next" at bounding box center [1021, 568] width 33 height 18
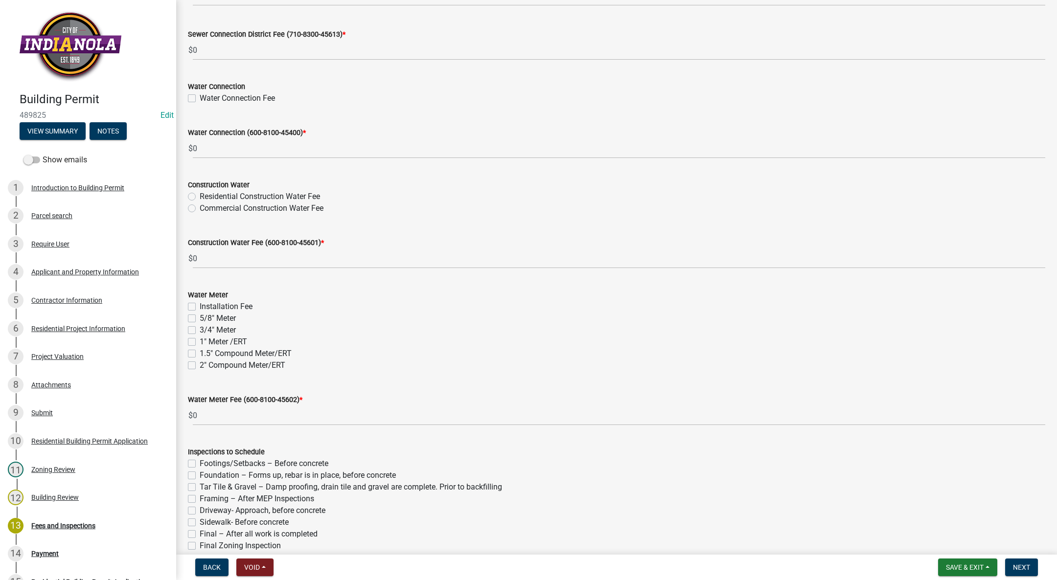
scroll to position [820, 0]
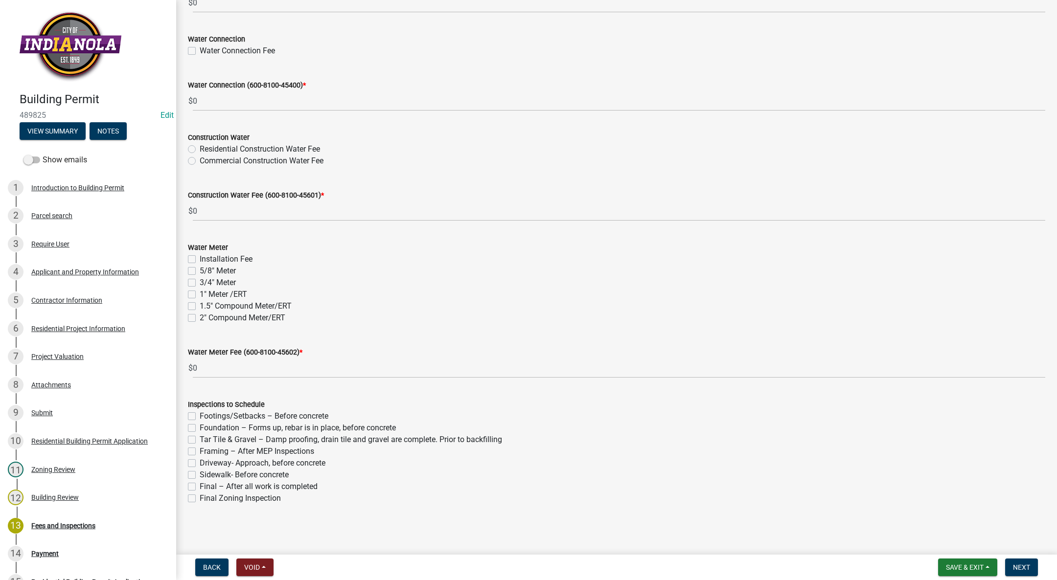
click at [200, 448] on label "Framing – After MEP Inspections" at bounding box center [257, 452] width 115 height 12
click at [200, 448] on input "Framing – After MEP Inspections" at bounding box center [203, 449] width 6 height 6
checkbox input "true"
checkbox input "false"
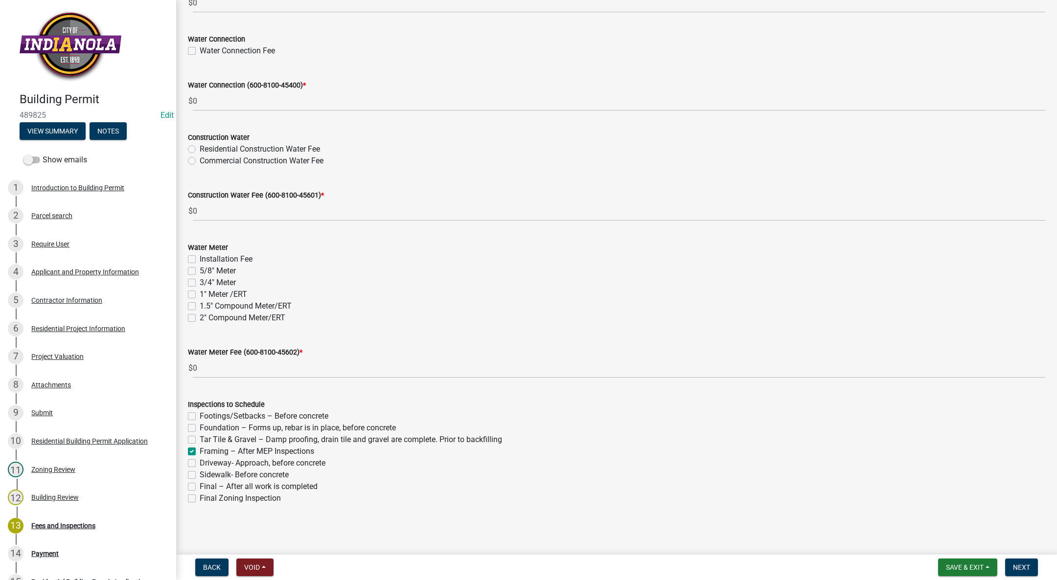
checkbox input "false"
checkbox input "true"
checkbox input "false"
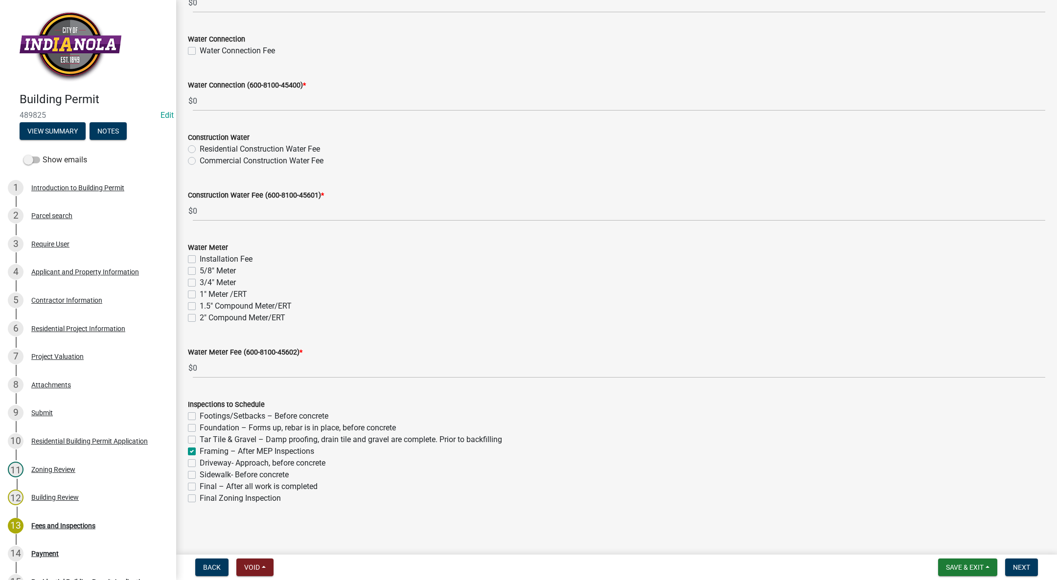
checkbox input "false"
click at [1018, 567] on span "Next" at bounding box center [1021, 568] width 17 height 8
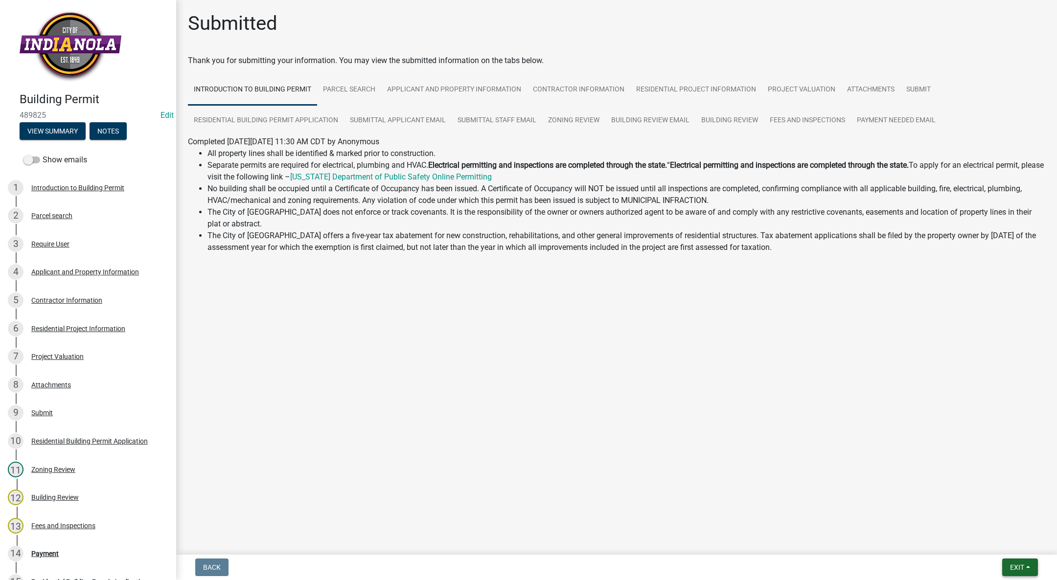
click at [1019, 566] on span "Exit" at bounding box center [1017, 568] width 14 height 8
click at [1010, 540] on button "Save & Exit" at bounding box center [999, 542] width 78 height 23
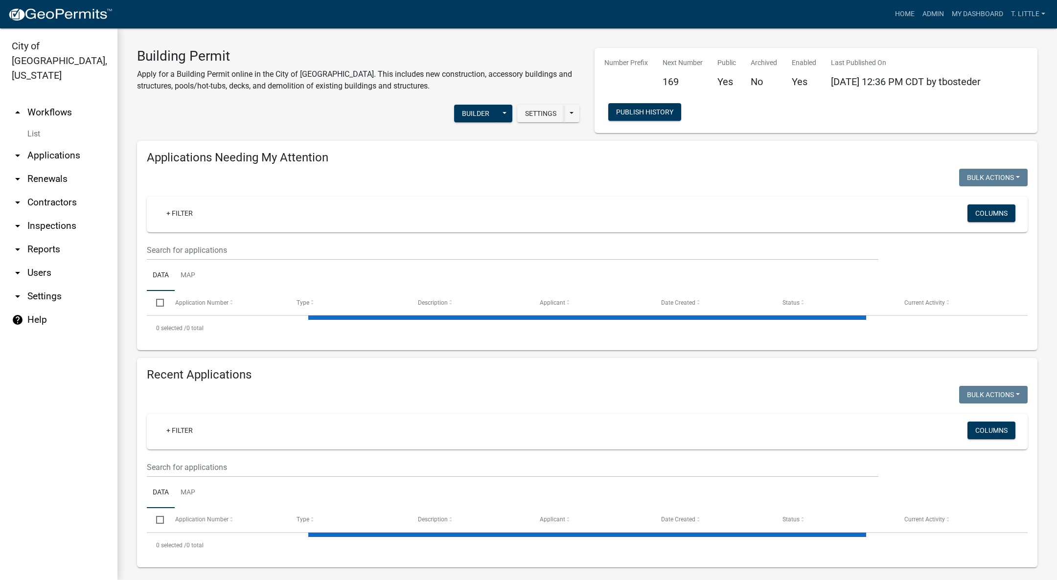
select select "3: 100"
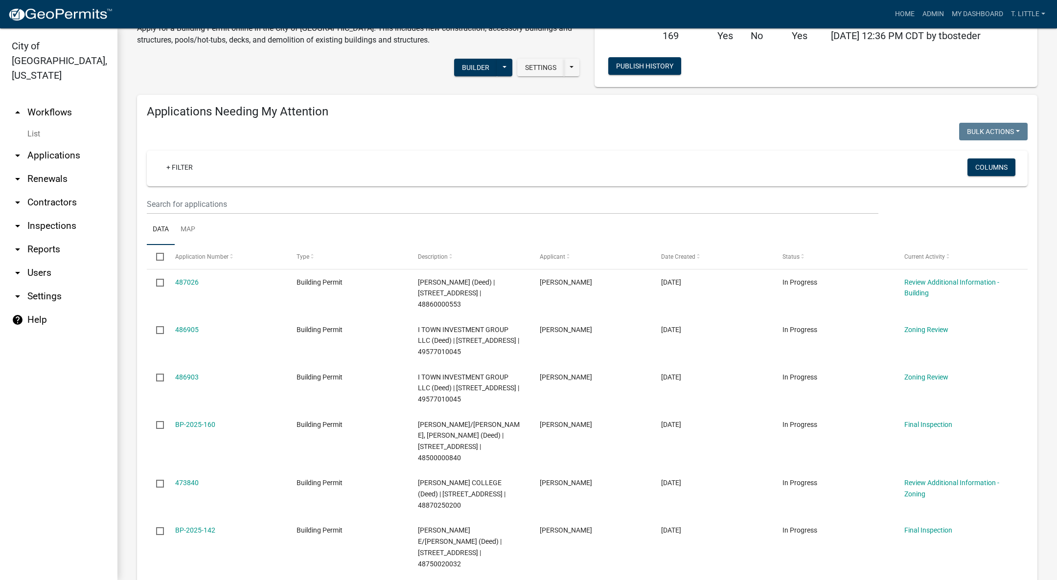
scroll to position [73, 0]
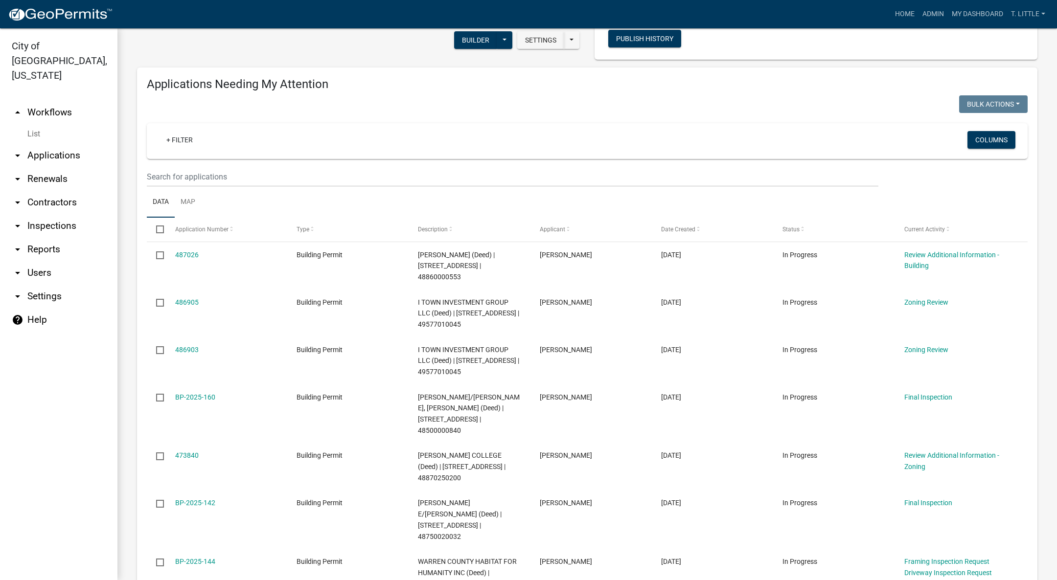
click at [191, 558] on link "BP-2025-144" at bounding box center [195, 562] width 40 height 8
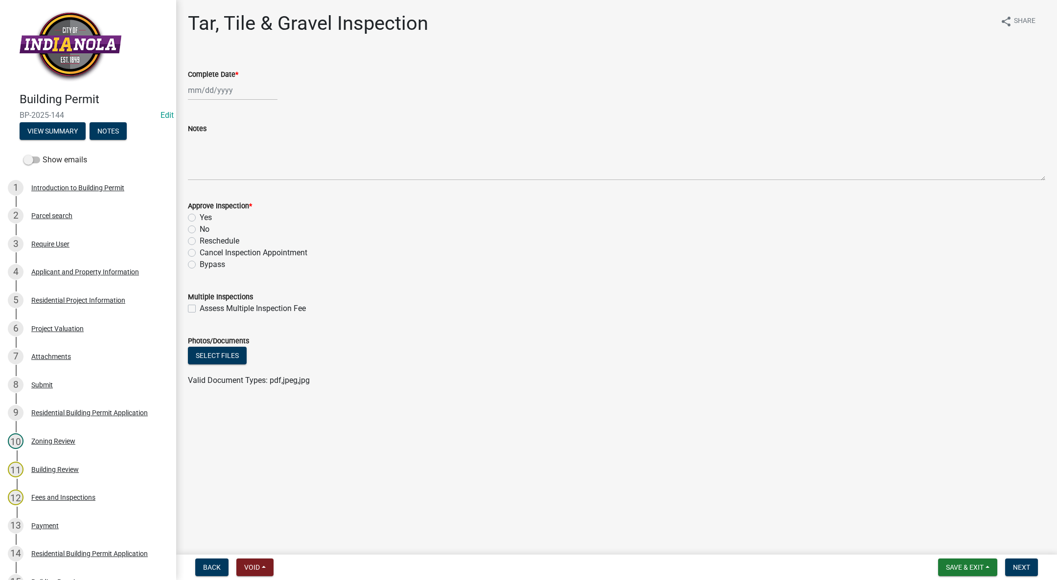
click at [214, 87] on div at bounding box center [233, 90] width 90 height 20
select select "10"
select select "2025"
click at [242, 139] on div "2" at bounding box center [245, 143] width 16 height 16
type input "[DATE]"
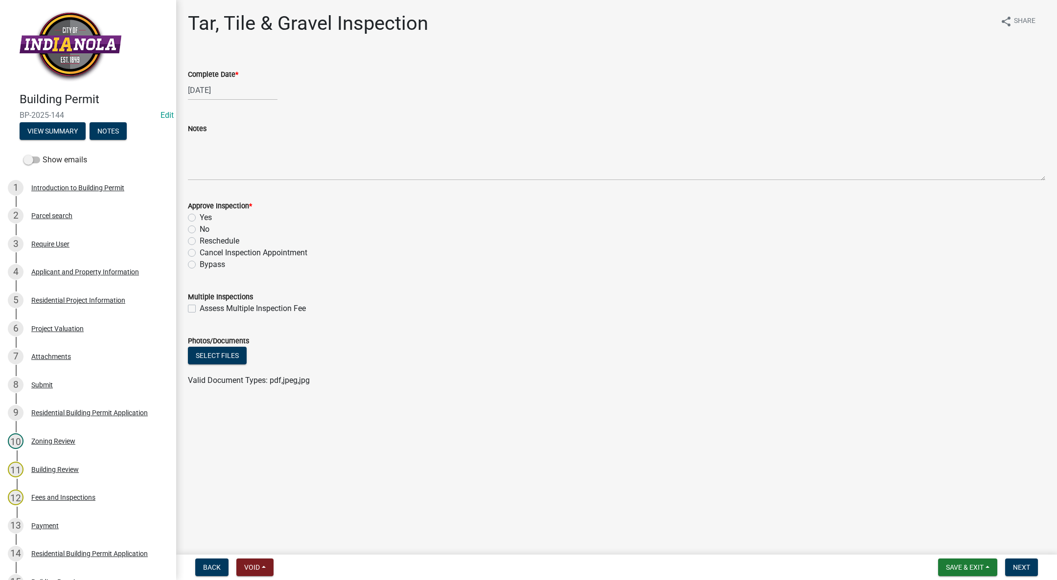
click at [200, 217] on label "Yes" at bounding box center [206, 218] width 12 height 12
click at [200, 217] on input "Yes" at bounding box center [203, 215] width 6 height 6
radio input "true"
click at [1023, 566] on span "Next" at bounding box center [1021, 568] width 17 height 8
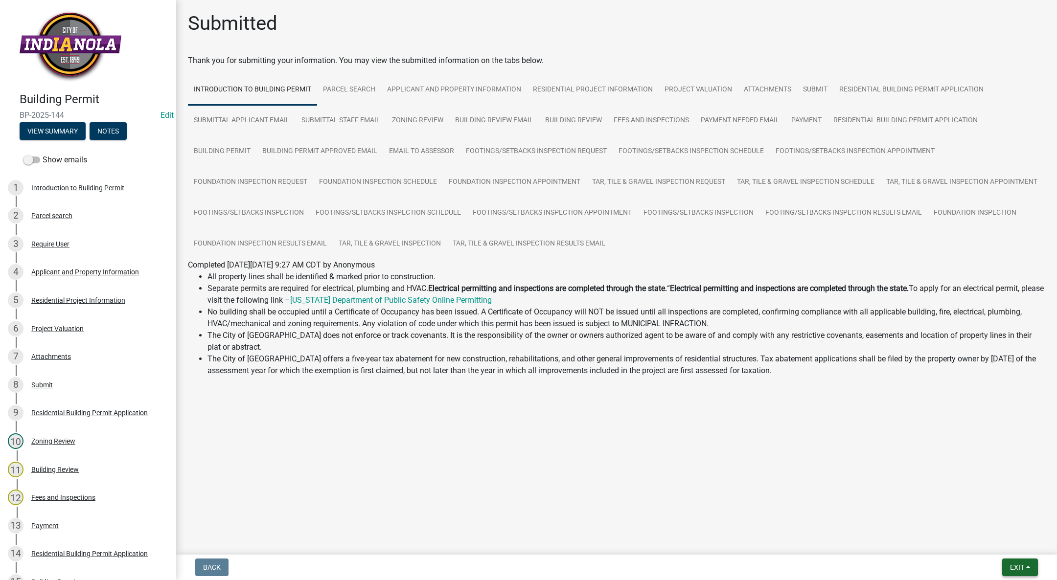
click at [1007, 569] on button "Exit" at bounding box center [1020, 568] width 36 height 18
click at [1012, 549] on button "Save & Exit" at bounding box center [999, 542] width 78 height 23
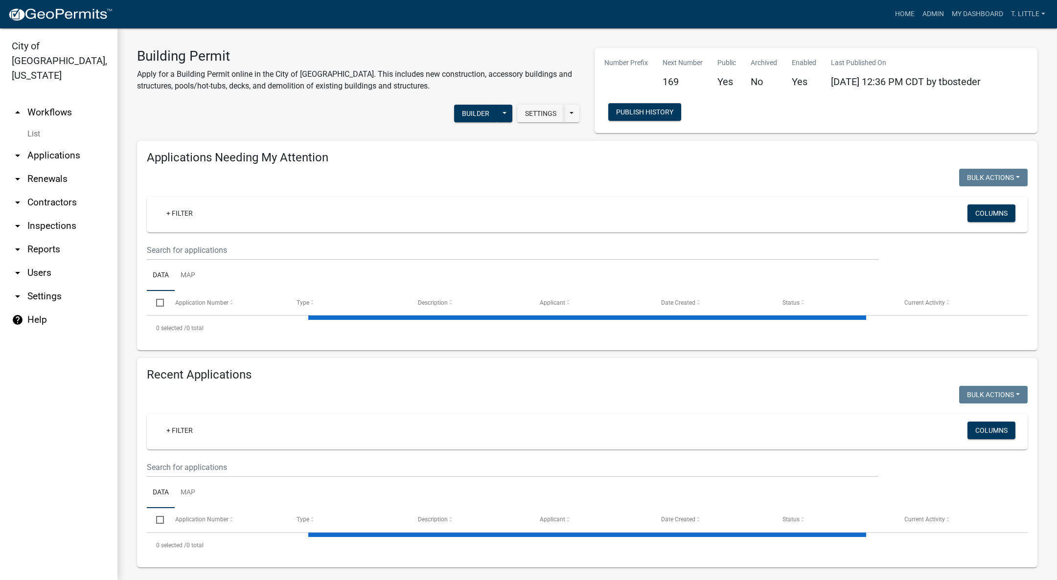
select select "3: 100"
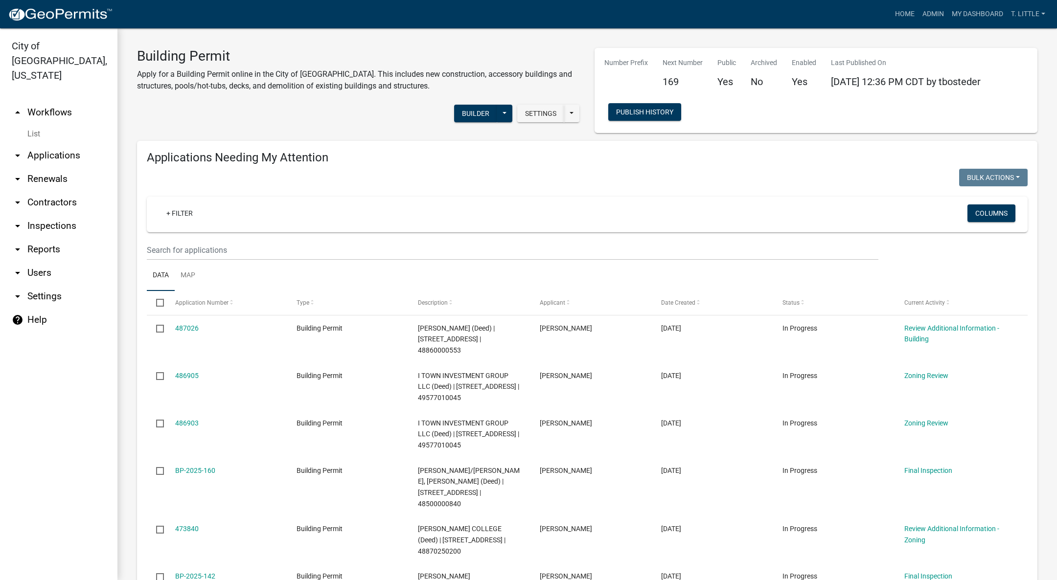
click at [184, 373] on link "486905" at bounding box center [186, 376] width 23 height 8
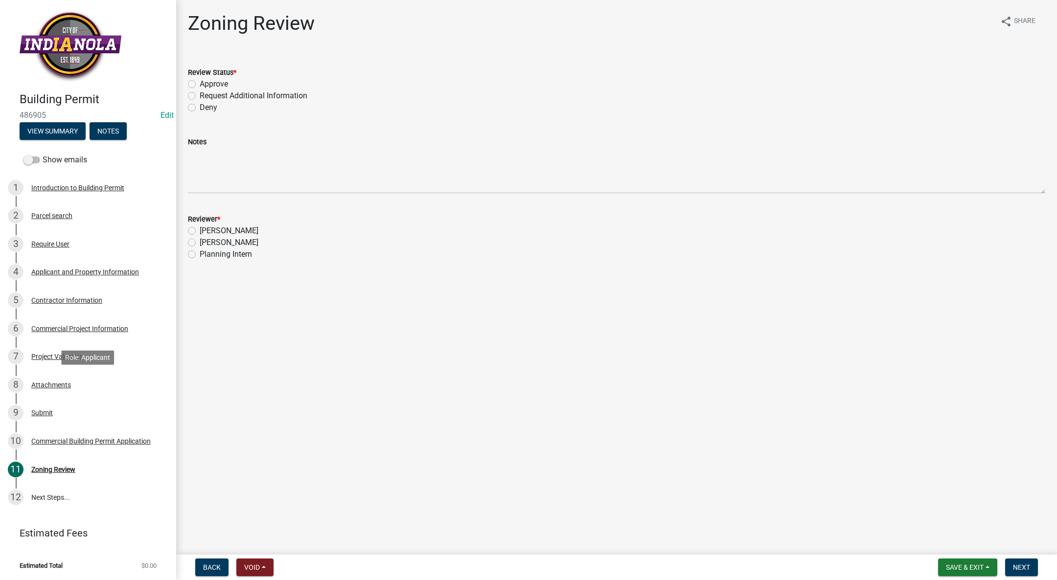
click at [58, 382] on div "Attachments" at bounding box center [51, 385] width 40 height 7
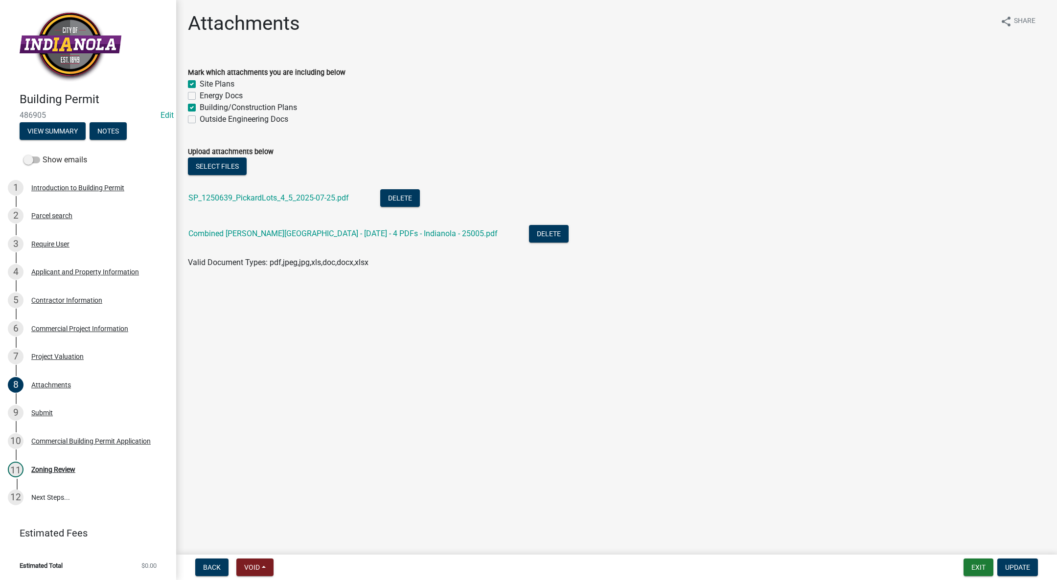
click at [276, 199] on link "SP_1250639_PickardLots_4_5_2025-07-25.pdf" at bounding box center [268, 197] width 161 height 9
